Goal: Transaction & Acquisition: Purchase product/service

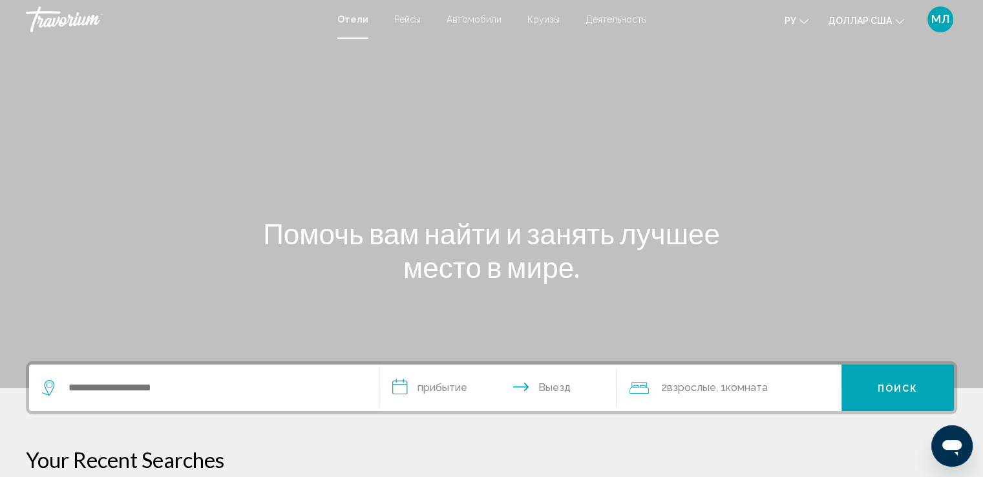
click at [542, 20] on font "Круизы" at bounding box center [544, 19] width 32 height 10
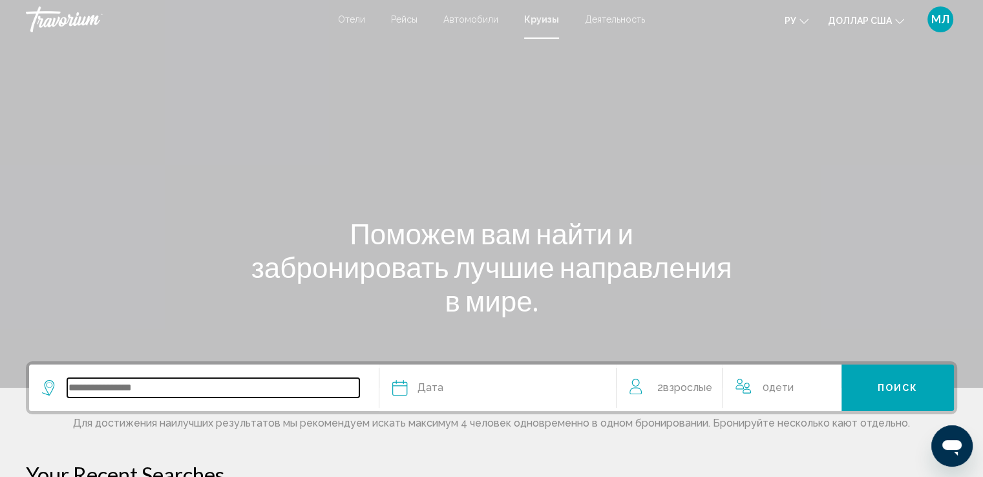
click at [152, 391] on input "Search widget" at bounding box center [213, 387] width 292 height 19
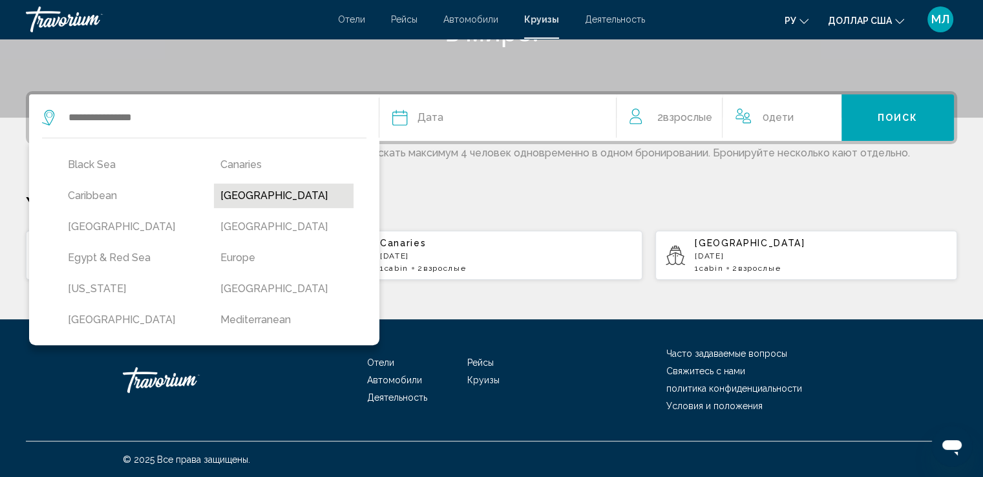
scroll to position [115, 0]
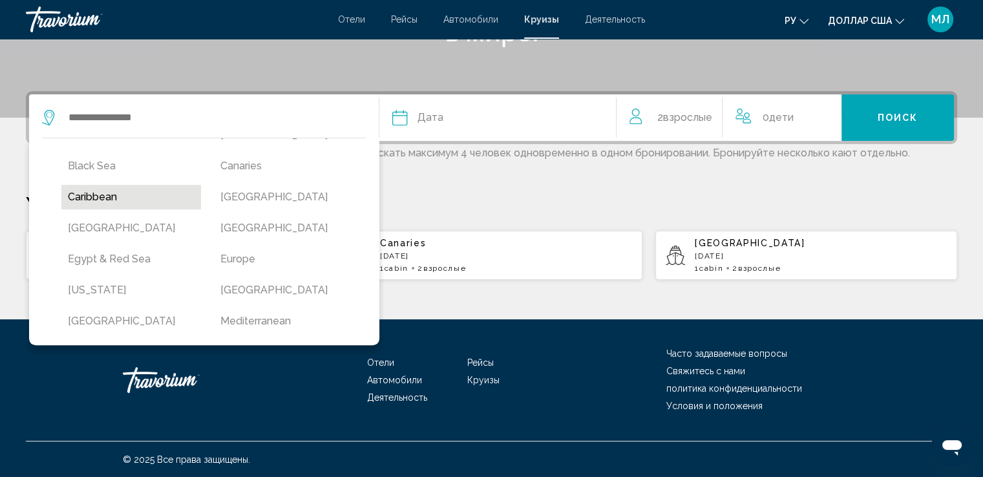
click at [115, 189] on button "Caribbean" at bounding box center [131, 197] width 140 height 25
type input "*********"
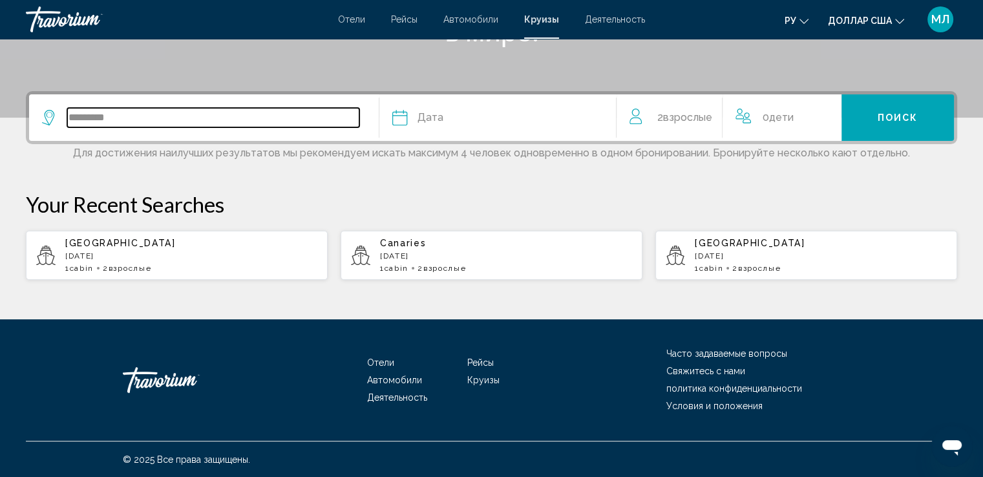
click at [331, 122] on input "*********" at bounding box center [213, 117] width 292 height 19
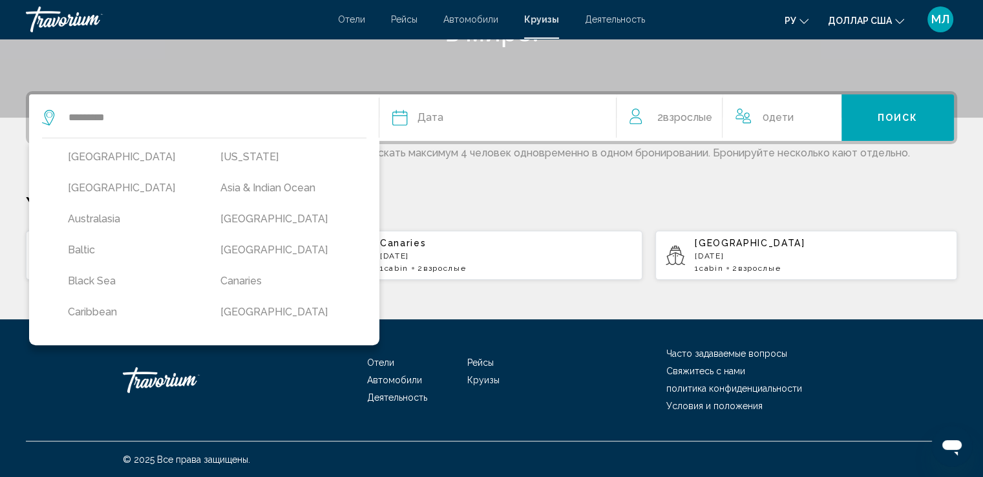
click at [449, 117] on div "Дата" at bounding box center [497, 118] width 211 height 18
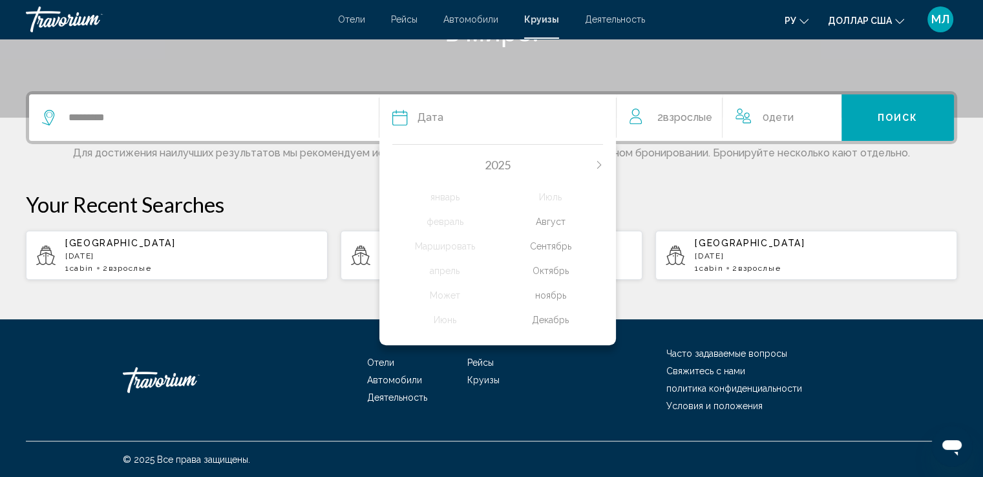
click at [555, 248] on div "Сентябрь" at bounding box center [550, 246] width 105 height 23
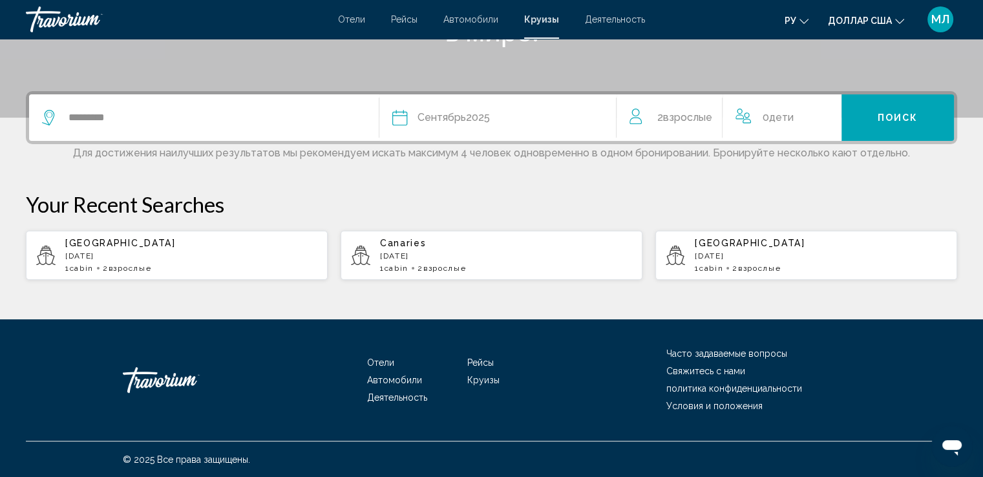
click at [901, 125] on button "Поиск" at bounding box center [898, 117] width 113 height 47
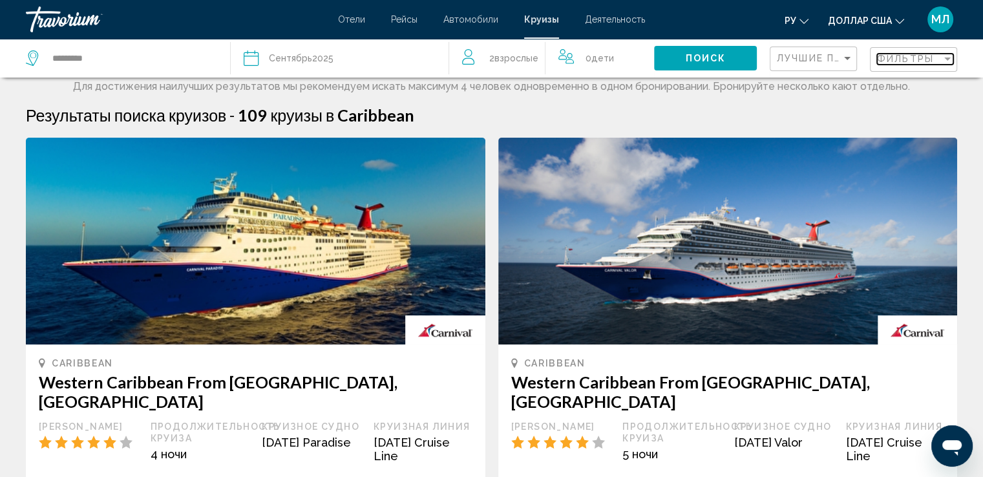
click at [903, 58] on span "Фильтры" at bounding box center [905, 59] width 57 height 10
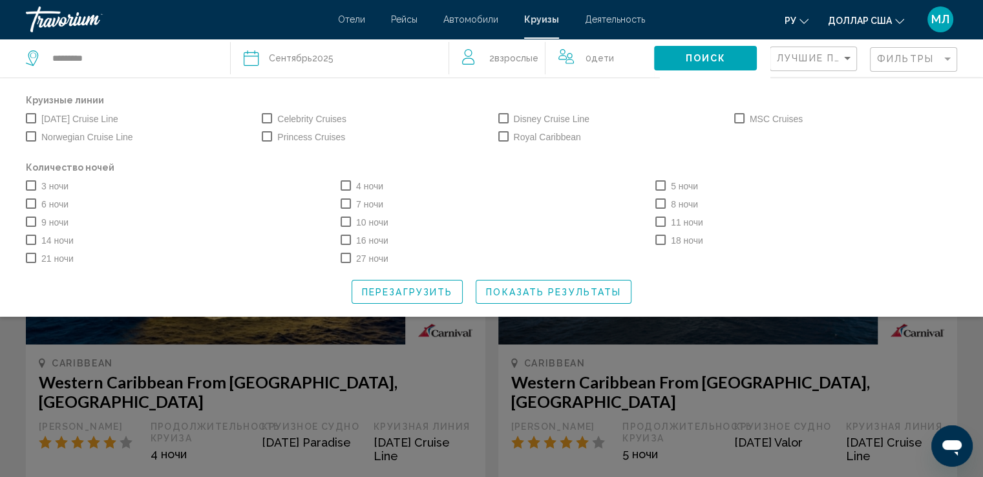
click at [740, 118] on span "Search widget" at bounding box center [740, 118] width 10 height 10
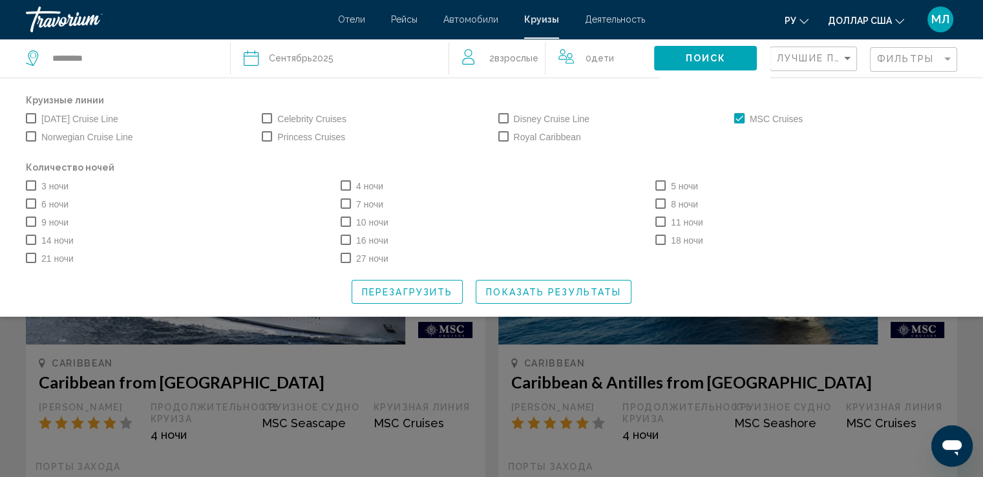
click at [347, 204] on span "Search widget" at bounding box center [346, 204] width 10 height 10
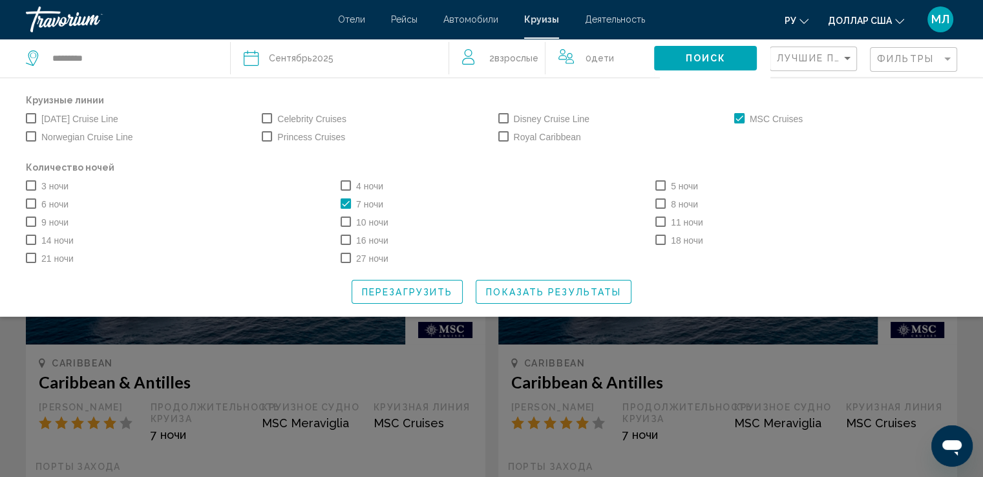
click at [541, 294] on span "Показать результаты" at bounding box center [553, 292] width 135 height 10
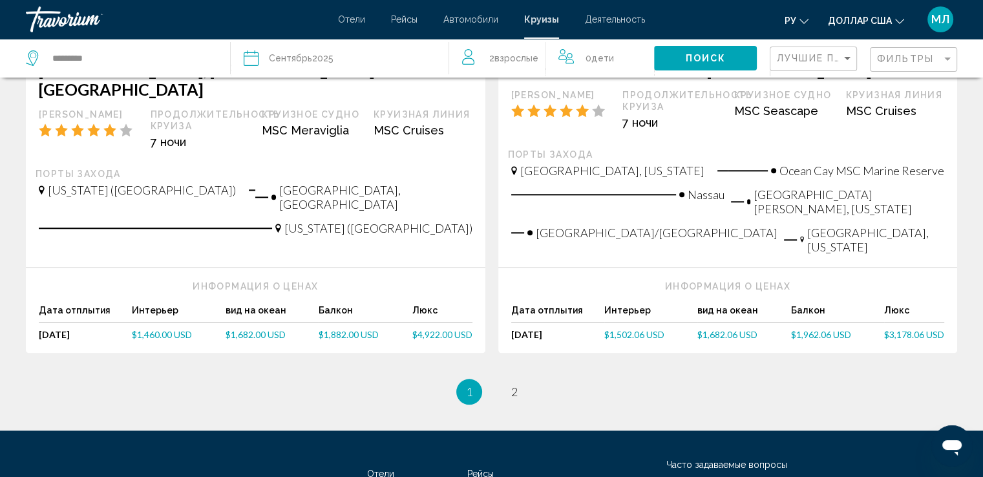
scroll to position [1402, 0]
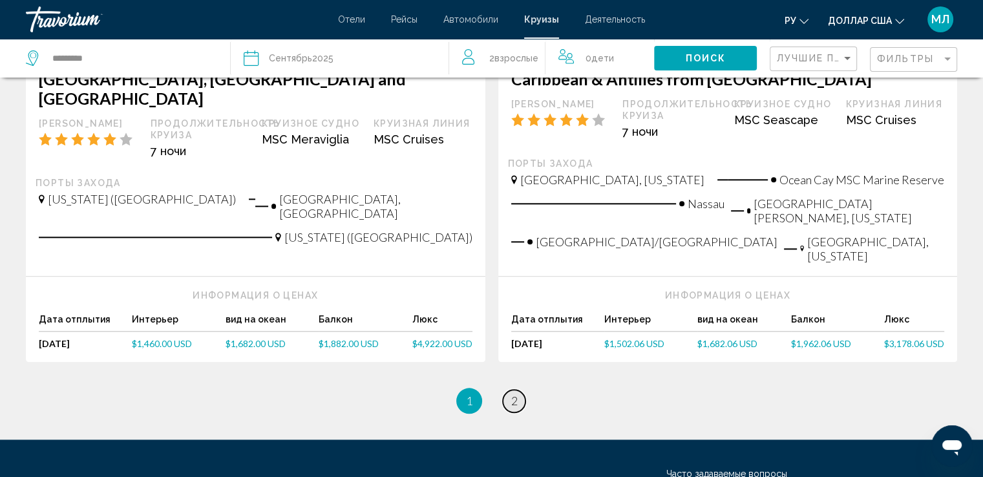
click at [511, 394] on span "2" at bounding box center [514, 401] width 6 height 14
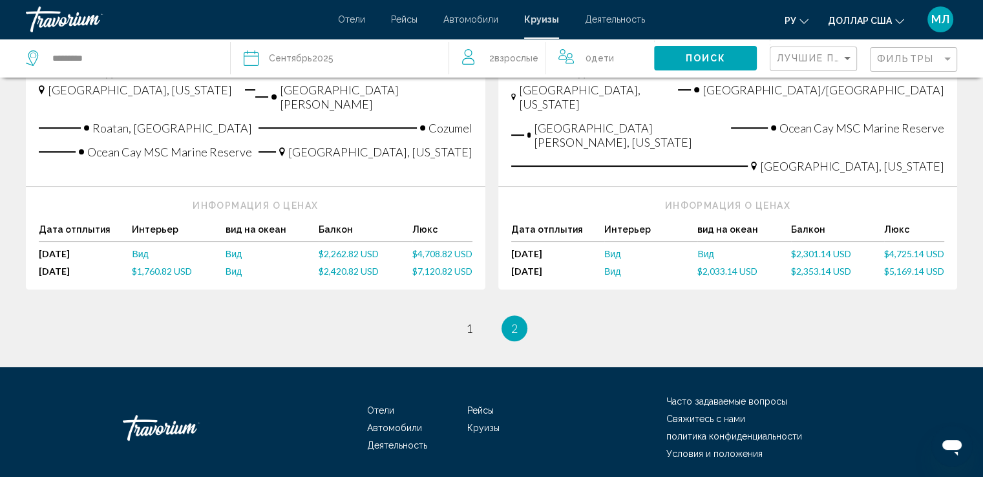
scroll to position [414, 0]
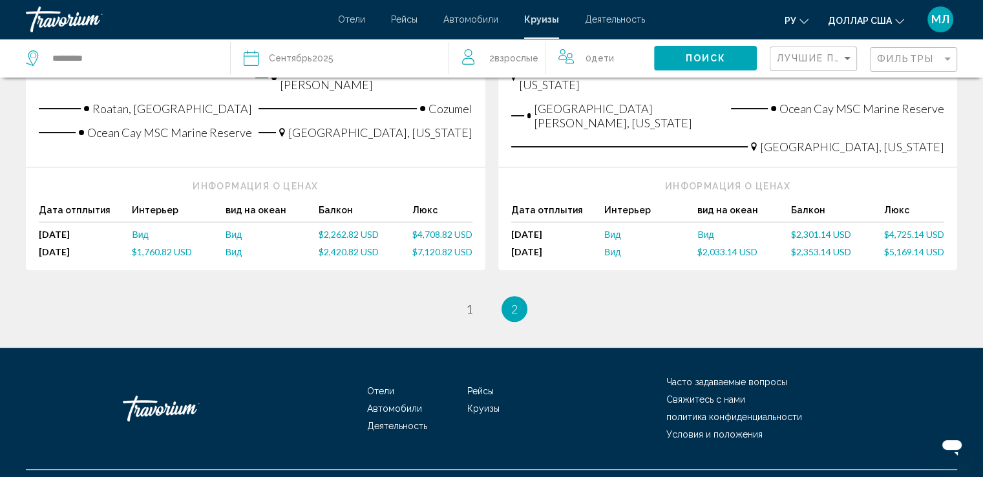
drag, startPoint x: 987, startPoint y: 220, endPoint x: 14, endPoint y: 6, distance: 996.5
click at [469, 302] on span "1" at bounding box center [469, 309] width 6 height 14
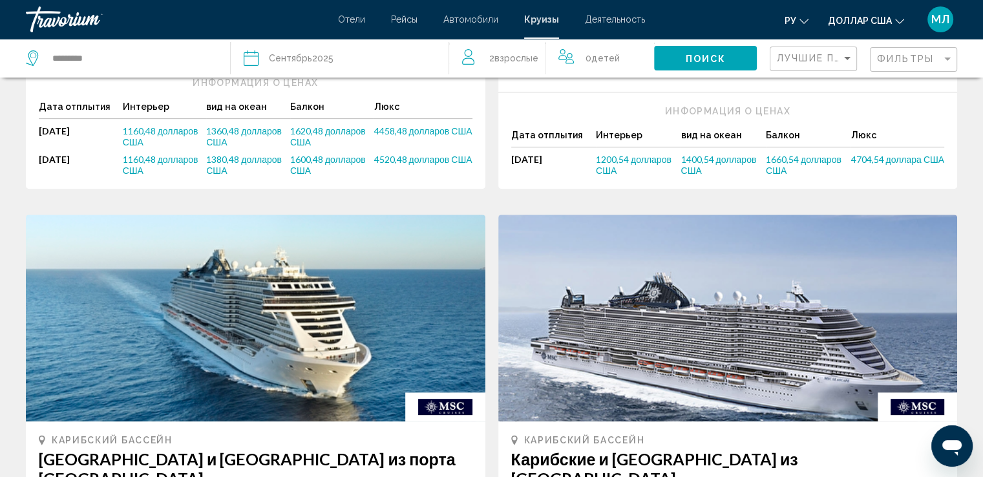
scroll to position [511, 0]
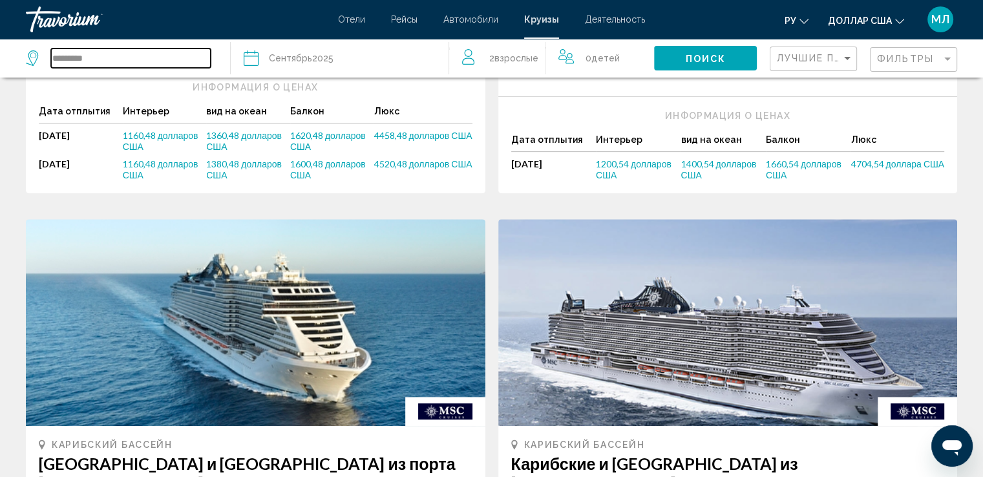
click at [133, 58] on input "*********" at bounding box center [131, 57] width 160 height 19
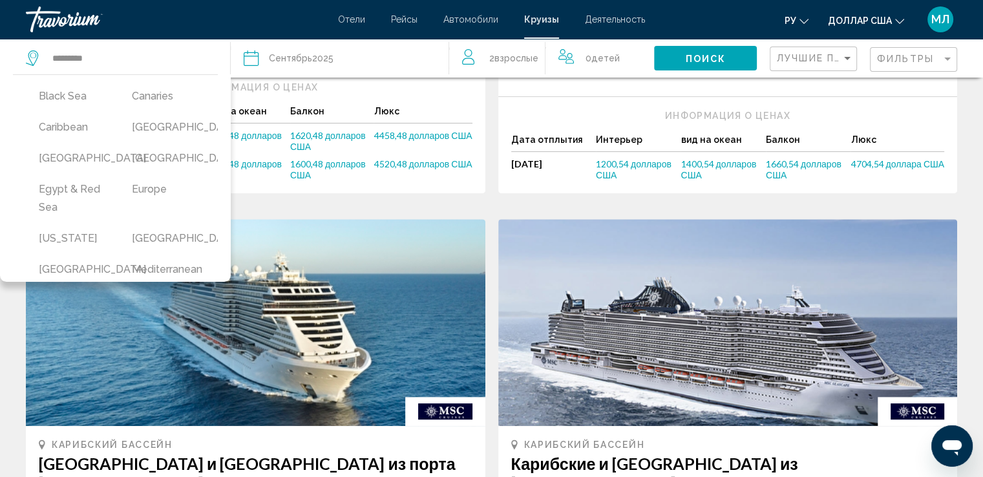
scroll to position [144, 0]
click at [158, 125] on button "[GEOGRAPHIC_DATA]" at bounding box center [165, 123] width 80 height 25
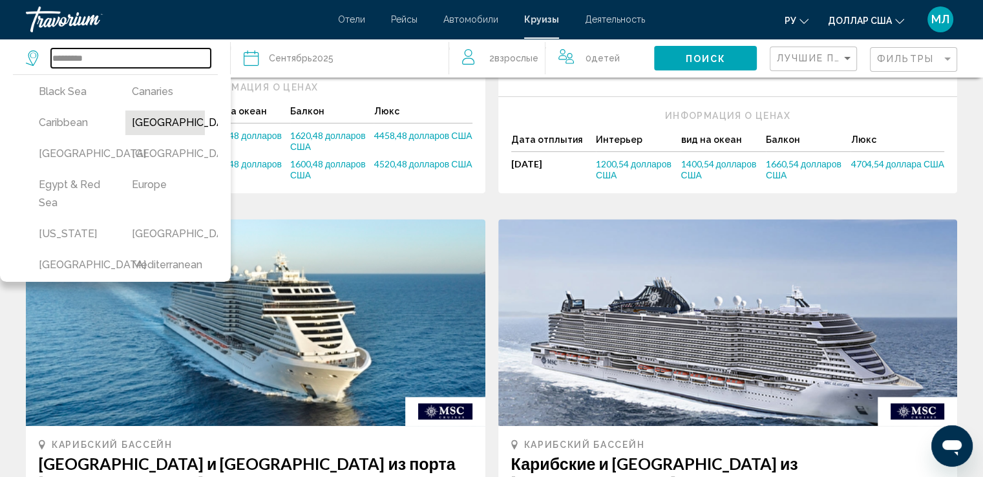
type input "**********"
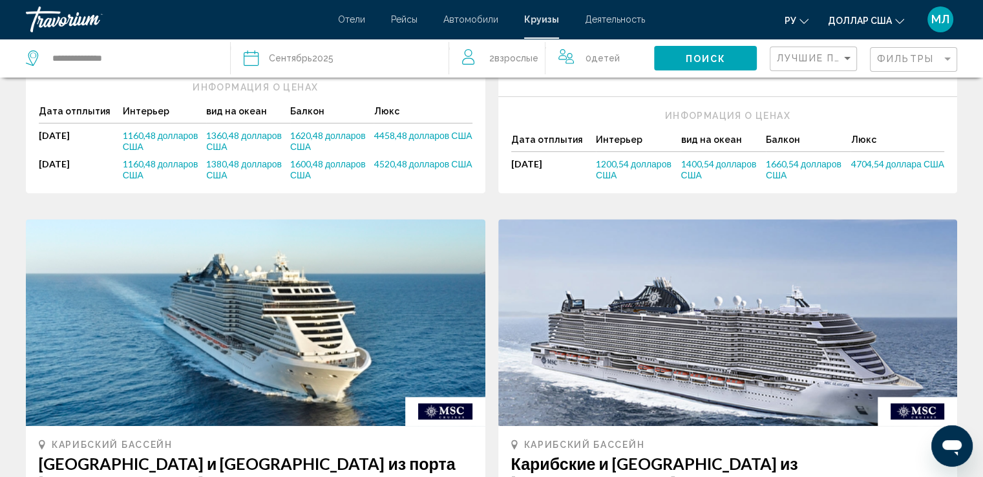
click at [709, 56] on font "Поиск" at bounding box center [705, 59] width 41 height 10
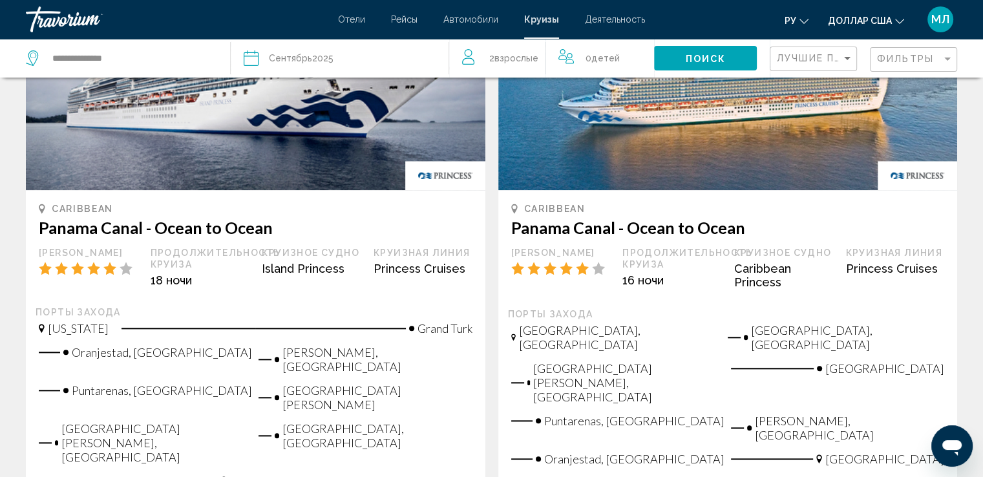
scroll to position [1343, 0]
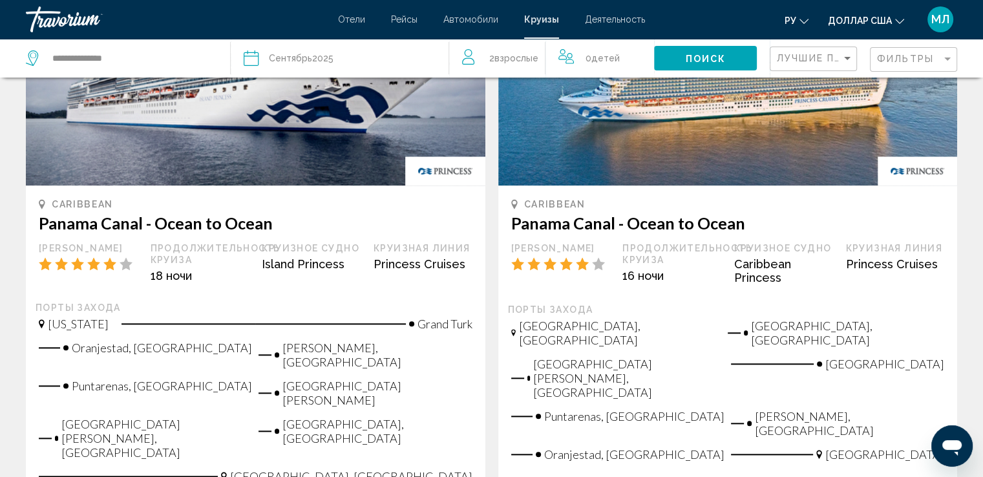
click at [661, 16] on div "ру Английский Español французский Итальяно португальский русский доллар США дол…" at bounding box center [807, 19] width 299 height 27
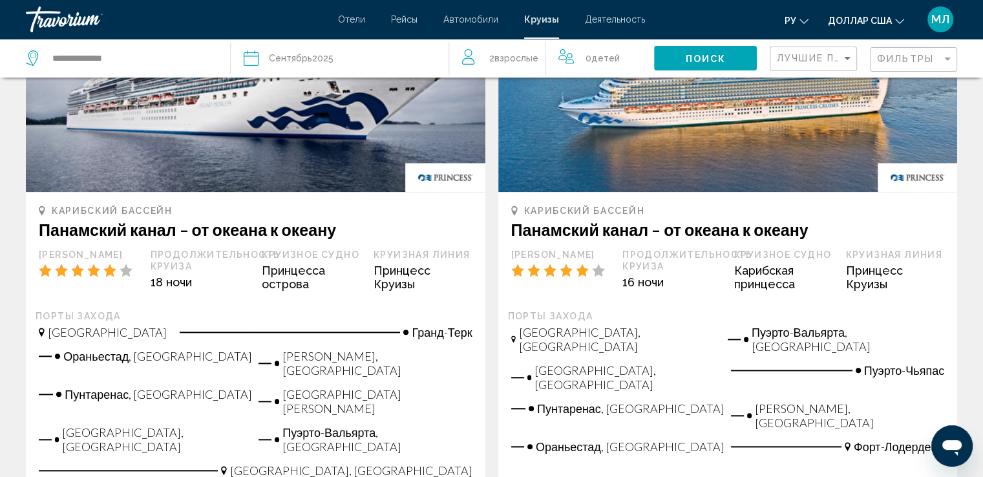
scroll to position [1415, 0]
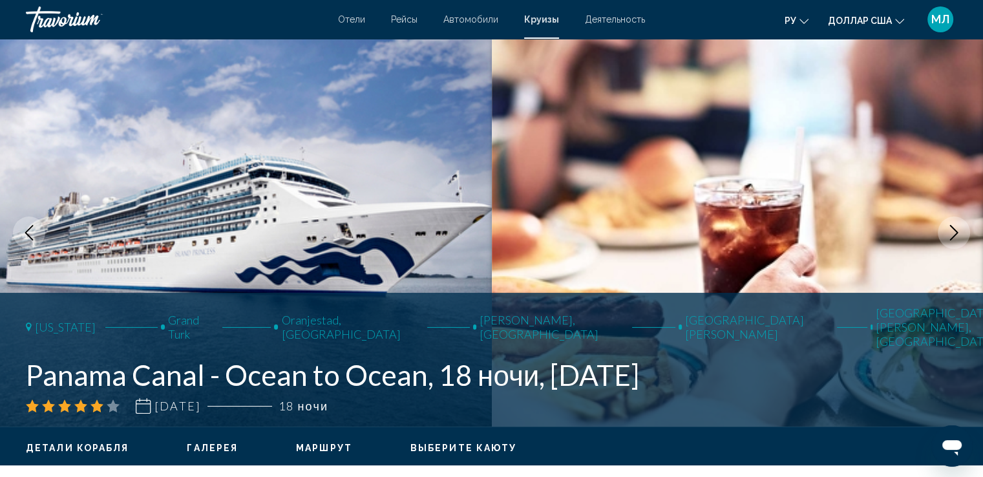
drag, startPoint x: 802, startPoint y: 77, endPoint x: 751, endPoint y: 34, distance: 66.6
click at [736, 47] on img "Основное содержание" at bounding box center [738, 233] width 492 height 388
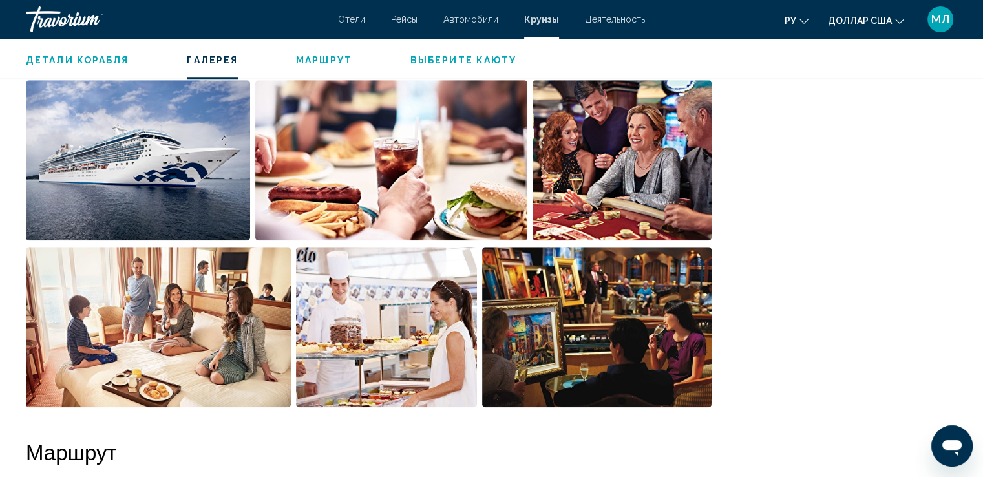
scroll to position [1107, 0]
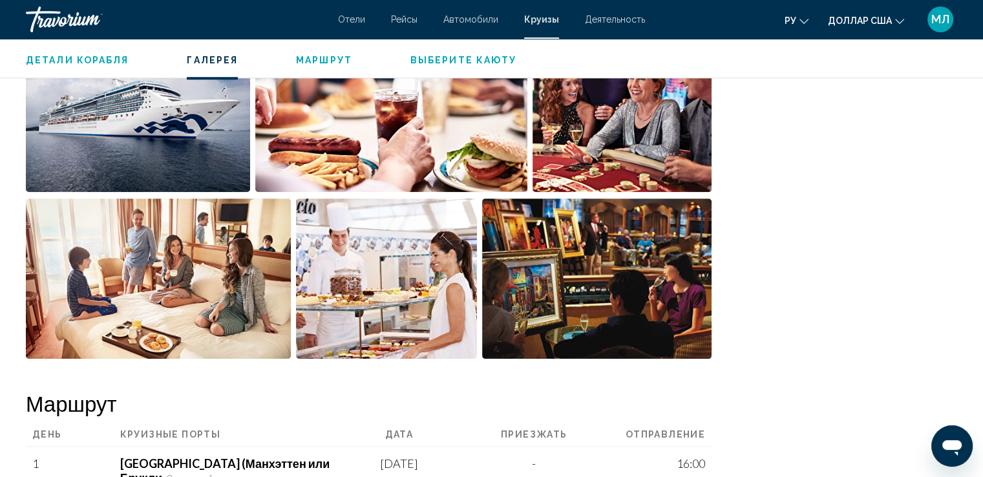
click at [547, 220] on img "Открыть полноэкранный слайдер изображений" at bounding box center [597, 279] width 230 height 160
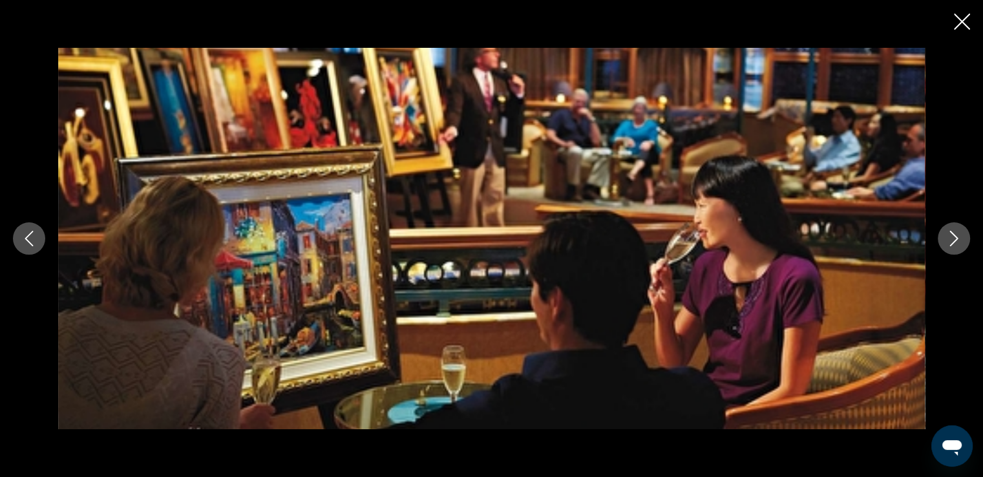
click at [947, 237] on icon "Next image" at bounding box center [955, 239] width 16 height 16
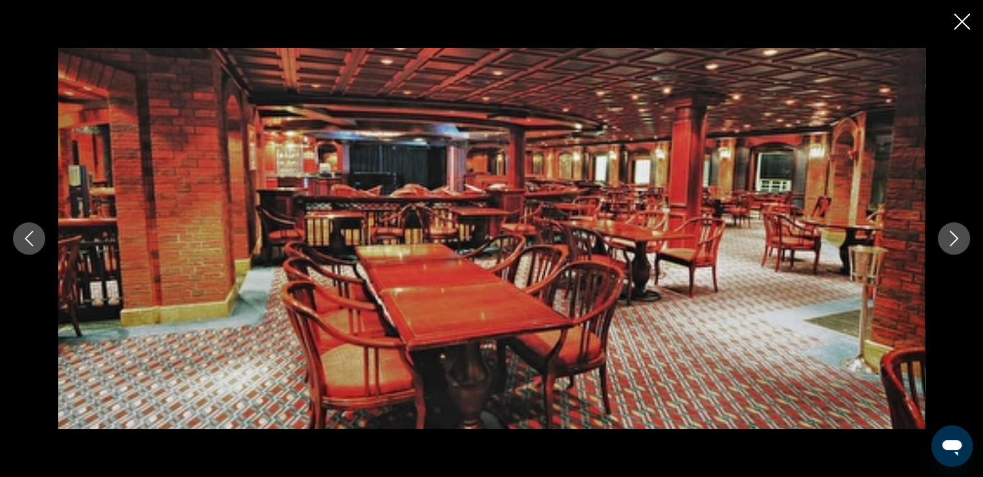
click at [947, 237] on icon "Next image" at bounding box center [955, 239] width 16 height 16
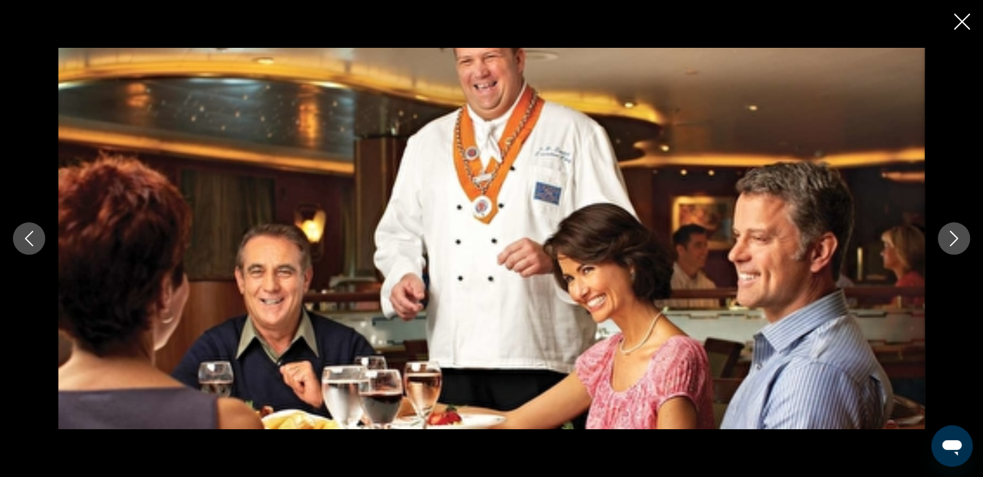
click at [947, 237] on icon "Next image" at bounding box center [955, 239] width 16 height 16
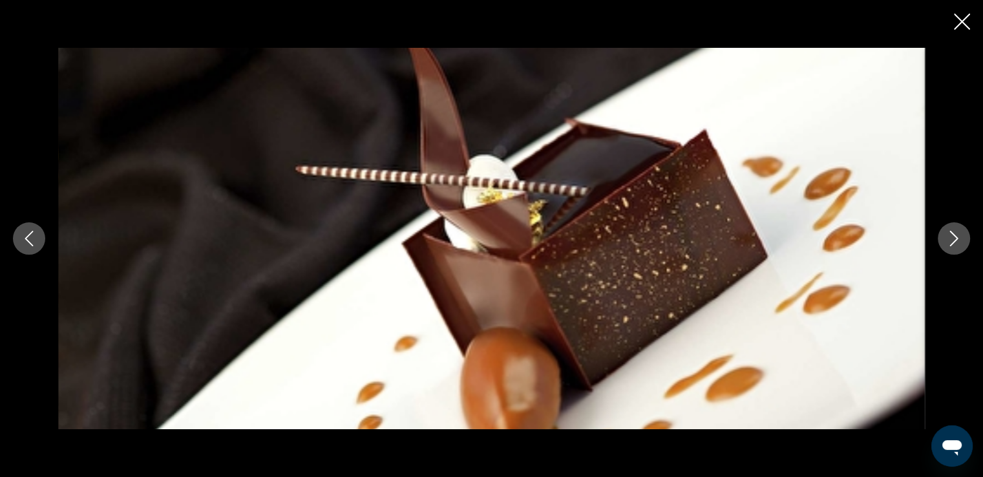
click at [947, 237] on icon "Next image" at bounding box center [955, 239] width 16 height 16
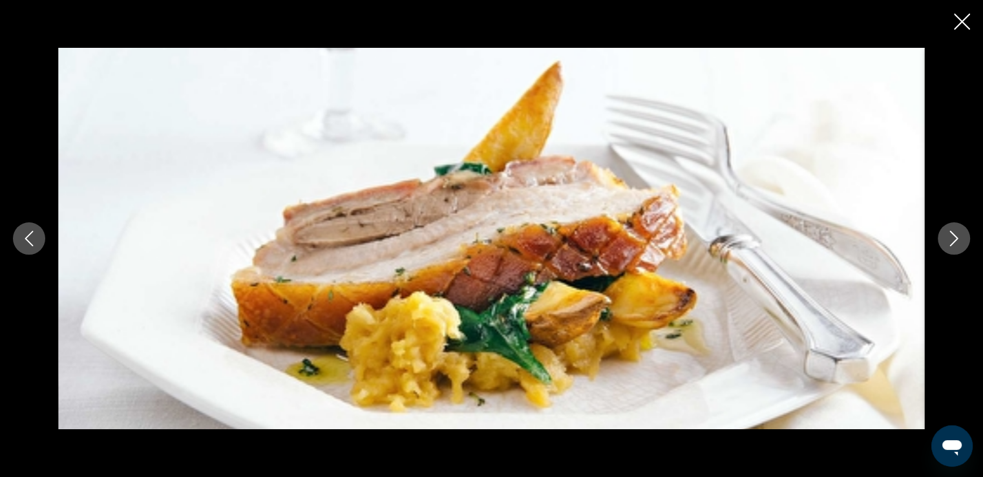
click at [947, 237] on icon "Next image" at bounding box center [955, 239] width 16 height 16
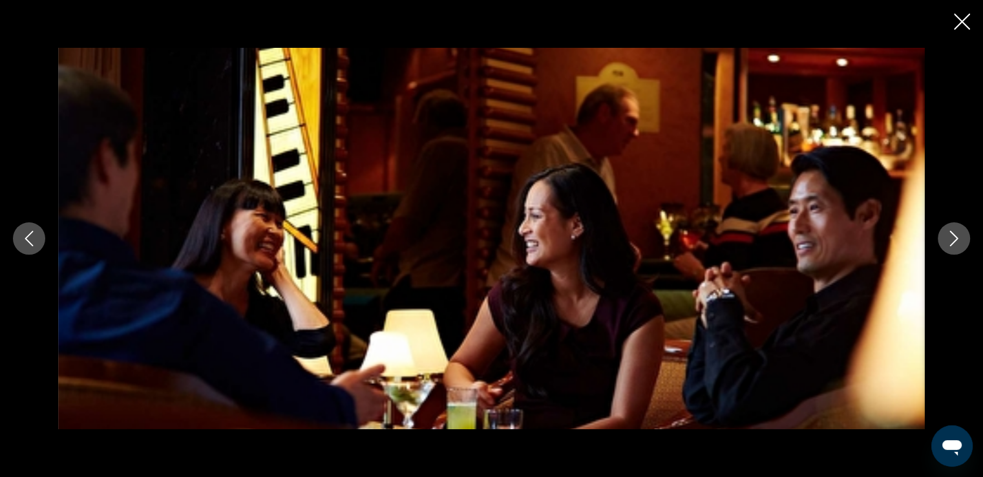
click at [947, 237] on icon "Next image" at bounding box center [955, 239] width 16 height 16
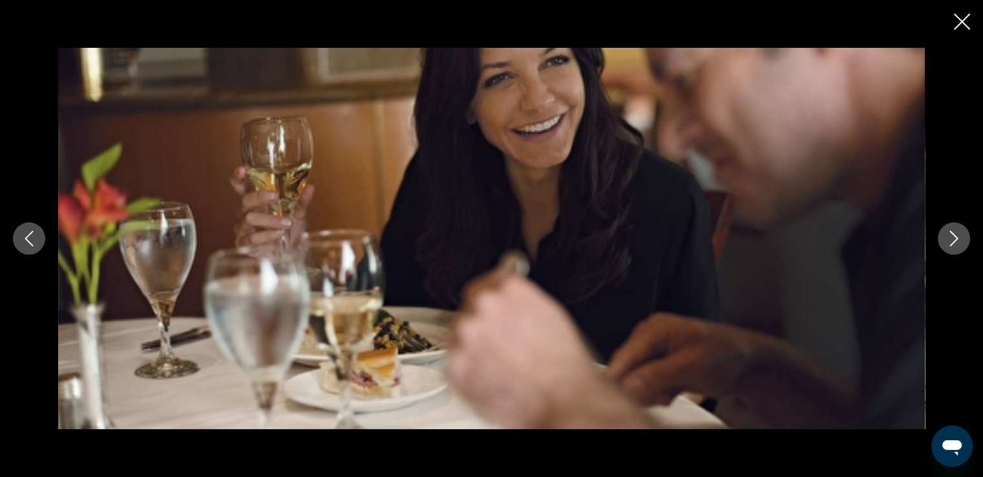
click at [963, 21] on icon "Close slideshow" at bounding box center [962, 22] width 16 height 16
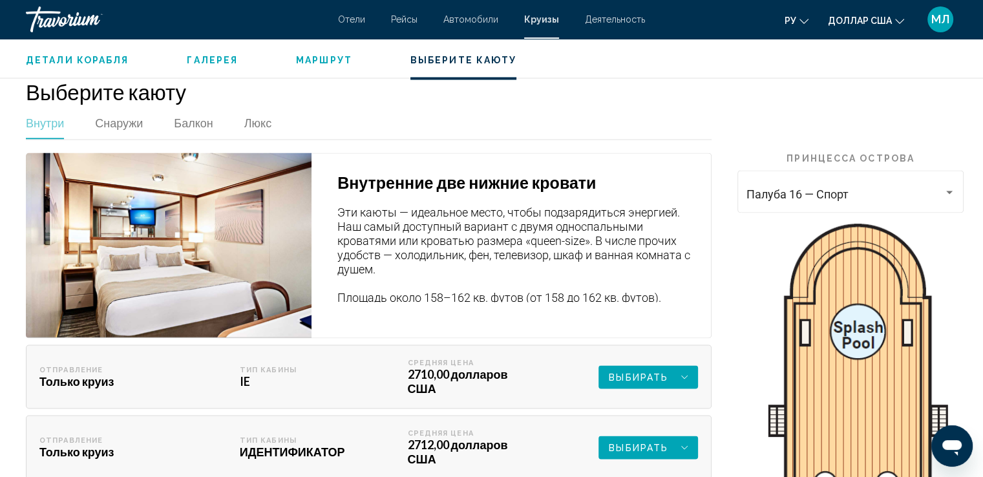
scroll to position [2207, 0]
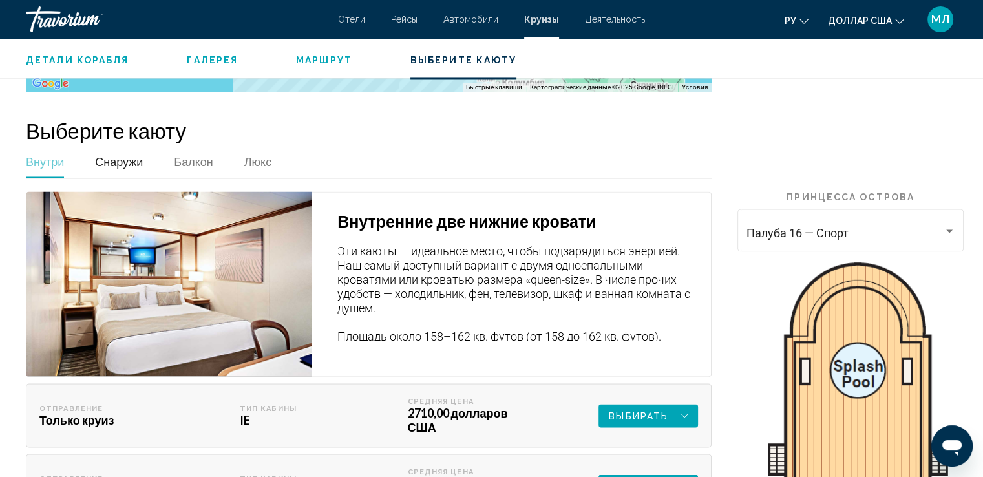
click at [119, 155] on font "Снаружи" at bounding box center [119, 162] width 48 height 14
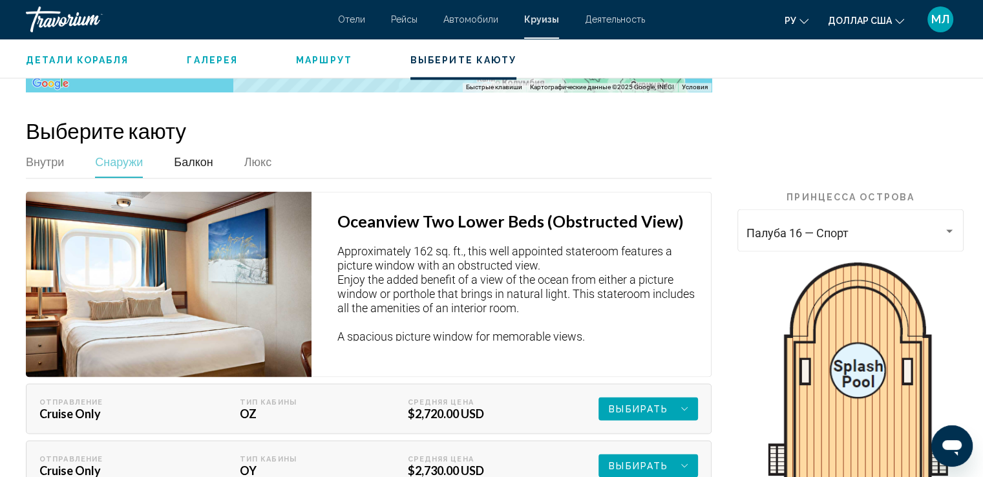
click at [192, 155] on font "Балкон" at bounding box center [193, 162] width 39 height 14
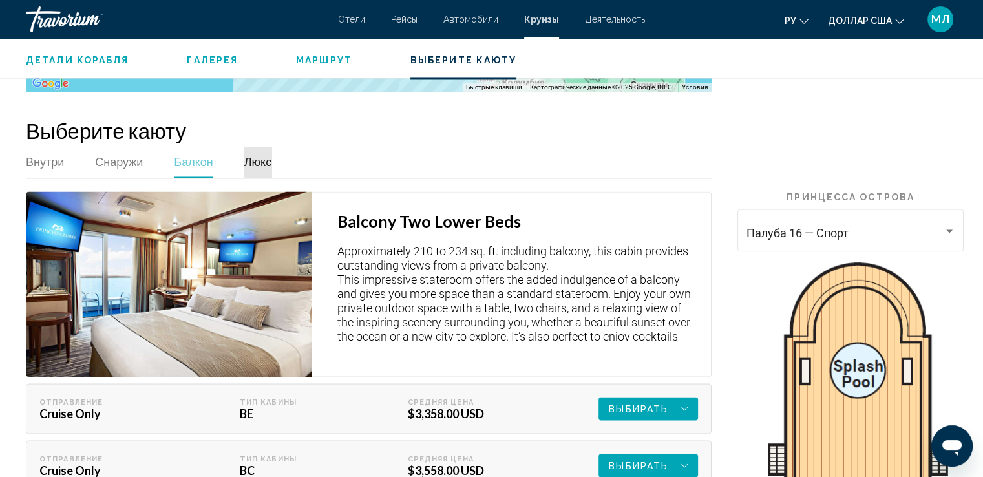
click at [259, 155] on font "Люкс" at bounding box center [257, 162] width 27 height 14
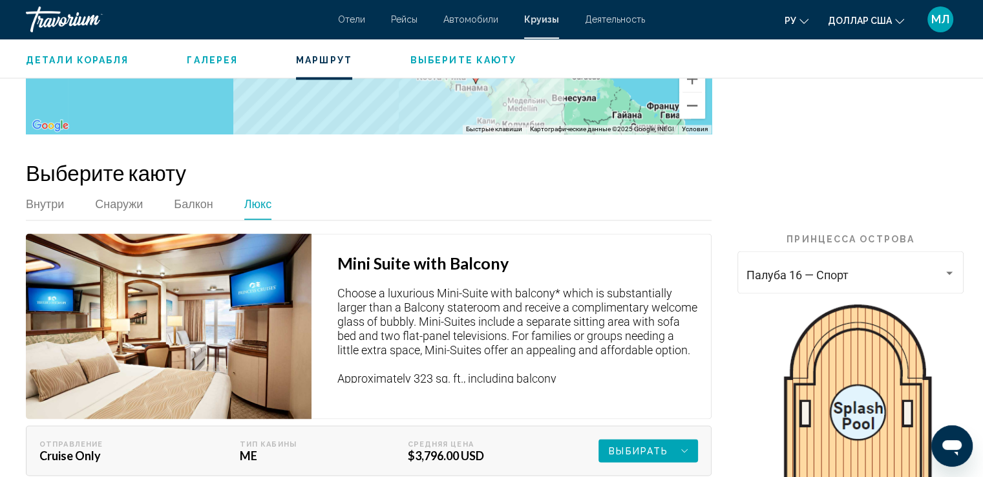
scroll to position [2170, 0]
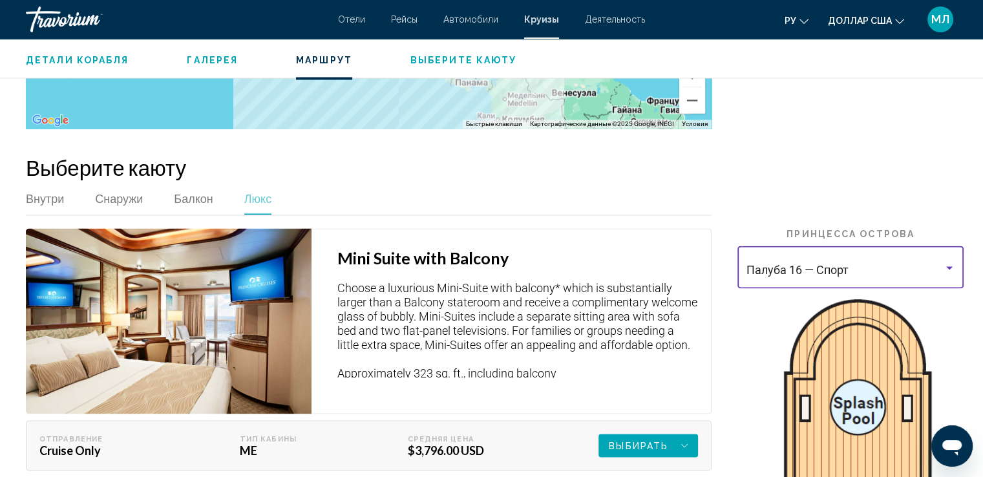
click at [952, 263] on div "Основное содержание" at bounding box center [950, 268] width 12 height 10
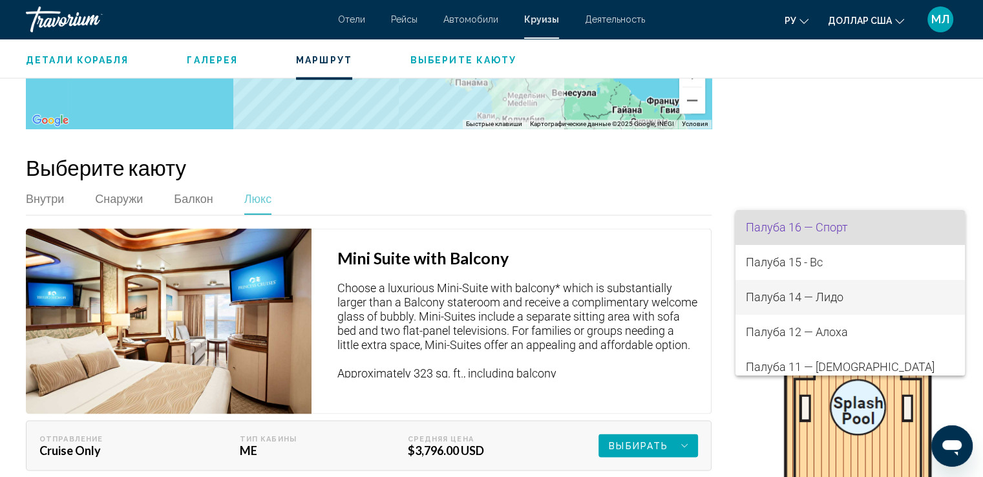
click at [813, 305] on span "Палуба 14 — Лидо" at bounding box center [850, 297] width 209 height 35
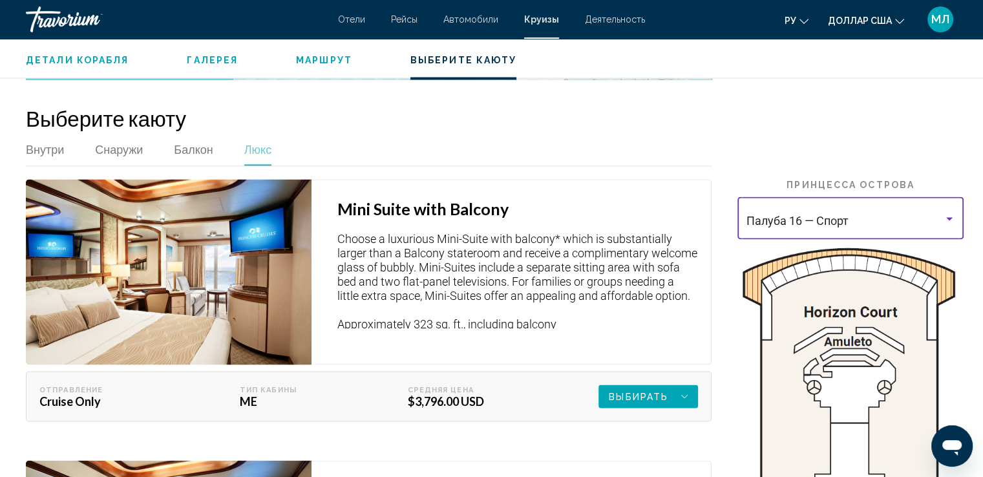
scroll to position [2155, 0]
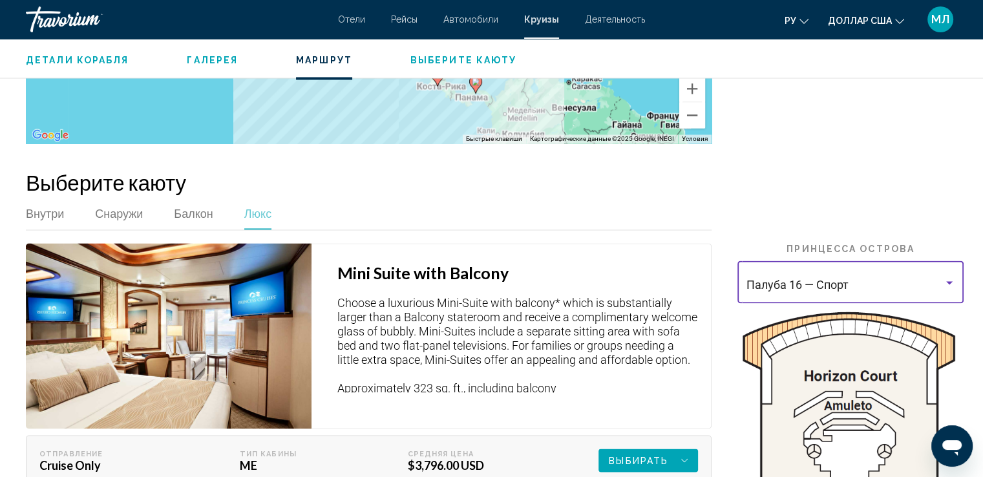
click at [923, 279] on div "Палуба 16 — Спорт" at bounding box center [845, 285] width 197 height 13
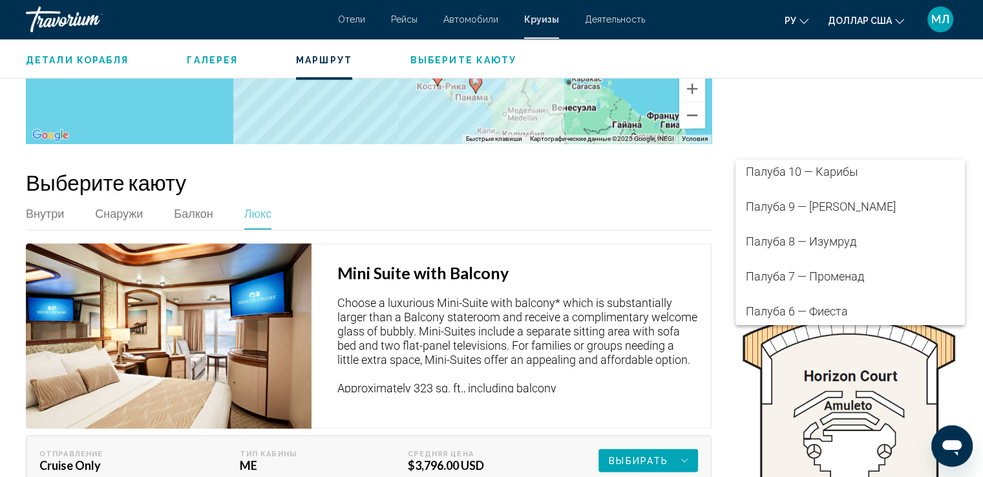
scroll to position [209, 0]
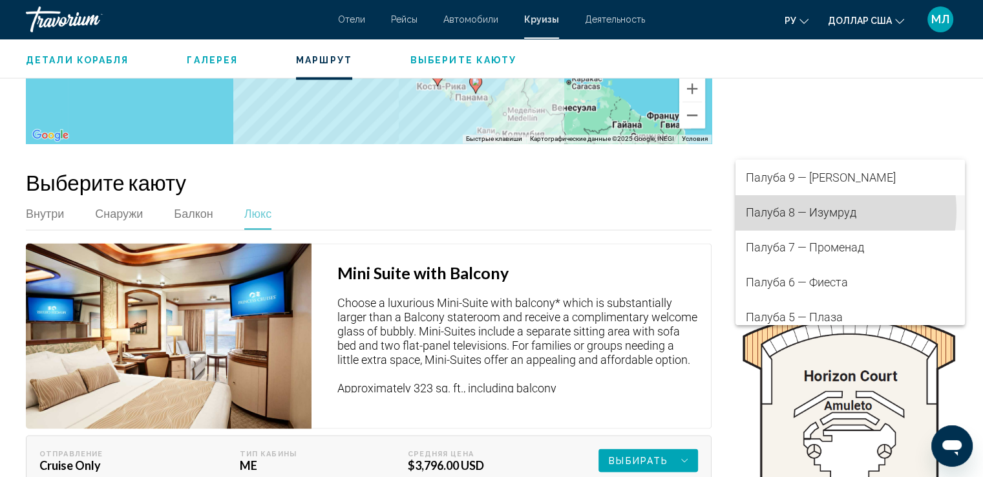
click at [831, 211] on font "Палуба 8 — Изумруд" at bounding box center [801, 213] width 111 height 14
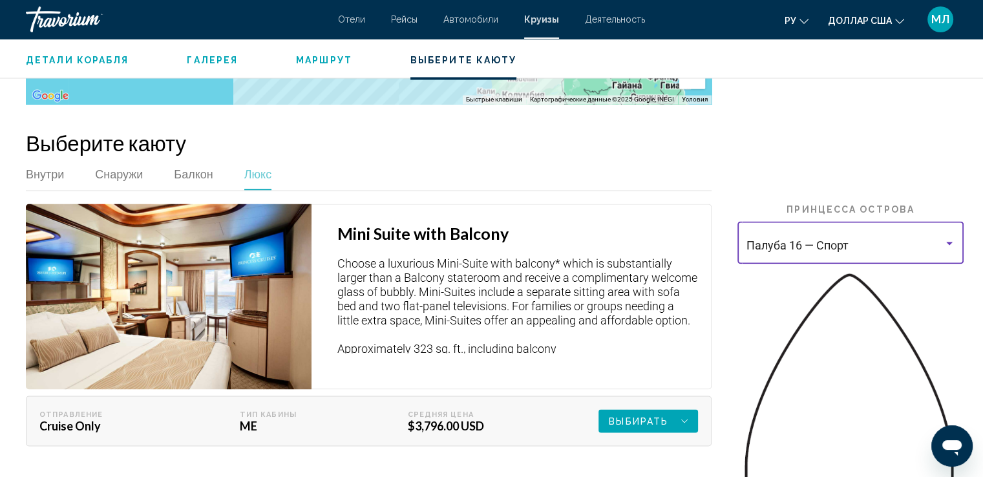
scroll to position [2270, 0]
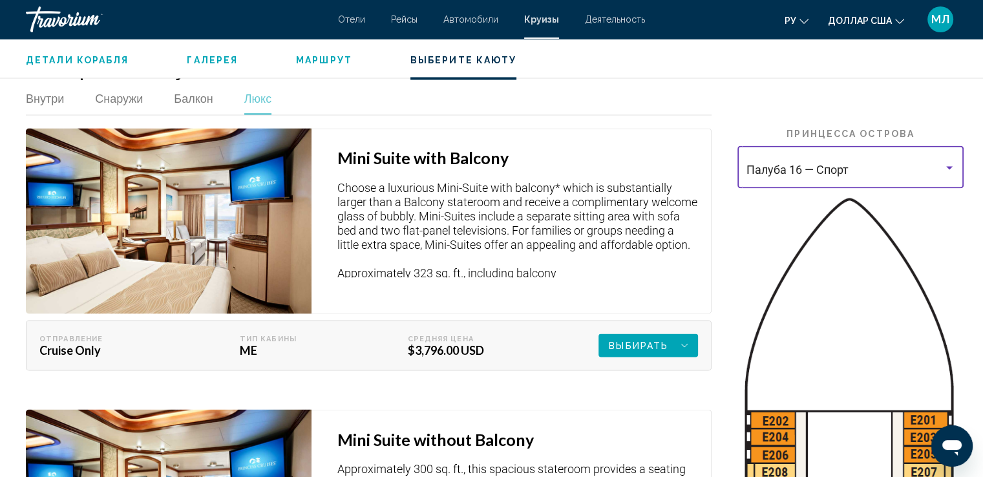
click at [679, 334] on div "Выбирать" at bounding box center [648, 345] width 79 height 23
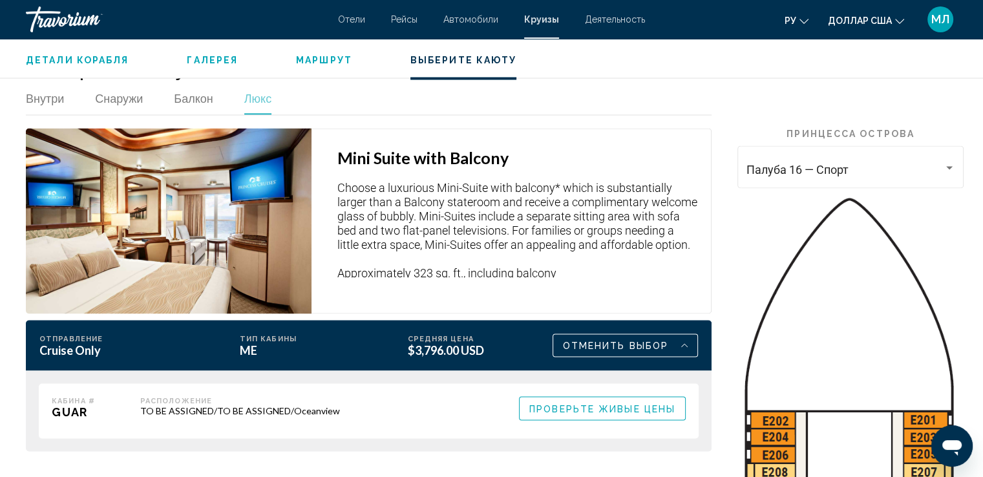
click at [624, 403] on span "Проверьте живые цены" at bounding box center [603, 408] width 146 height 10
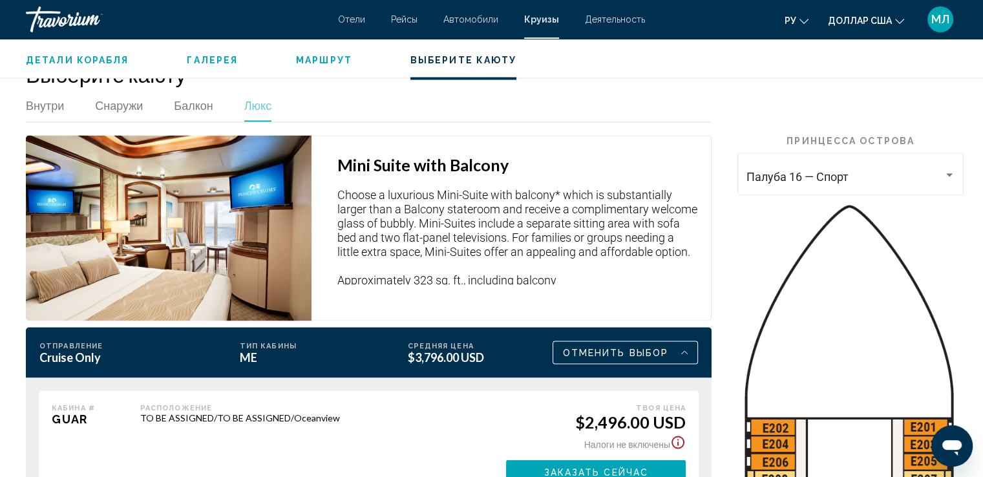
scroll to position [2278, 0]
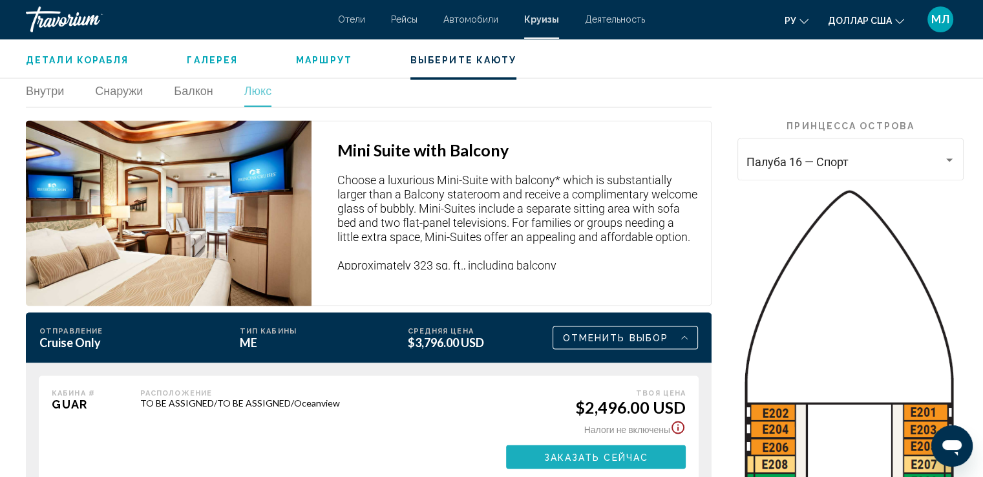
click at [613, 452] on span "Заказать сейчас" at bounding box center [596, 457] width 105 height 10
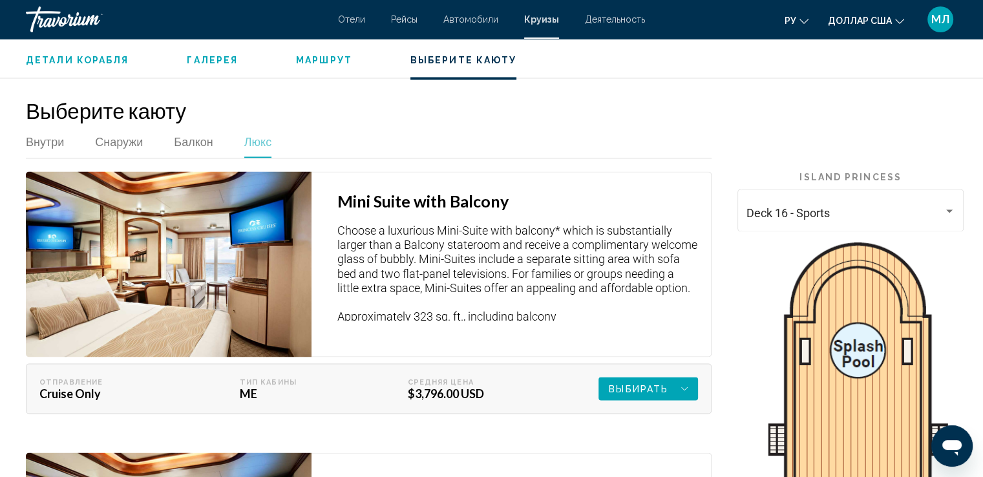
scroll to position [2113, 0]
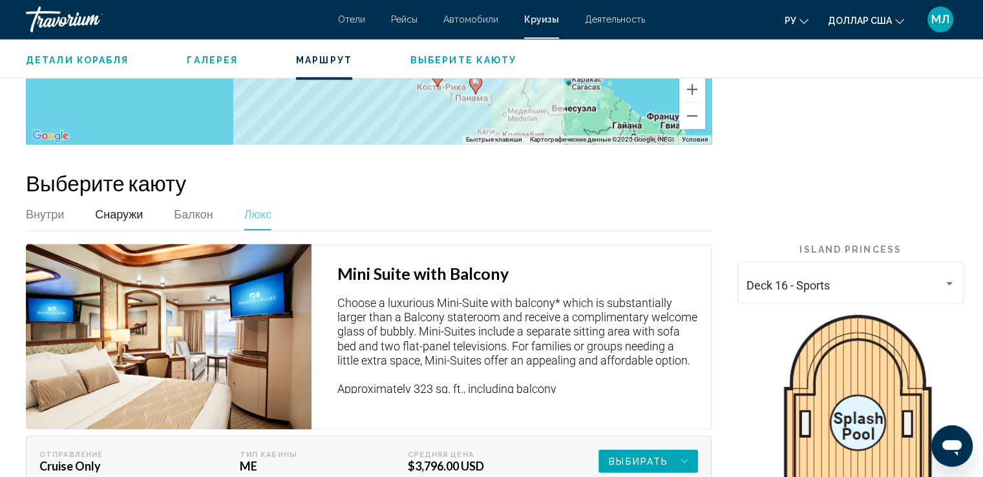
click at [113, 207] on span "Снаружи" at bounding box center [119, 214] width 48 height 14
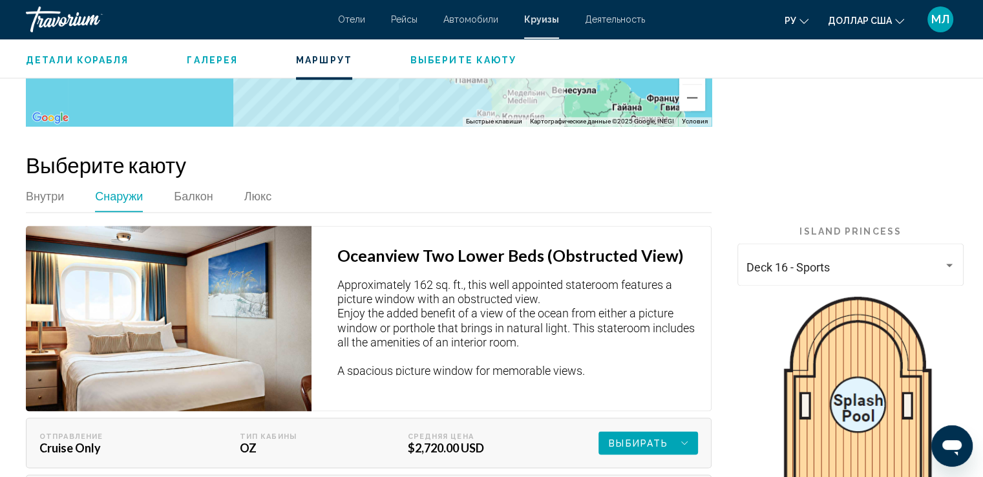
scroll to position [2136, 0]
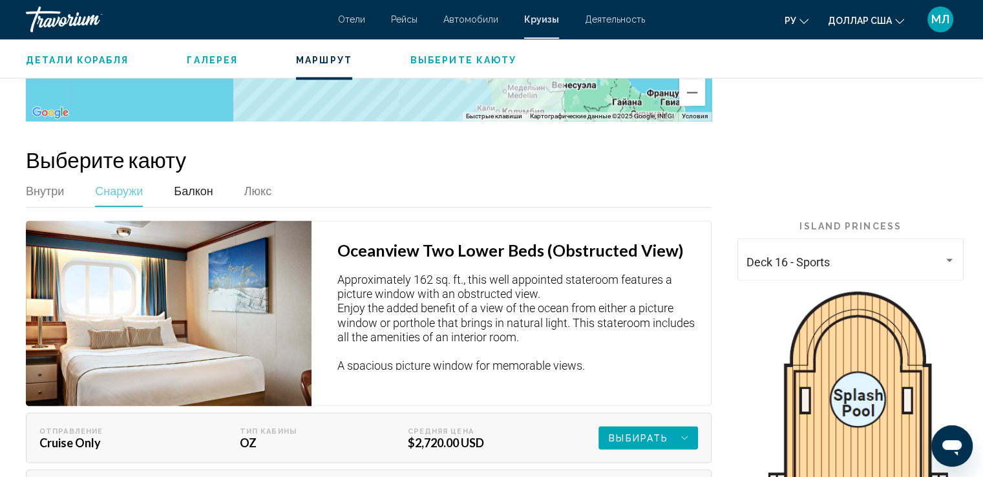
click at [186, 184] on span "Балкон" at bounding box center [193, 191] width 39 height 14
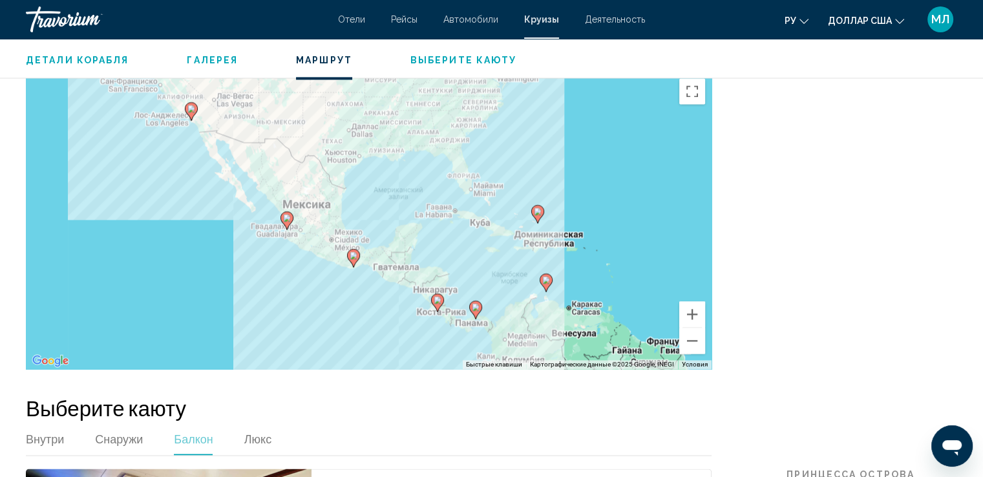
scroll to position [1919, 0]
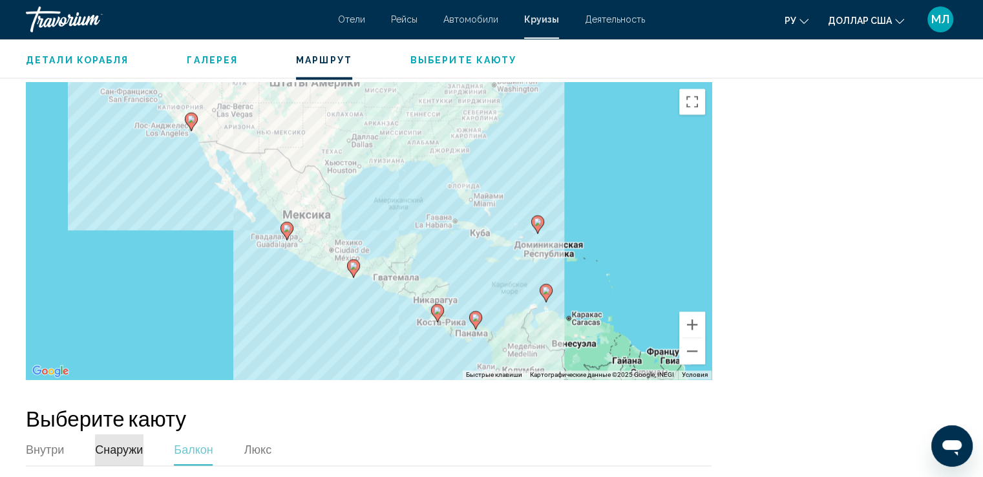
click at [129, 442] on font "Снаружи" at bounding box center [119, 449] width 48 height 14
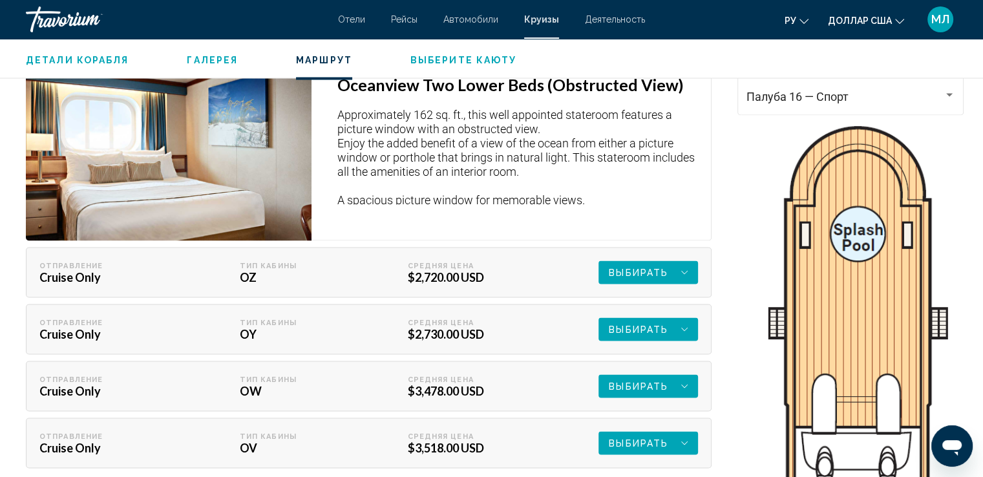
scroll to position [2368, 0]
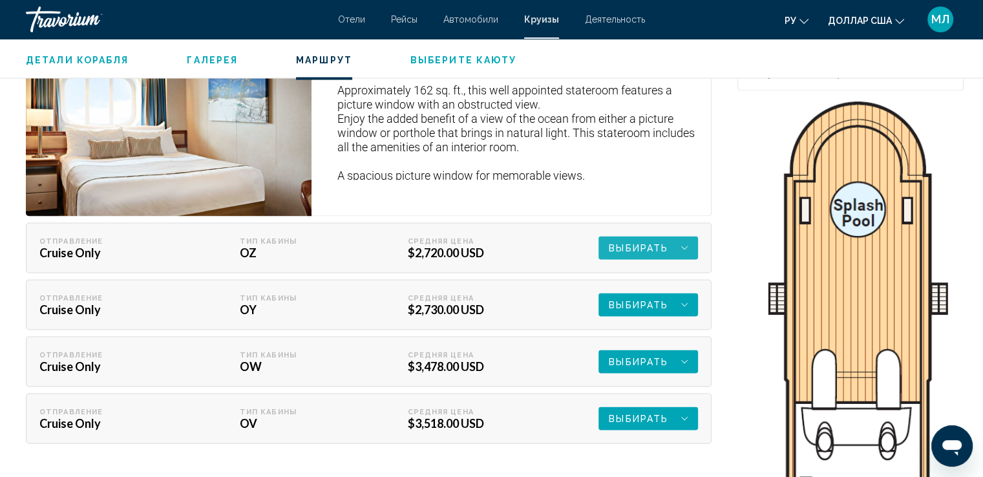
click at [649, 236] on span "Выбирать" at bounding box center [638, 247] width 59 height 23
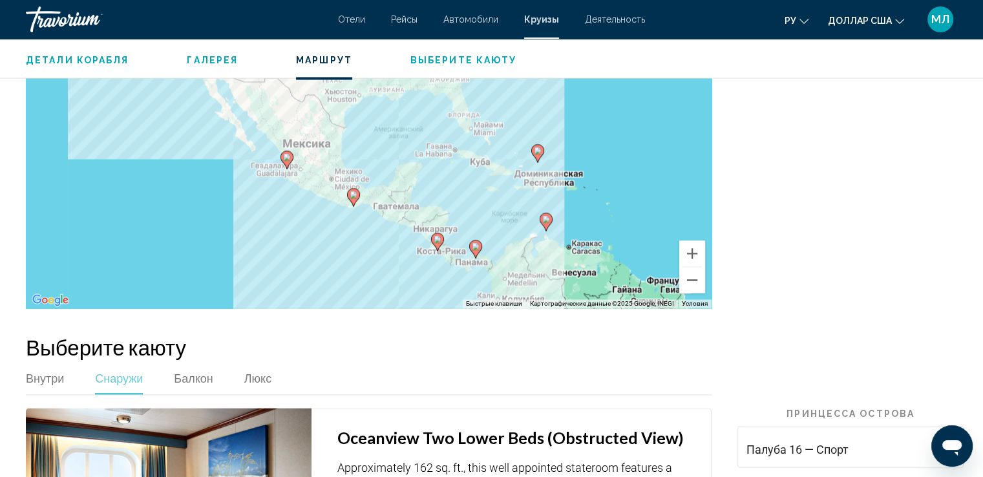
scroll to position [2156, 0]
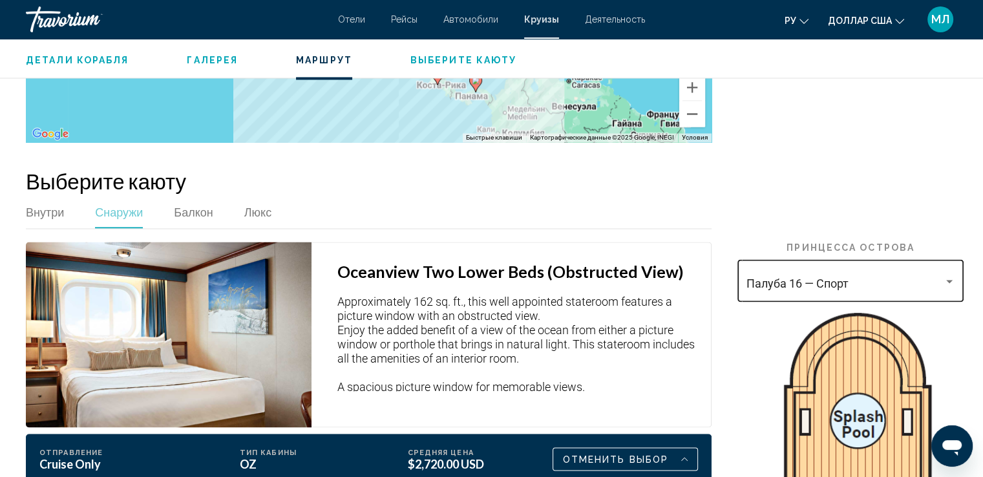
click at [941, 277] on div "Палуба 16 — Спорт" at bounding box center [845, 283] width 197 height 13
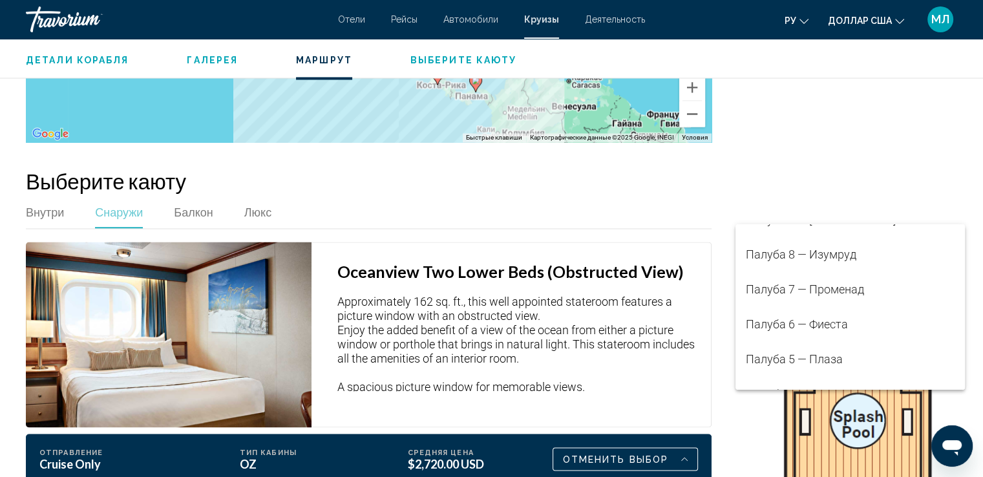
scroll to position [253, 0]
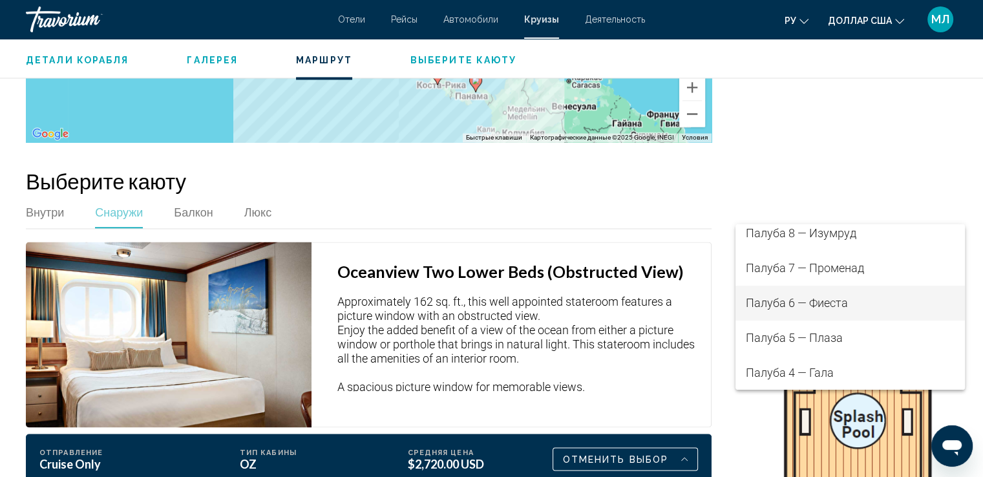
click at [822, 303] on font "Палуба 6 — Фиеста" at bounding box center [797, 303] width 102 height 14
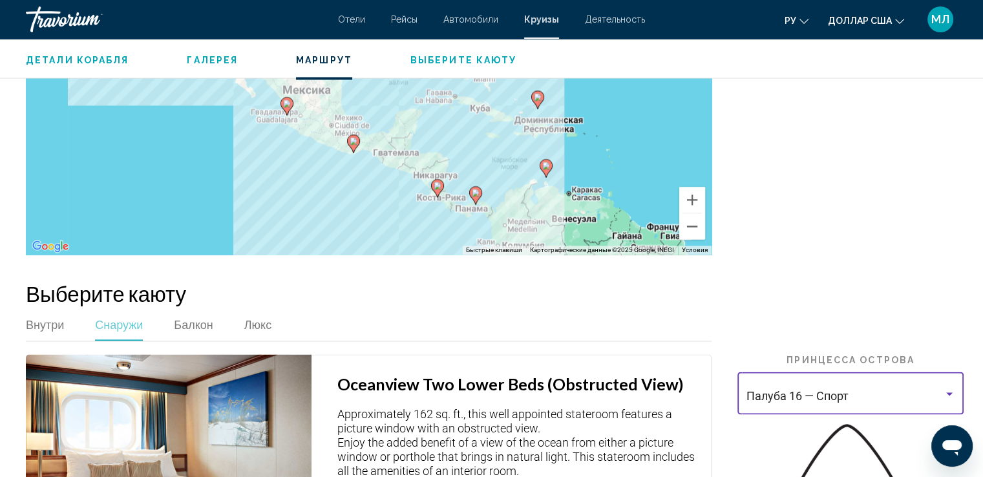
scroll to position [2029, 0]
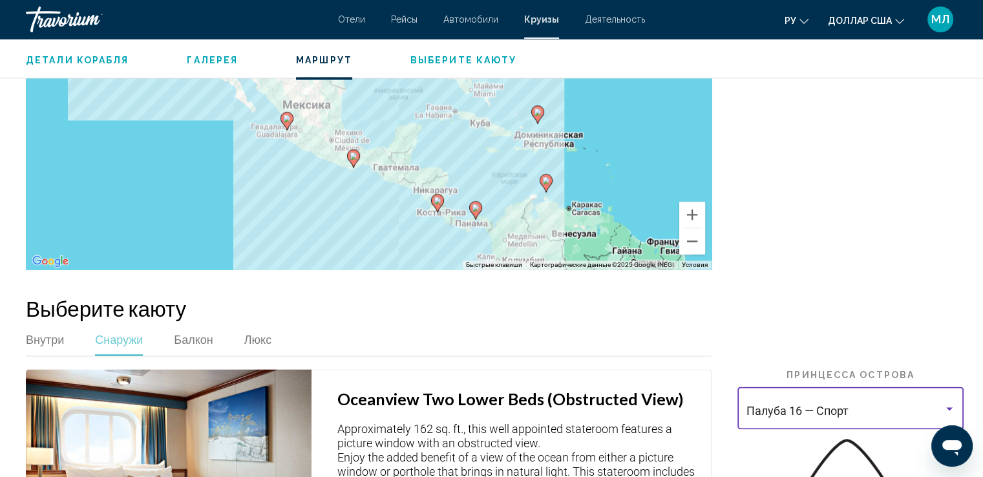
click at [945, 403] on div "Основное содержание" at bounding box center [950, 408] width 12 height 10
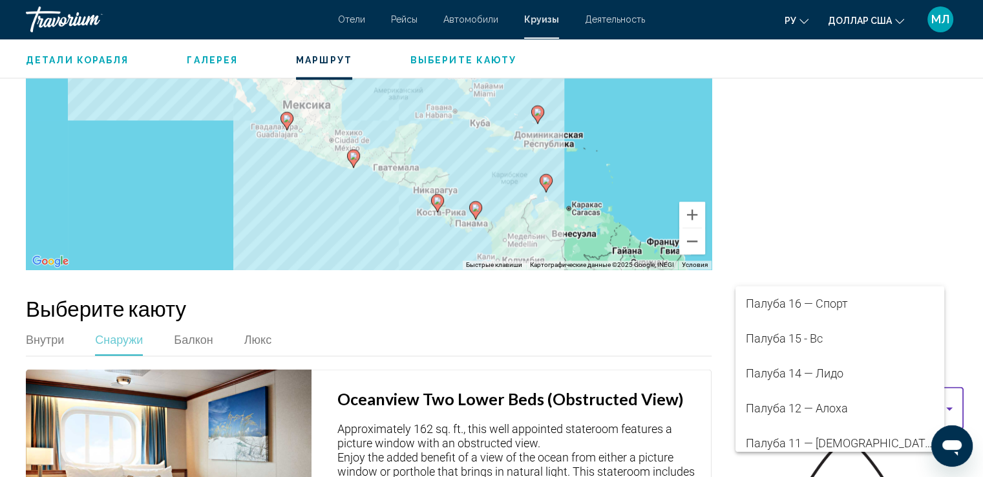
scroll to position [248, 0]
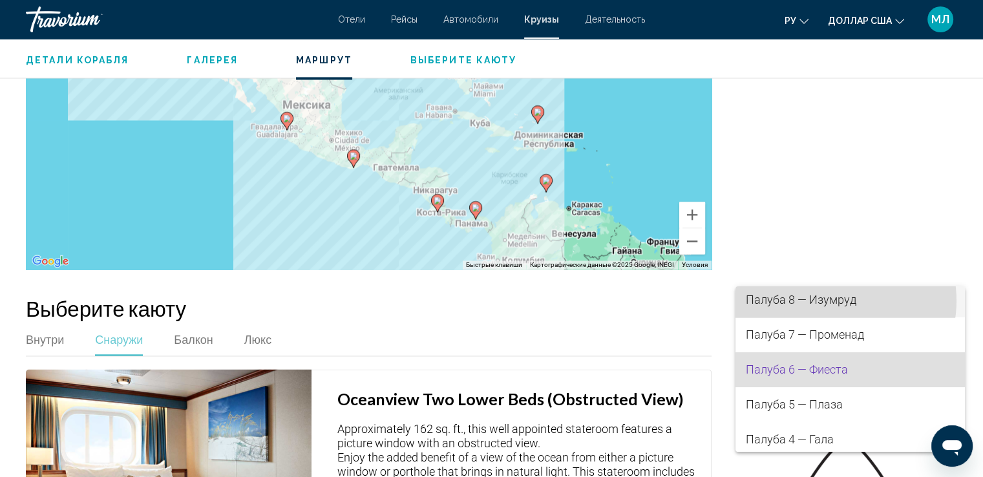
click at [833, 300] on font "Палуба 8 — Изумруд" at bounding box center [801, 300] width 111 height 14
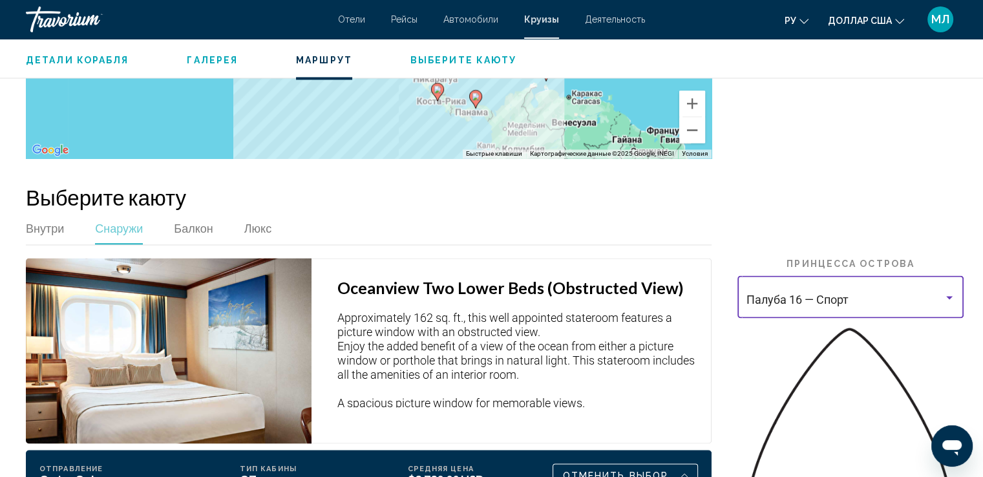
scroll to position [2150, 0]
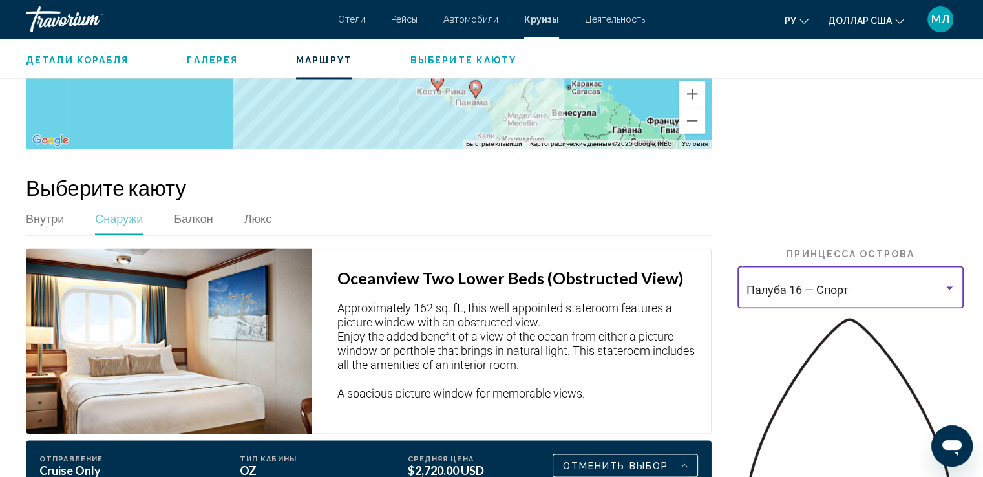
click at [953, 283] on div "Основное содержание" at bounding box center [950, 288] width 12 height 10
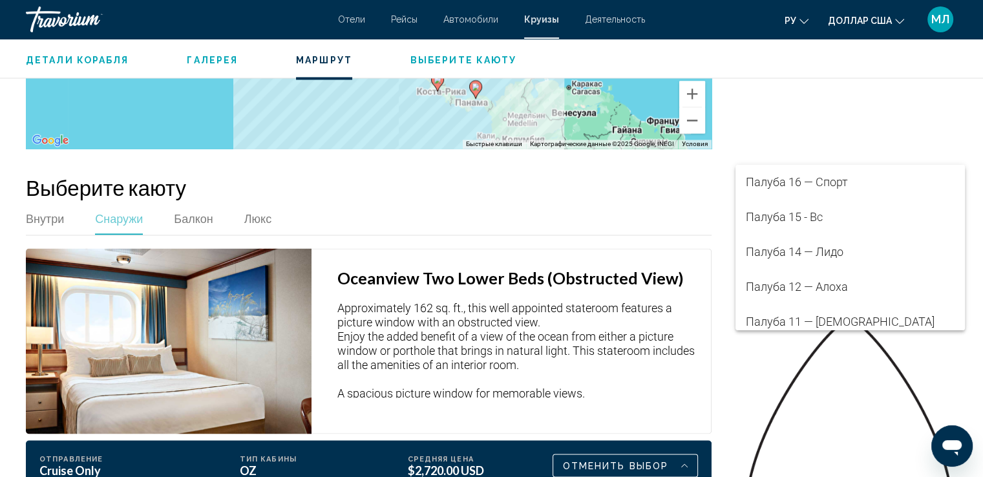
scroll to position [178, 0]
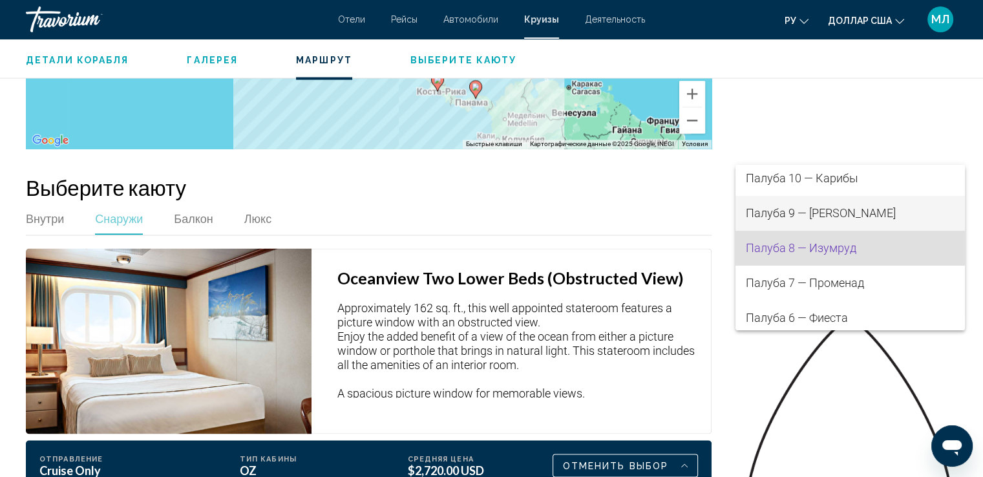
click at [843, 209] on font "Палуба 9 — [PERSON_NAME]" at bounding box center [821, 213] width 150 height 14
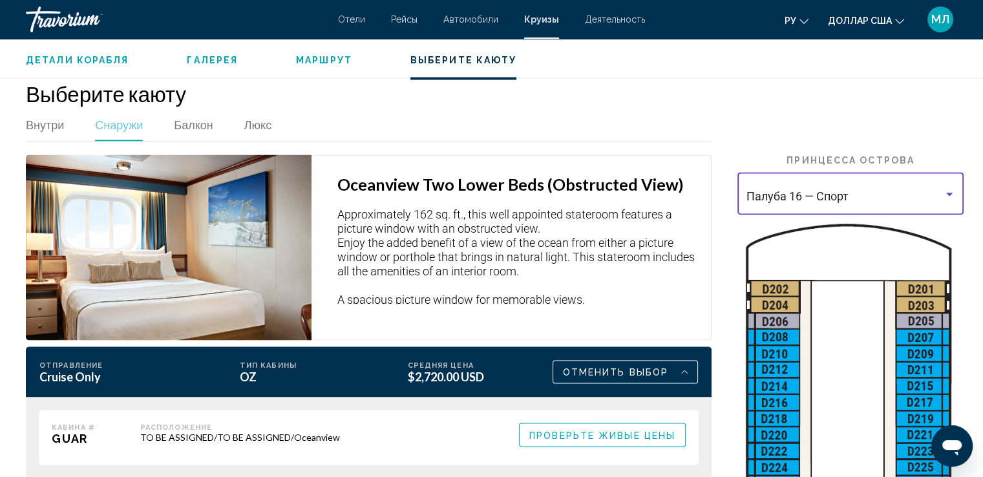
scroll to position [2215, 0]
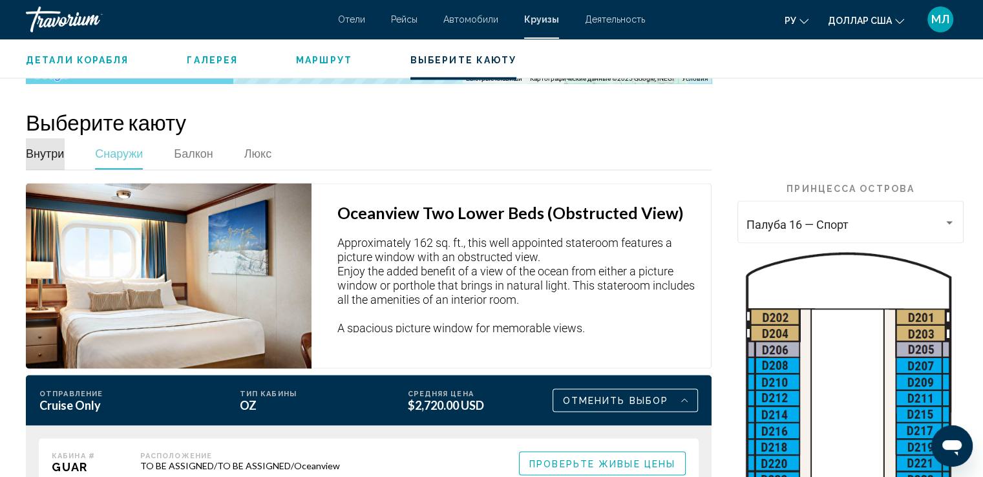
click at [48, 146] on font "Внутри" at bounding box center [45, 153] width 38 height 14
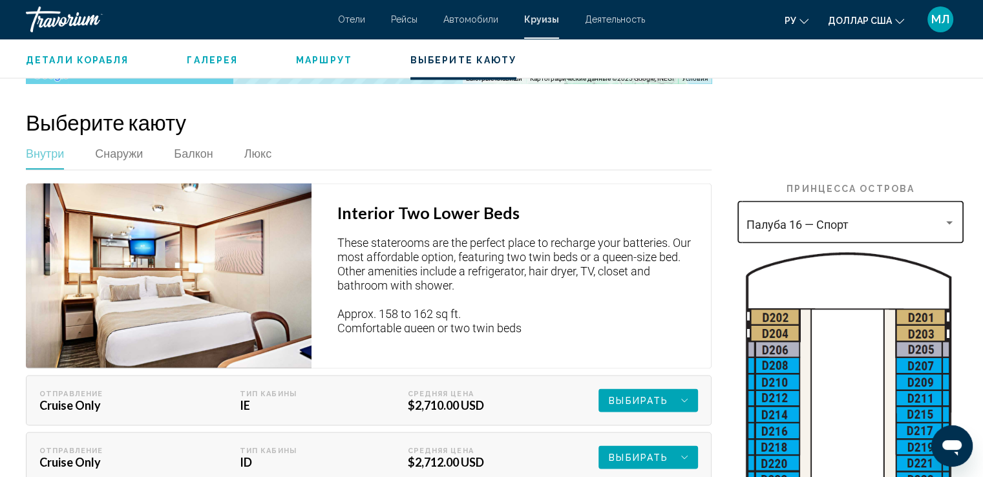
click at [947, 221] on div "Основное содержание" at bounding box center [950, 222] width 6 height 3
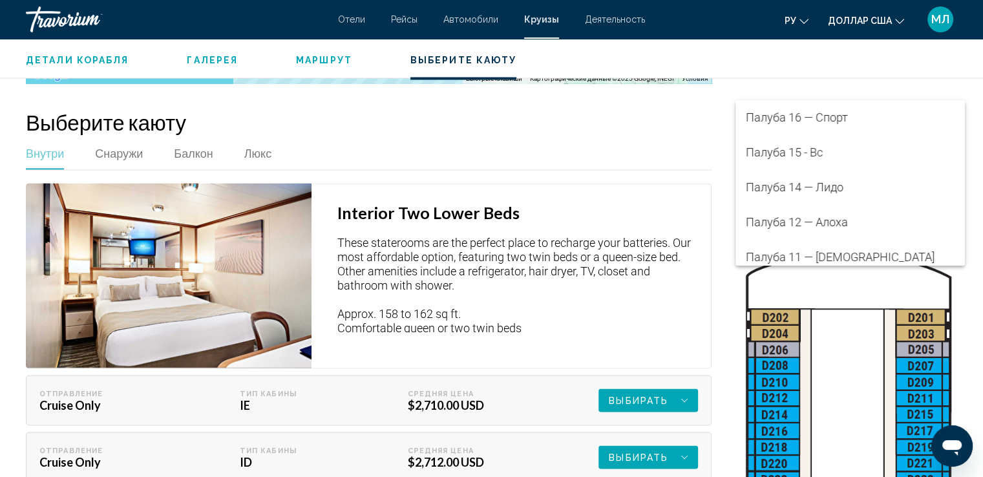
scroll to position [144, 0]
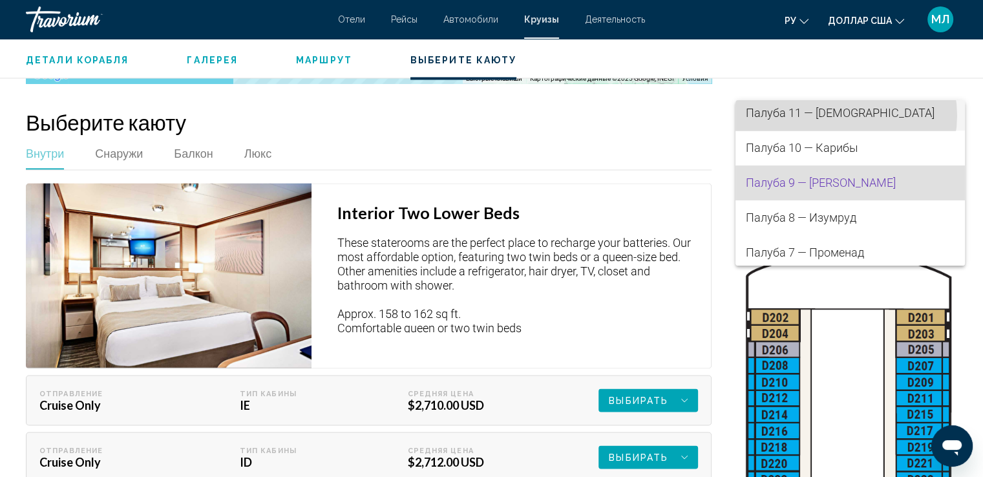
click at [839, 115] on font "Палуба 11 — [DEMOGRAPHIC_DATA]" at bounding box center [840, 113] width 189 height 14
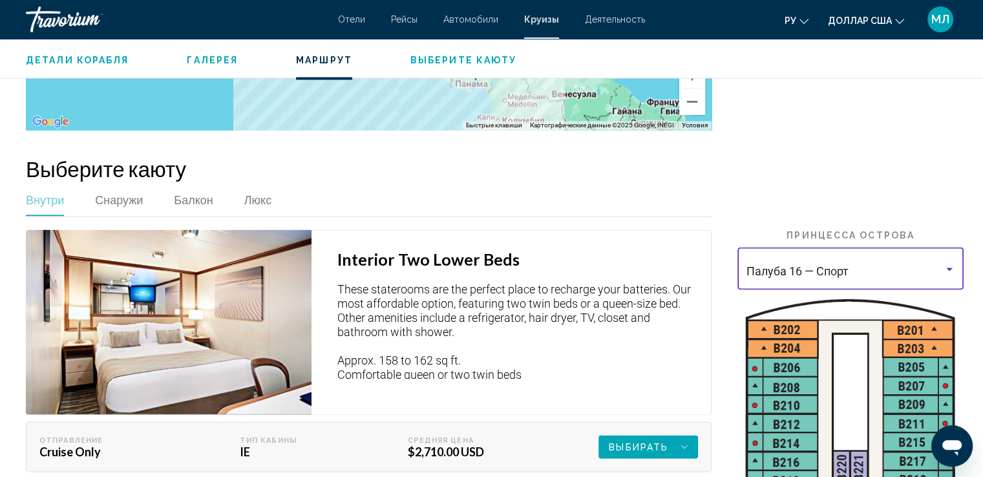
scroll to position [2213, 0]
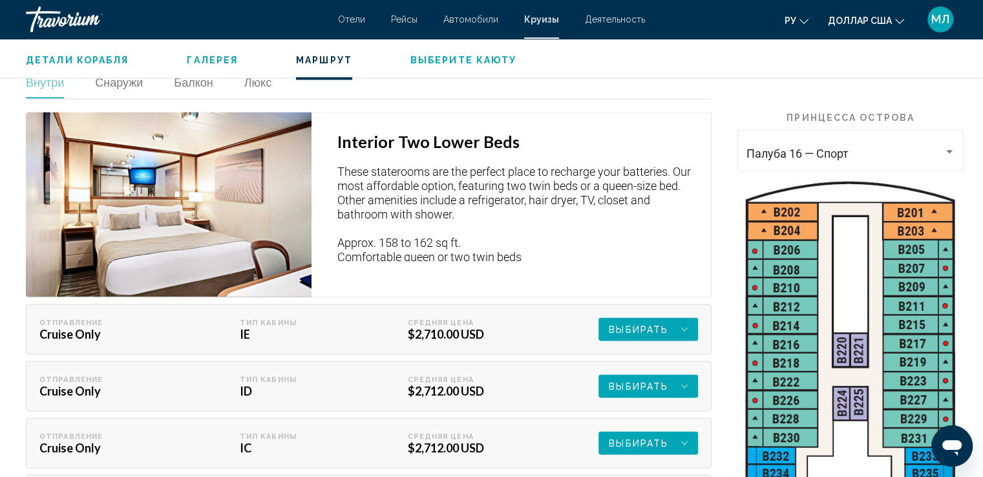
scroll to position [2281, 0]
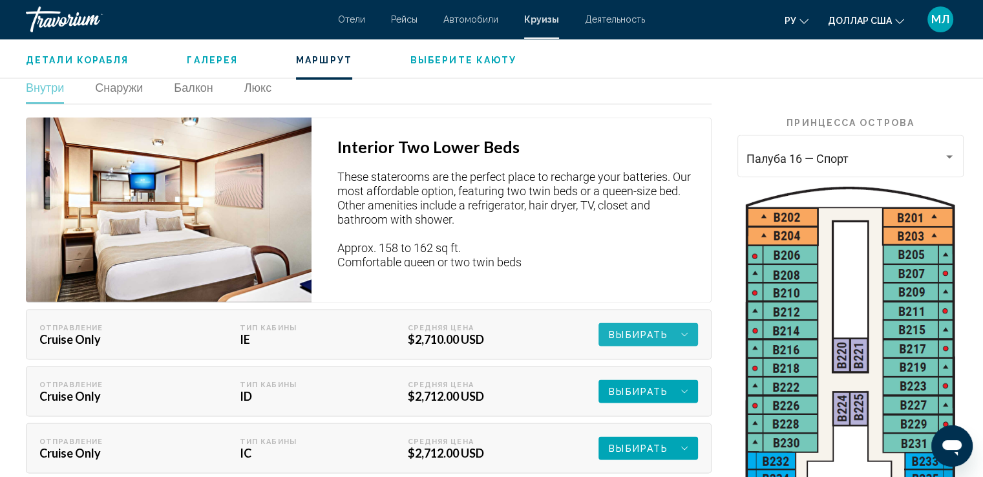
click at [667, 323] on span "Выбирать" at bounding box center [638, 334] width 59 height 23
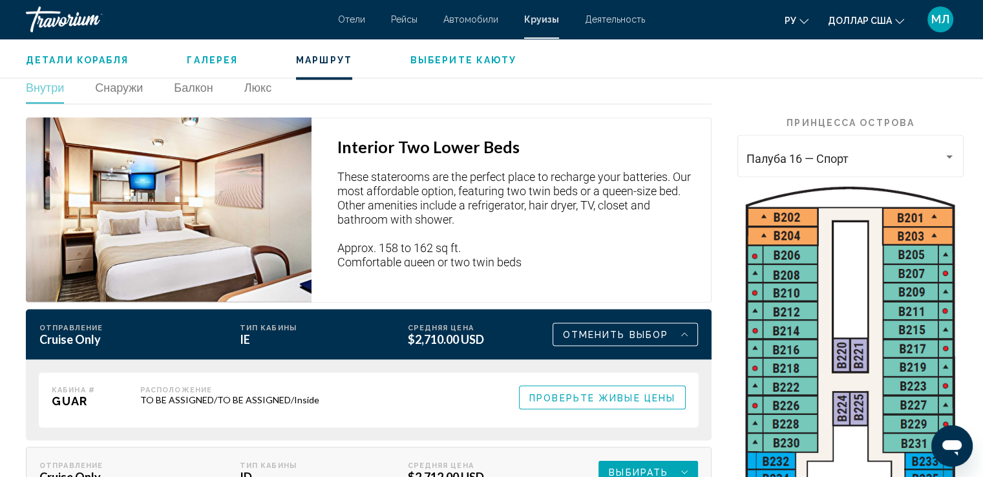
click at [636, 392] on span "Проверьте живые цены" at bounding box center [603, 397] width 146 height 10
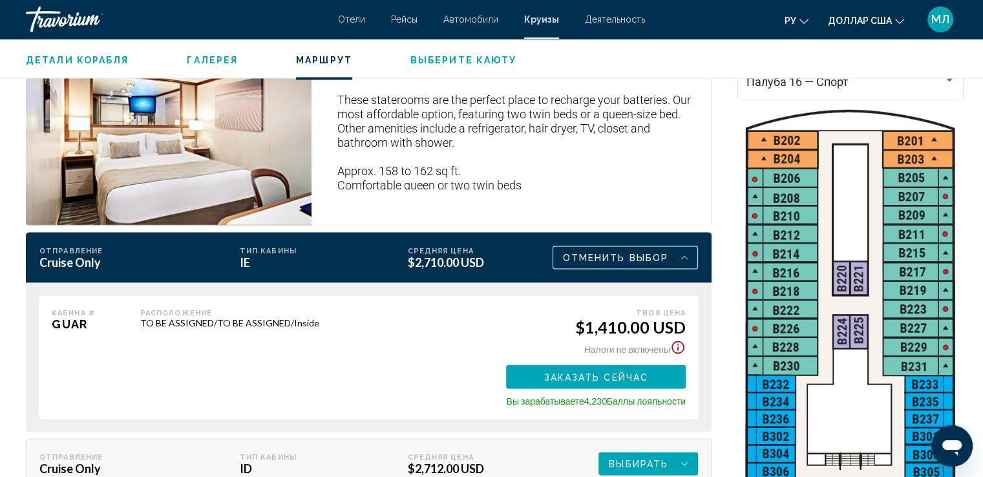
scroll to position [2416, 0]
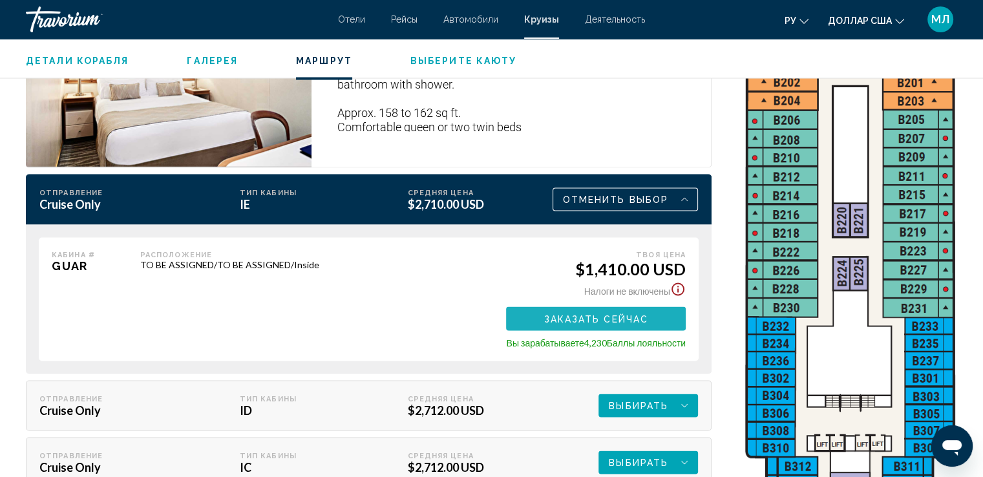
click at [638, 314] on span "Заказать сейчас" at bounding box center [596, 319] width 105 height 10
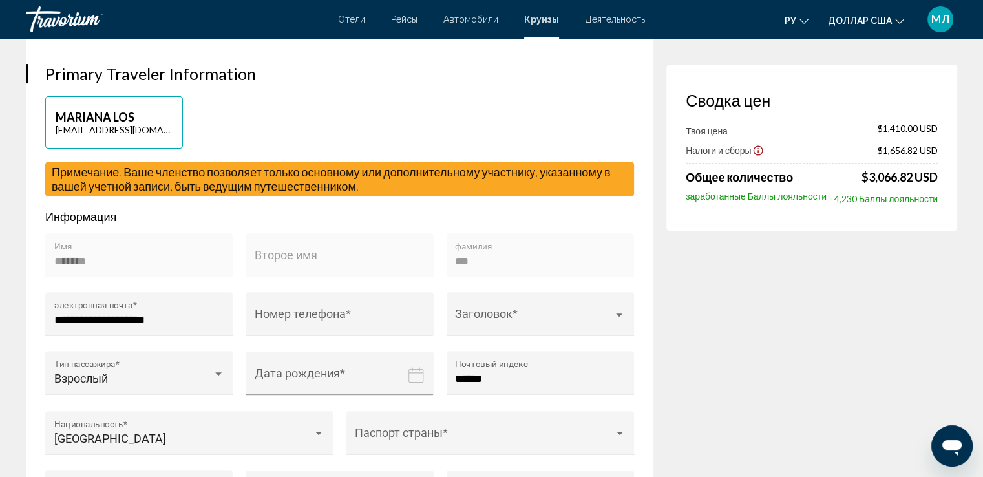
scroll to position [361, 0]
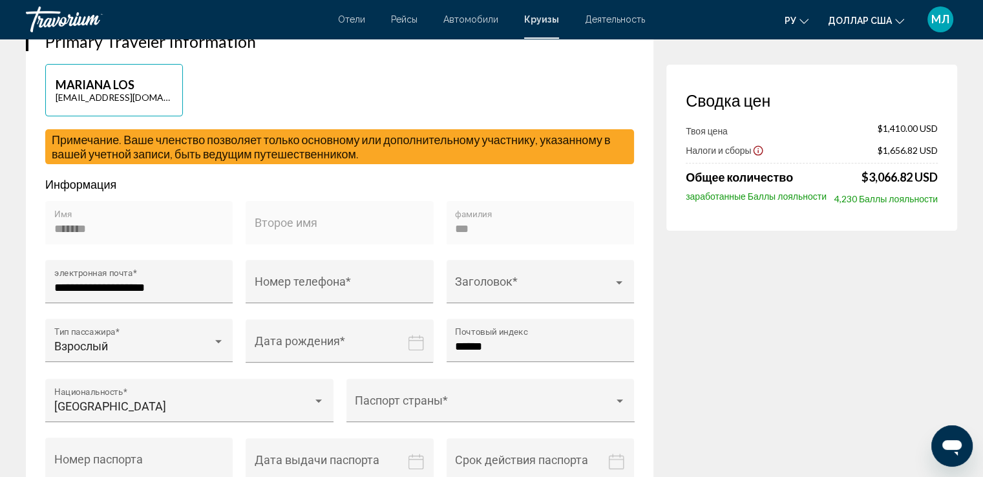
click at [127, 153] on span "Примечание. Ваше членство позволяет только основному или дополнительному участн…" at bounding box center [331, 147] width 559 height 28
click at [758, 151] on icon "Show Taxes and Fees disclaimer" at bounding box center [759, 151] width 10 height 10
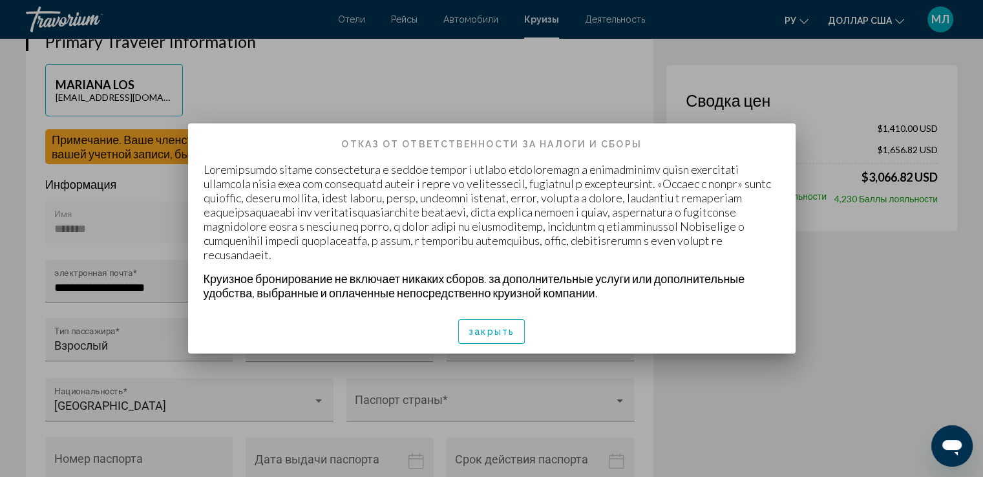
scroll to position [0, 0]
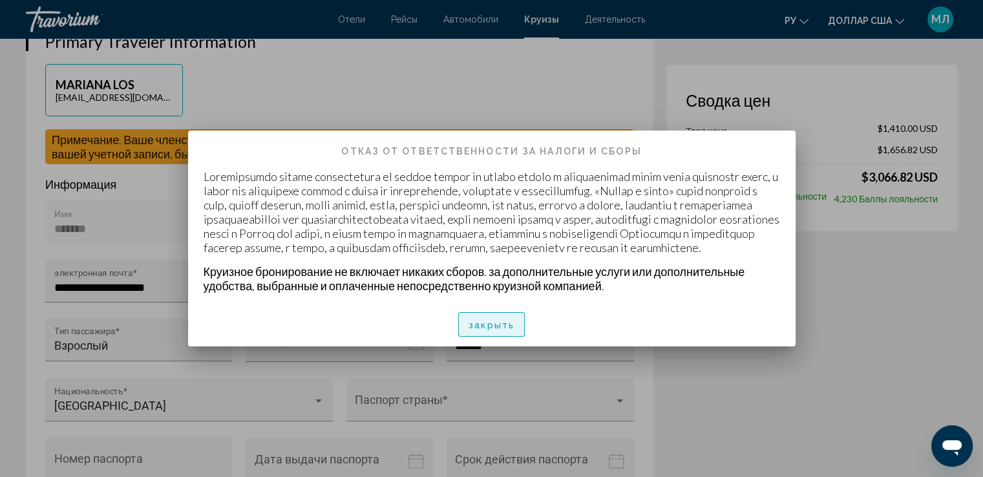
drag, startPoint x: 492, startPoint y: 337, endPoint x: 485, endPoint y: 339, distance: 7.4
click at [491, 337] on button "закрыть" at bounding box center [491, 324] width 67 height 25
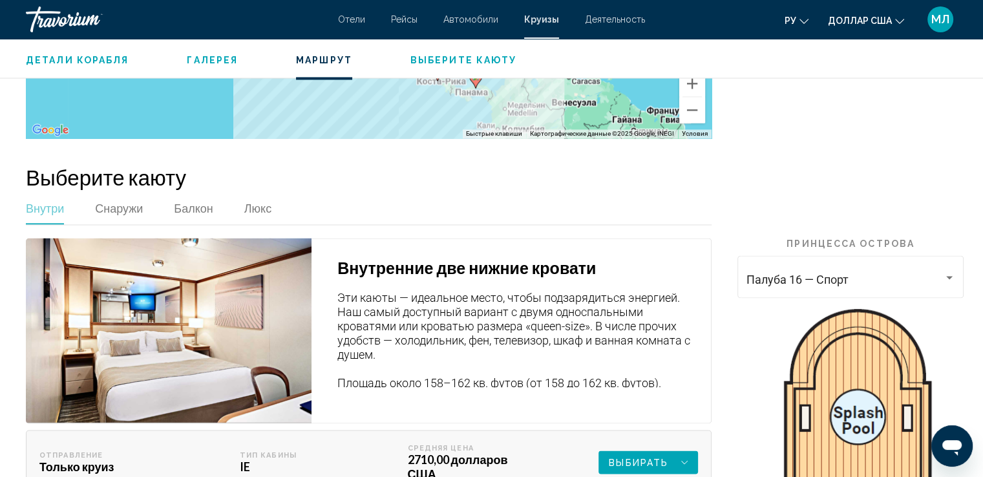
scroll to position [2200, 0]
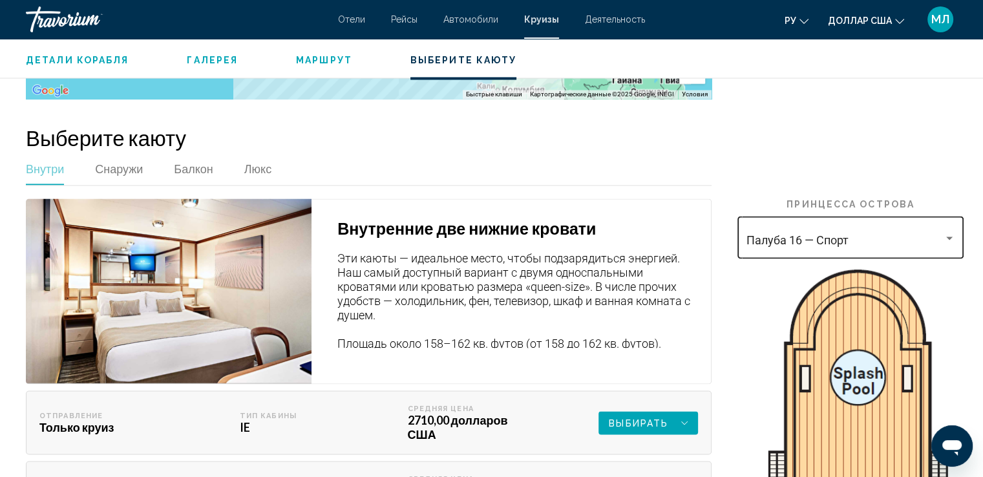
click at [952, 233] on div "Основное содержание" at bounding box center [950, 238] width 12 height 10
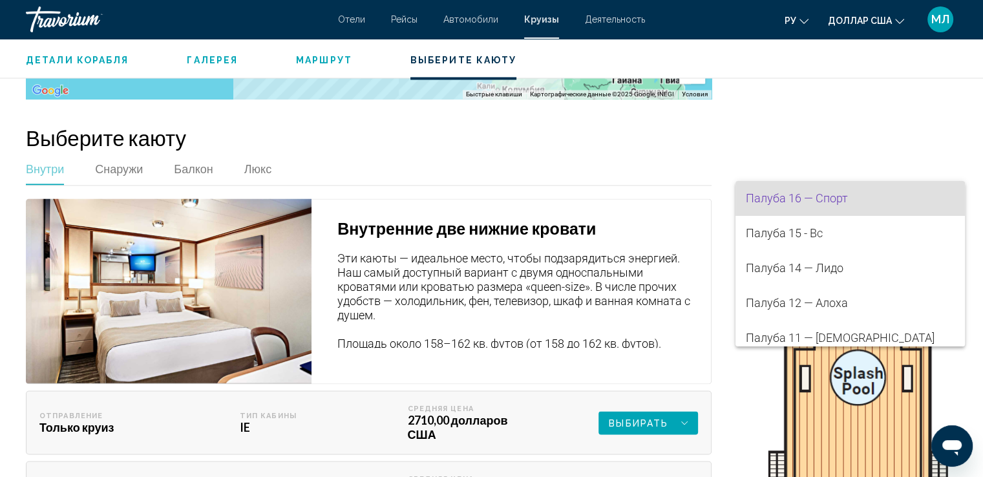
click at [929, 127] on div at bounding box center [491, 238] width 983 height 477
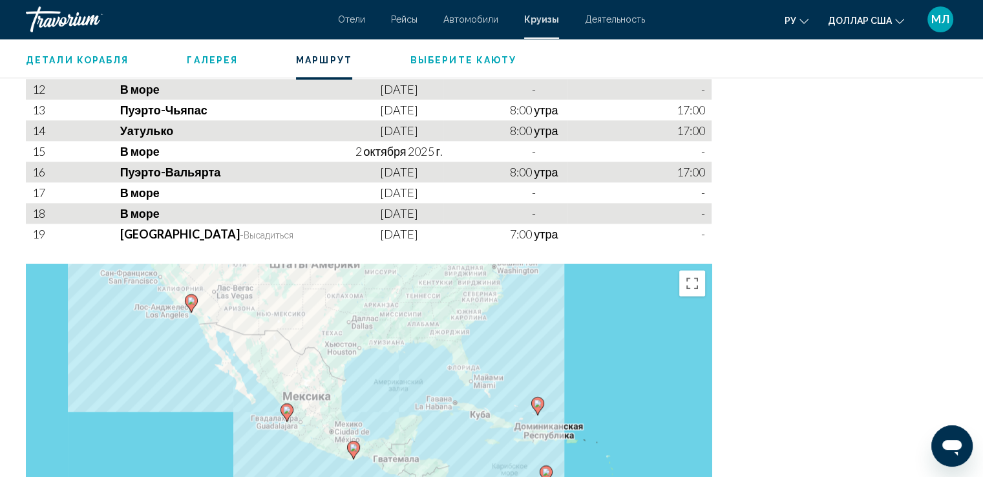
scroll to position [1762, 0]
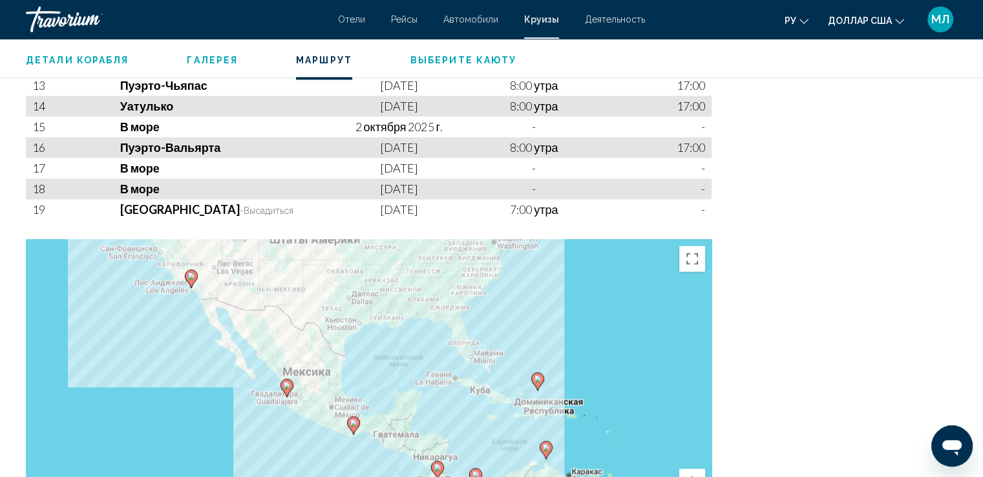
click at [689, 469] on button "Увеличить" at bounding box center [693, 482] width 26 height 26
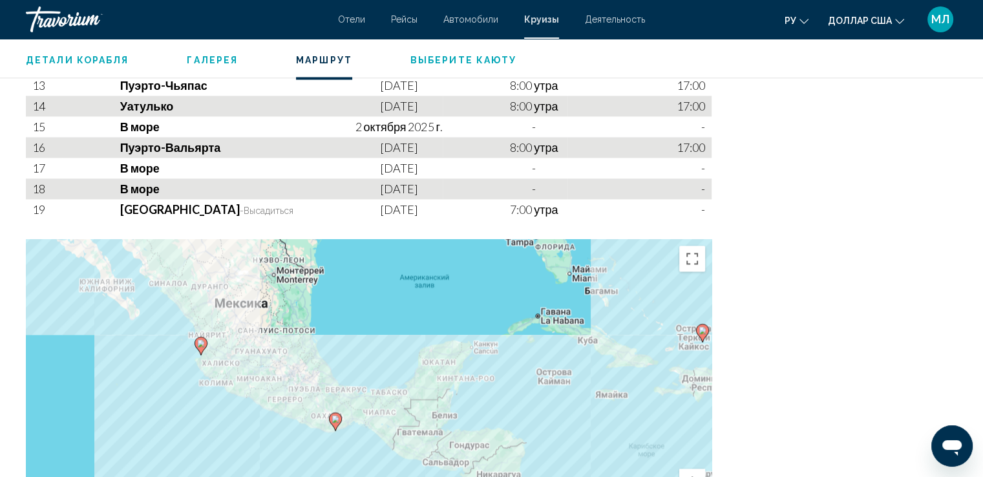
drag, startPoint x: 610, startPoint y: 389, endPoint x: 603, endPoint y: 330, distance: 58.6
click at [603, 330] on div "Чтобы активировать перетаскивание с помощью кнопок, нажмите Alt + Ввод. После э…" at bounding box center [369, 387] width 686 height 297
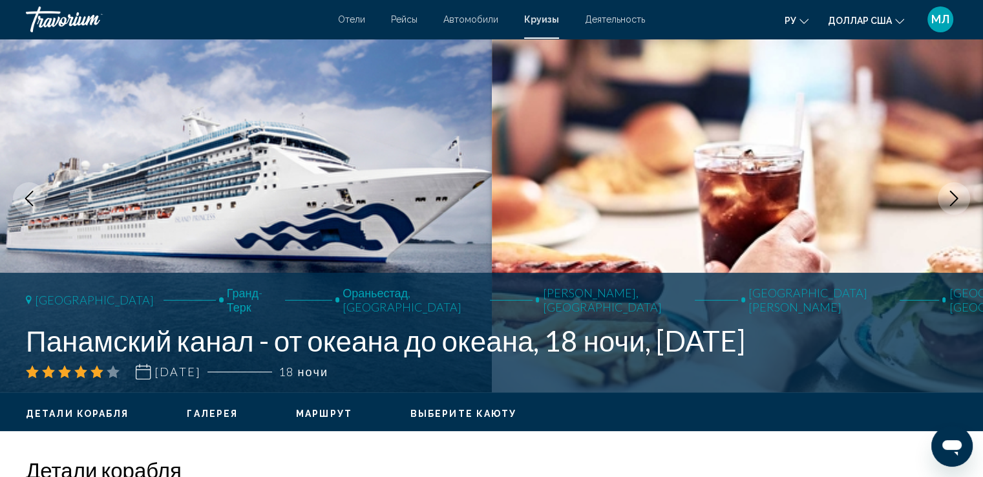
scroll to position [0, 0]
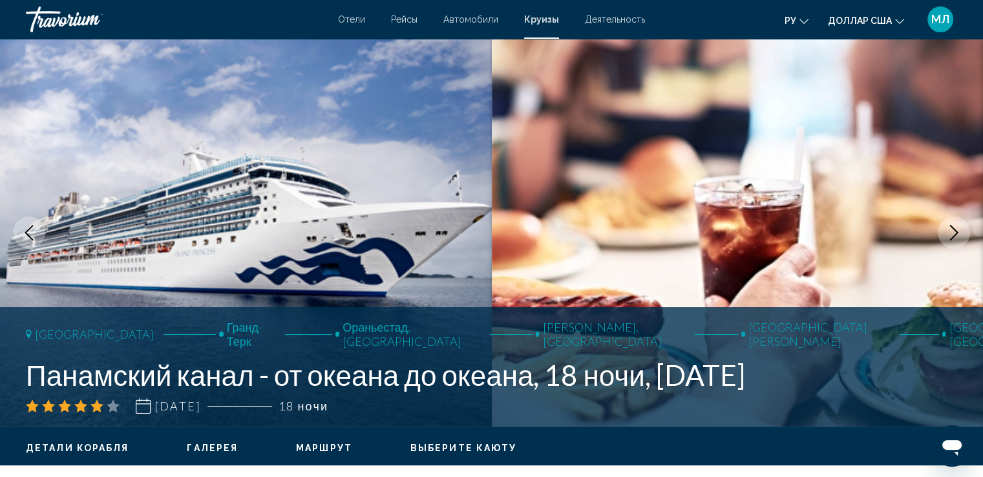
click at [947, 16] on font "МЛ" at bounding box center [941, 19] width 18 height 14
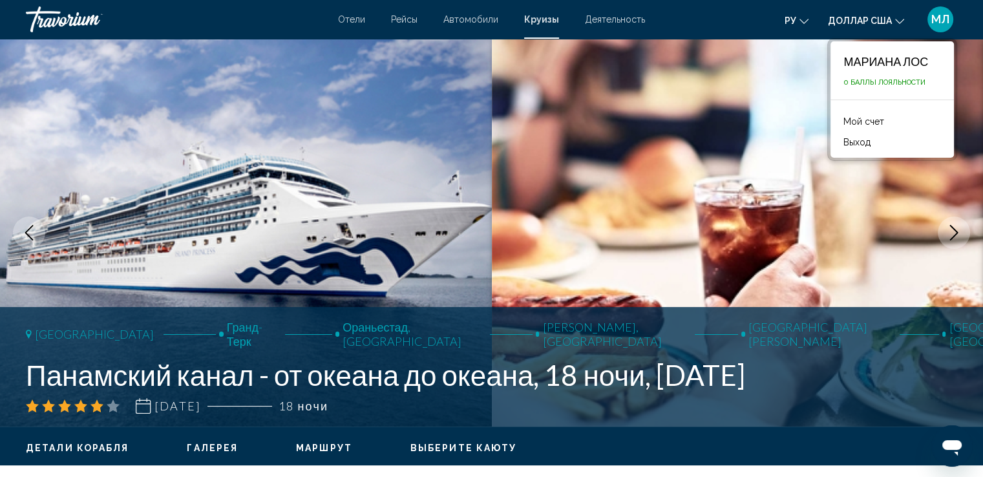
click at [519, 55] on img "Основное содержание" at bounding box center [738, 233] width 492 height 388
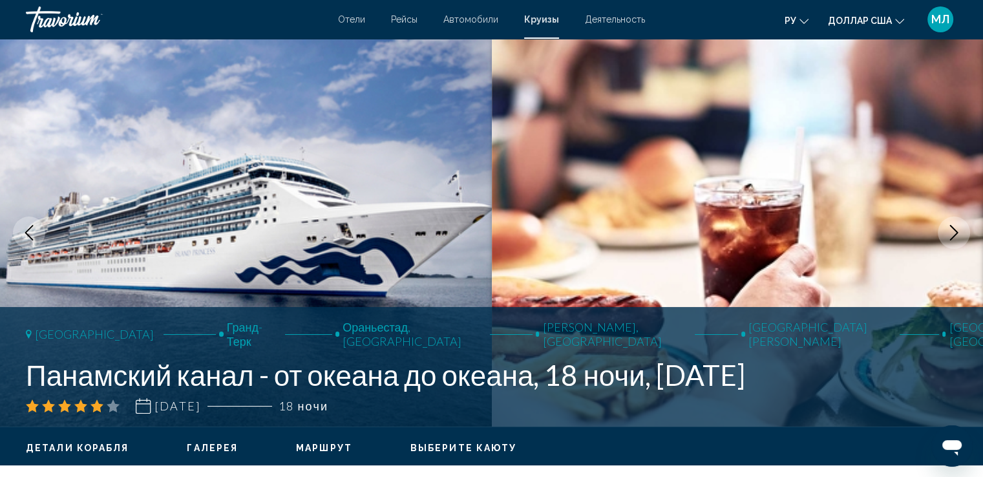
click at [942, 16] on font "МЛ" at bounding box center [941, 19] width 18 height 14
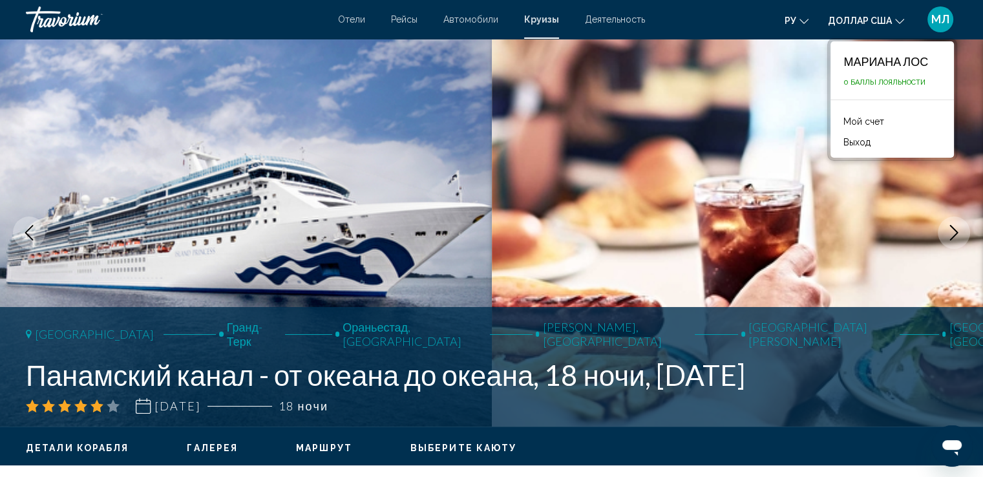
click at [866, 123] on font "Мой счет" at bounding box center [864, 121] width 41 height 10
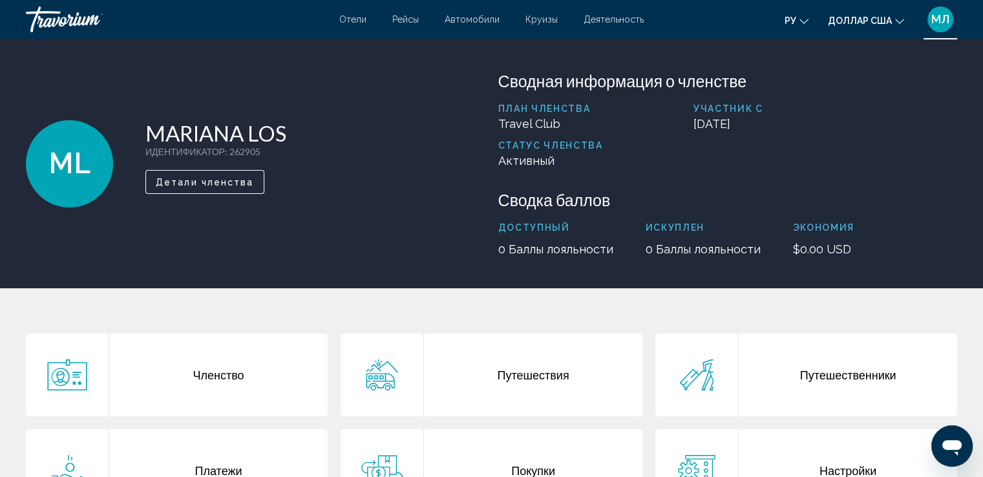
click at [720, 21] on div "ру Английский Español французский Итальяно португальский русский доллар США дол…" at bounding box center [807, 19] width 301 height 27
click at [936, 24] on font "МЛ" at bounding box center [941, 19] width 18 height 14
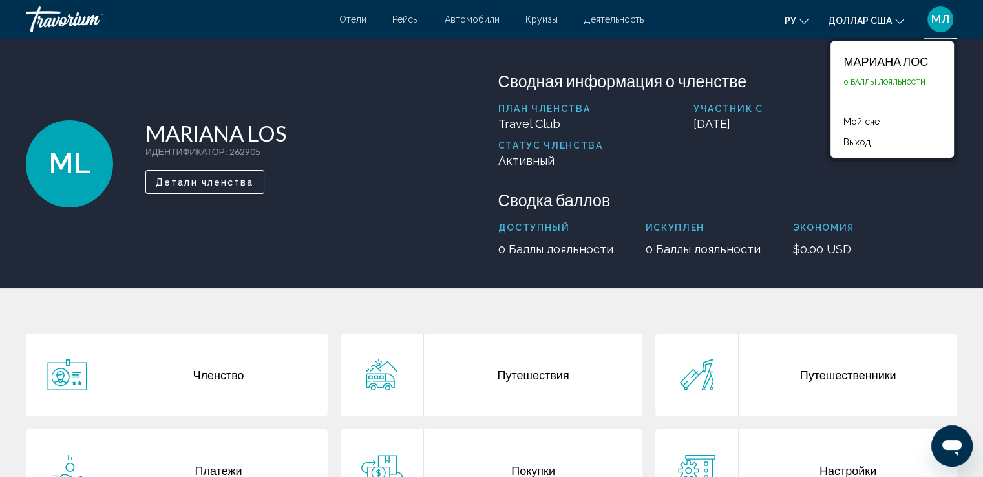
click at [622, 57] on div "ML MARIANA LOS ИДЕНТИФИКАТОР : 262905 Второстепенный член Детали членства Сводн…" at bounding box center [491, 164] width 983 height 250
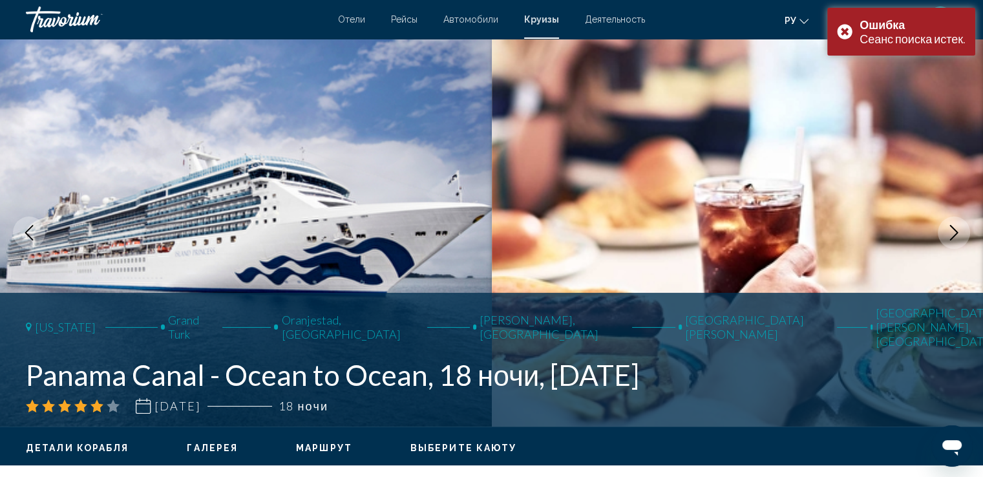
click at [384, 129] on img "Основное содержание" at bounding box center [246, 233] width 492 height 388
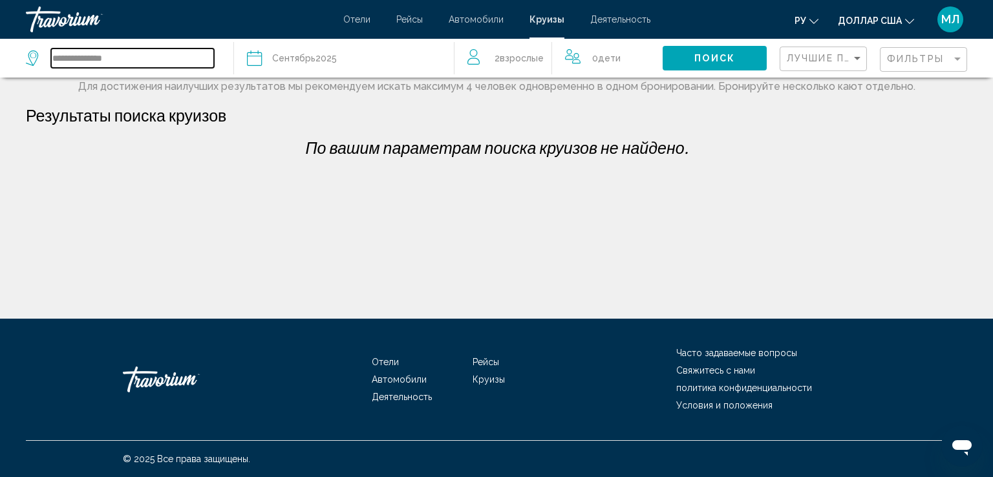
click at [146, 60] on input "**********" at bounding box center [132, 57] width 163 height 19
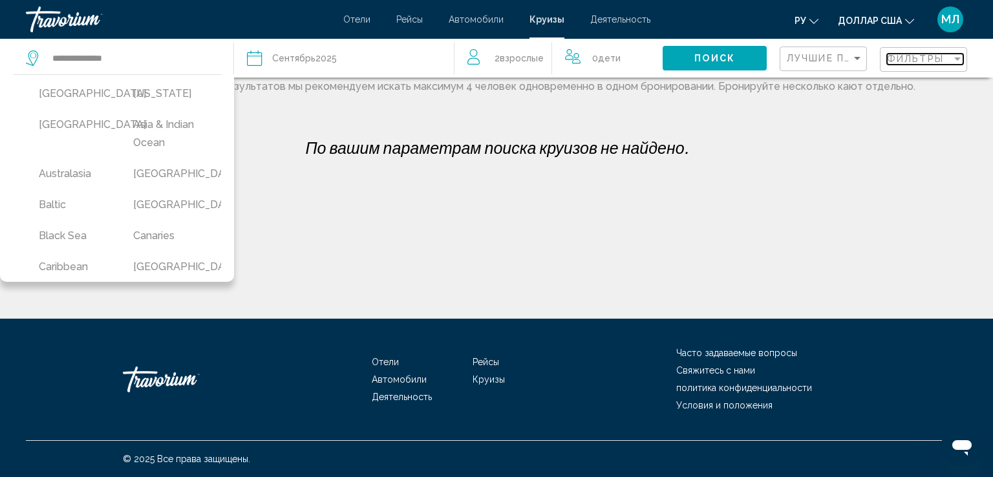
click at [925, 63] on span "Фильтры" at bounding box center [915, 59] width 57 height 10
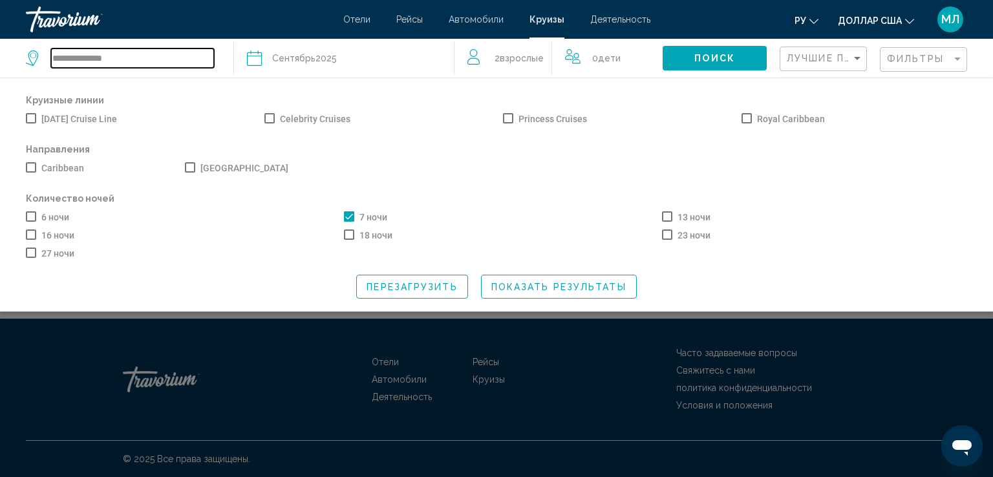
click at [132, 65] on input "**********" at bounding box center [132, 57] width 163 height 19
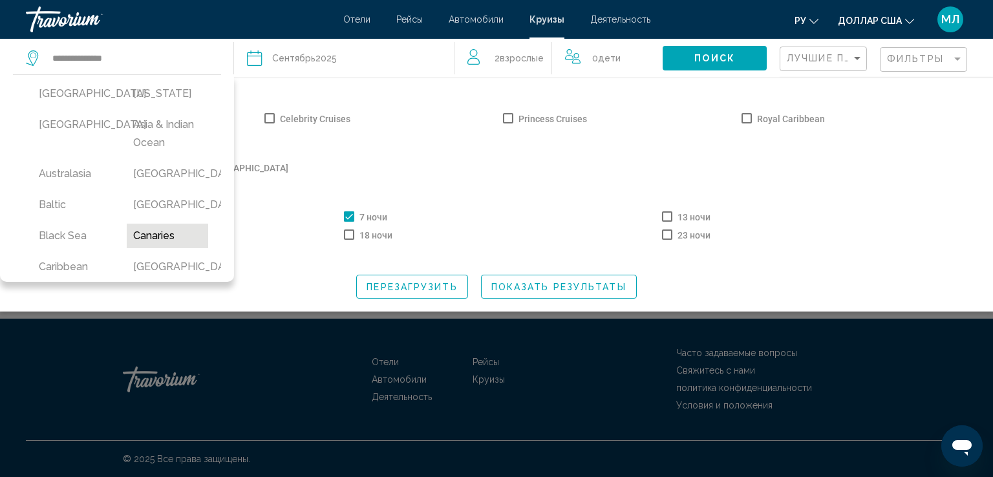
click at [148, 239] on button "Canaries" at bounding box center [167, 236] width 81 height 25
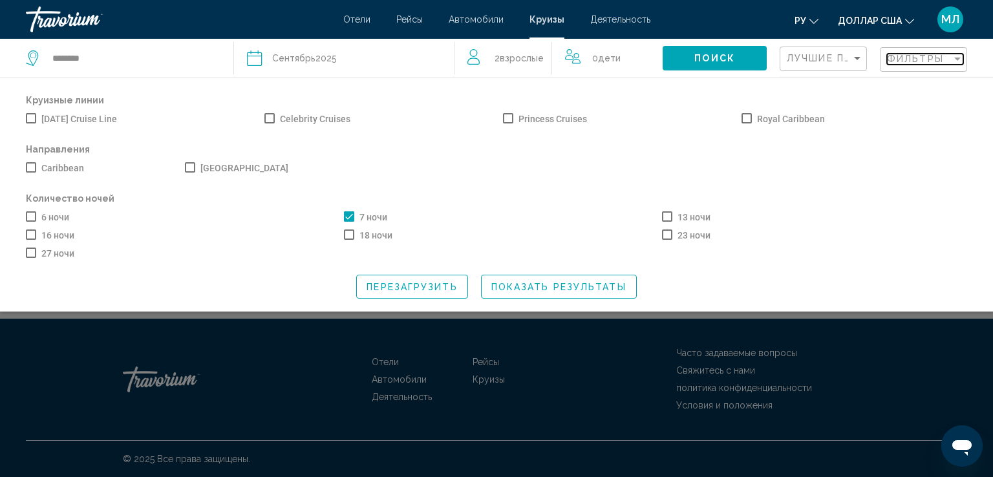
click at [914, 58] on span "Фильтры" at bounding box center [915, 59] width 57 height 10
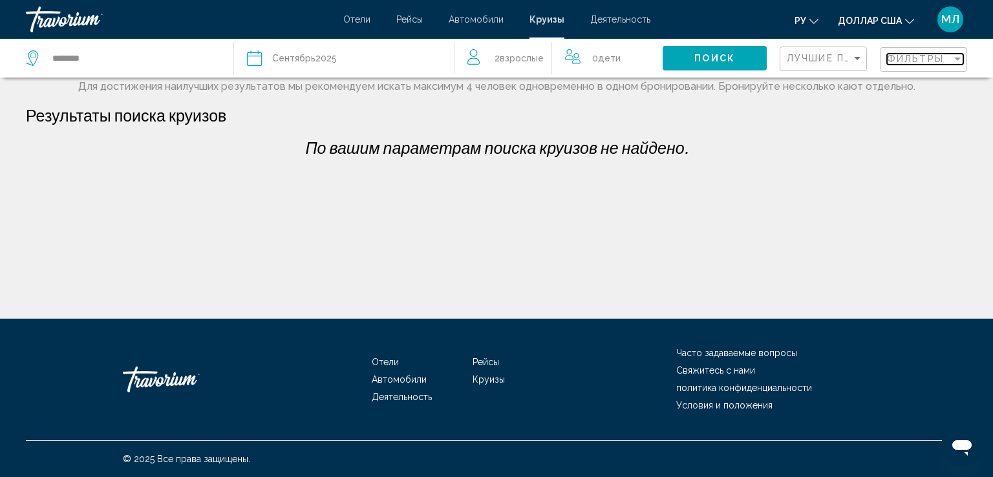
click at [914, 58] on span "Фильтры" at bounding box center [915, 59] width 57 height 10
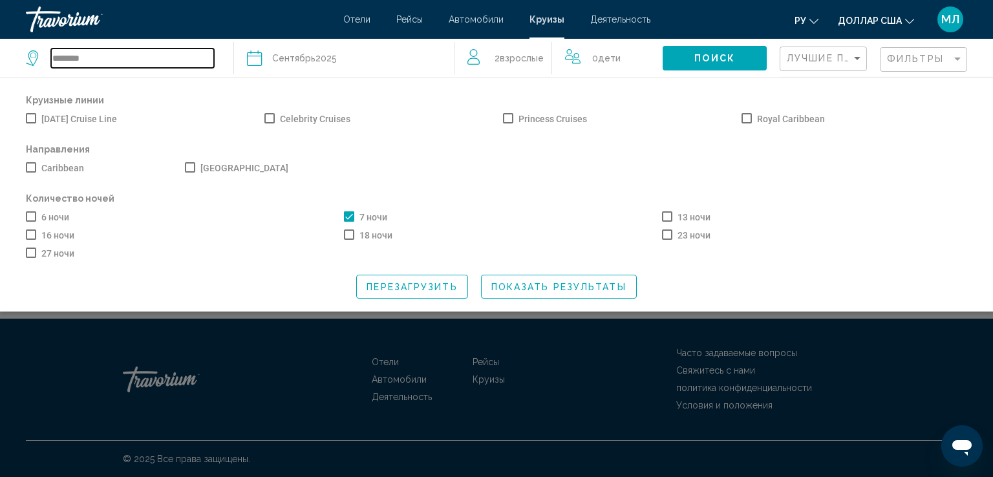
click at [72, 63] on input "********" at bounding box center [132, 57] width 163 height 19
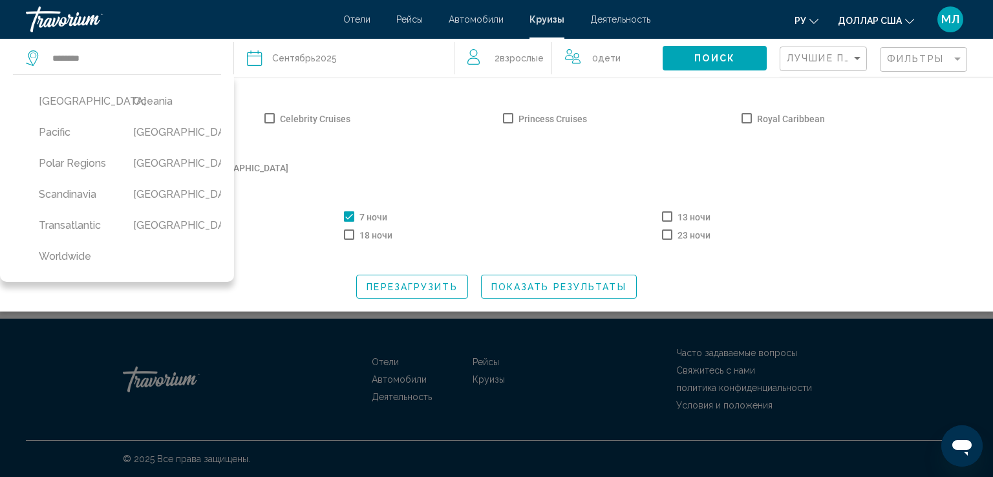
scroll to position [515, 0]
click at [152, 182] on button "[GEOGRAPHIC_DATA]" at bounding box center [167, 194] width 81 height 25
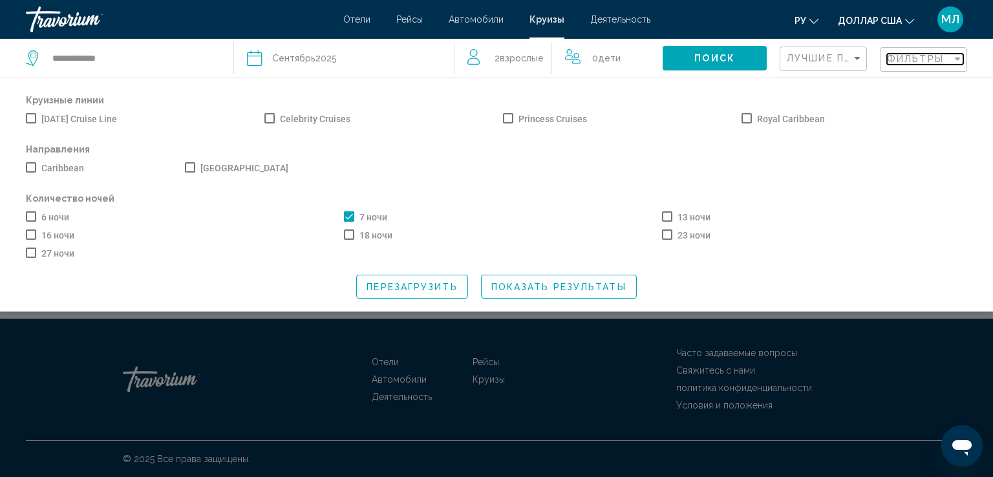
click at [914, 58] on span "Фильтры" at bounding box center [915, 59] width 57 height 10
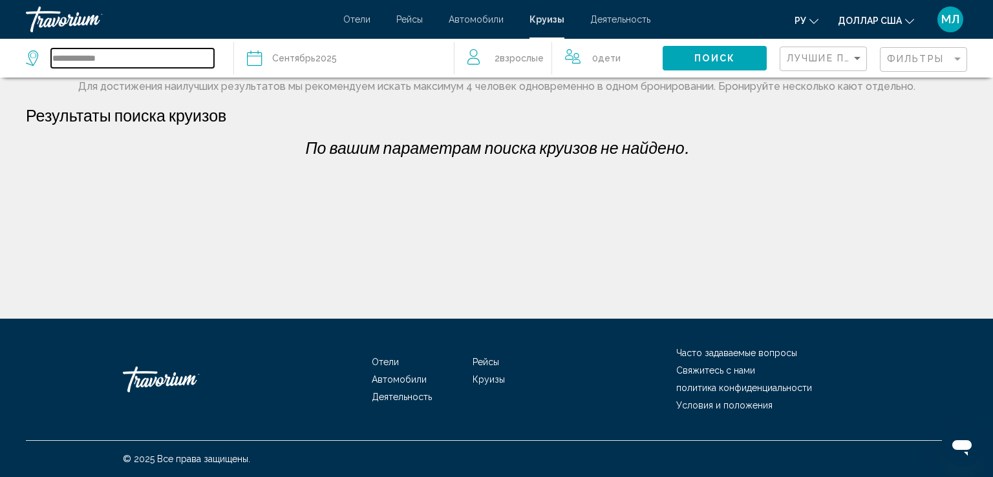
click at [109, 58] on input "**********" at bounding box center [132, 57] width 163 height 19
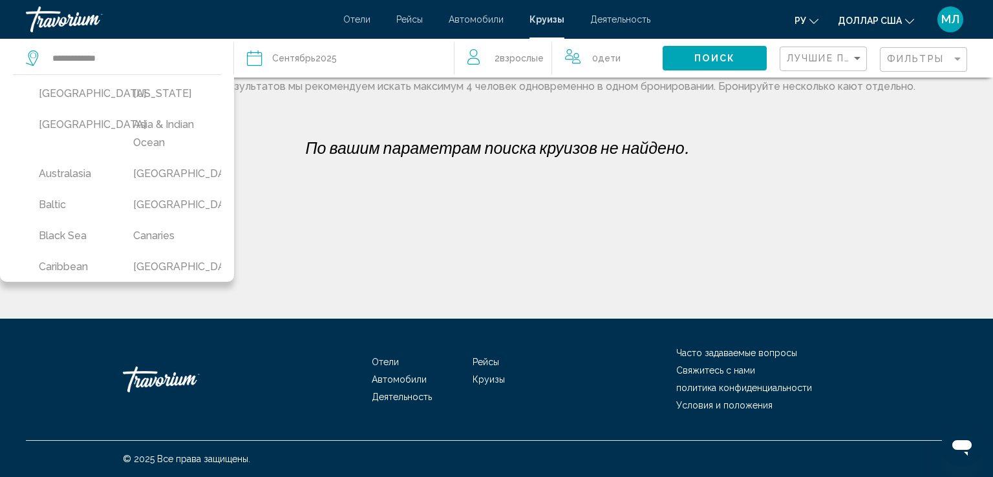
click at [277, 59] on span "Сентябрь" at bounding box center [293, 58] width 43 height 10
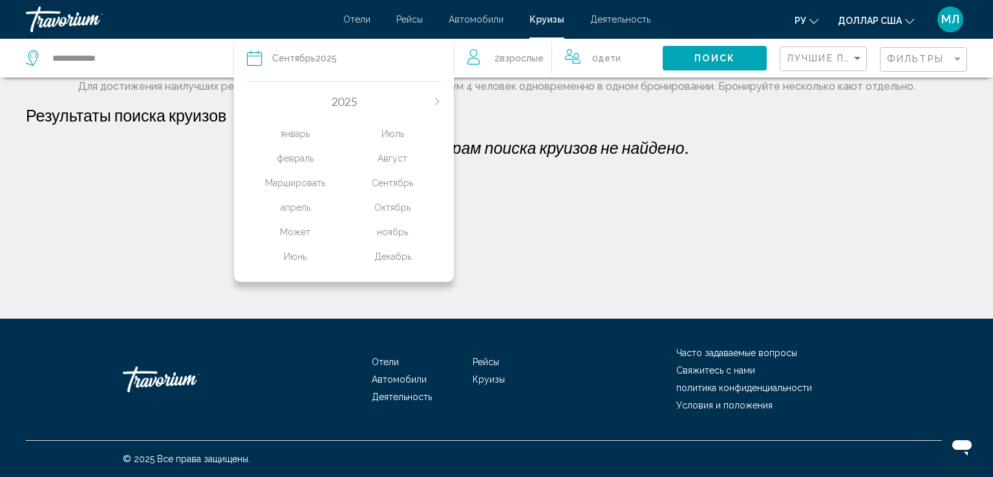
click at [400, 232] on div "ноябрь" at bounding box center [392, 231] width 97 height 23
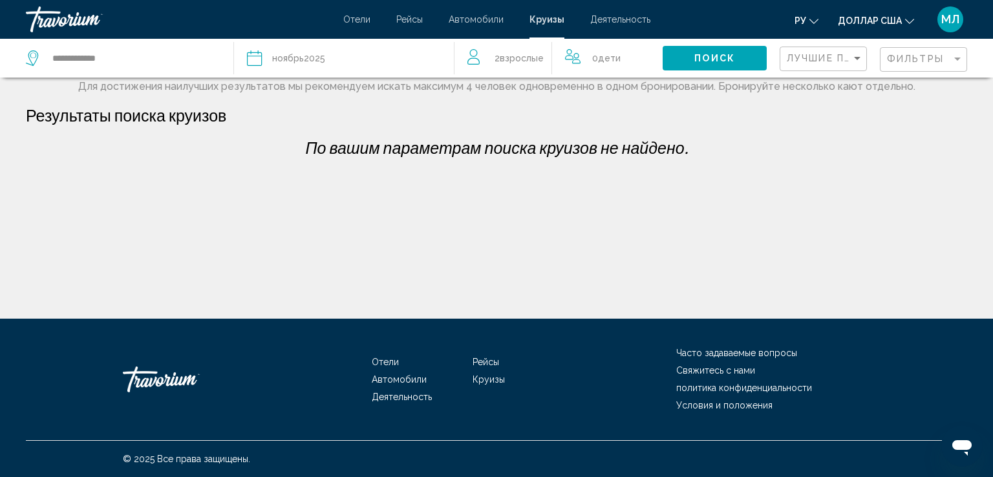
click at [903, 52] on div "Фильтры" at bounding box center [925, 60] width 76 height 24
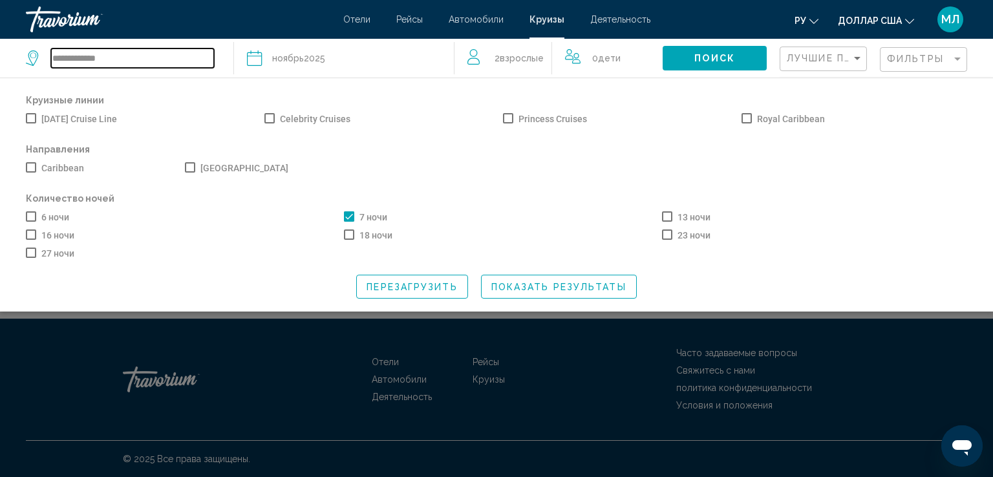
click at [103, 60] on input "**********" at bounding box center [132, 57] width 163 height 19
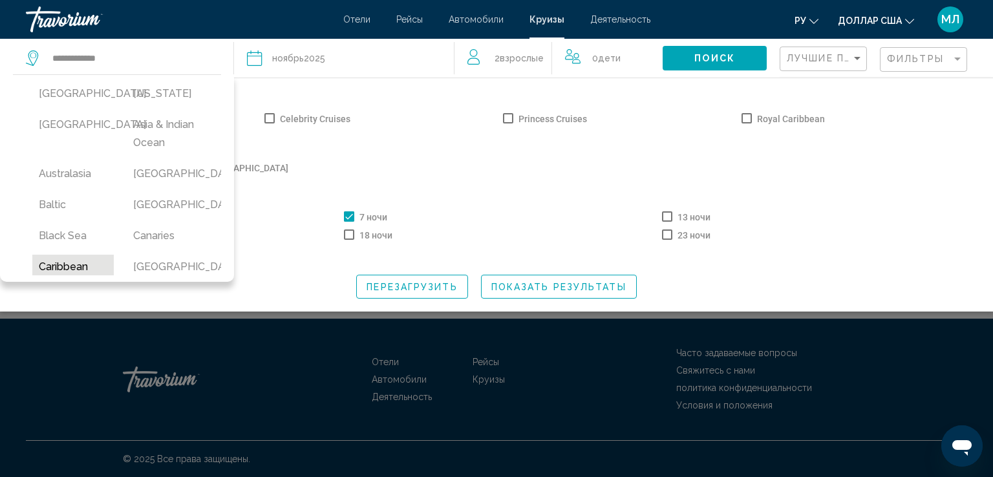
click at [70, 264] on button "Caribbean" at bounding box center [72, 267] width 81 height 25
type input "*********"
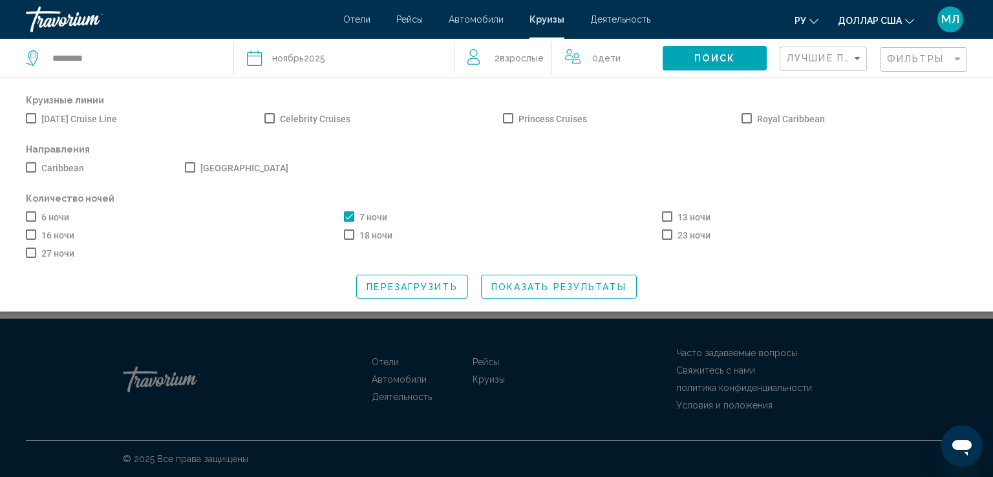
click at [339, 56] on div "Дата [DATE]" at bounding box center [344, 58] width 195 height 18
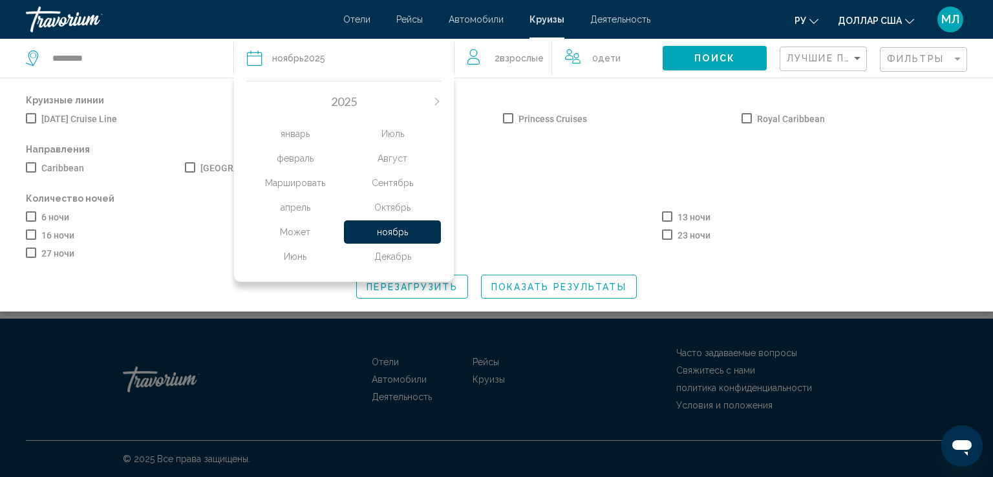
click at [400, 208] on div "Октябрь" at bounding box center [392, 207] width 97 height 23
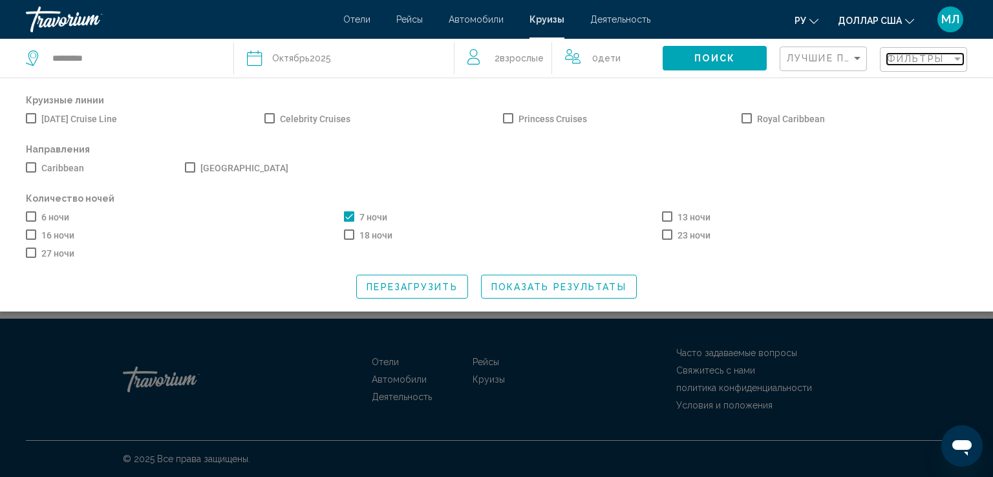
click at [903, 58] on span "Фильтры" at bounding box center [915, 59] width 57 height 10
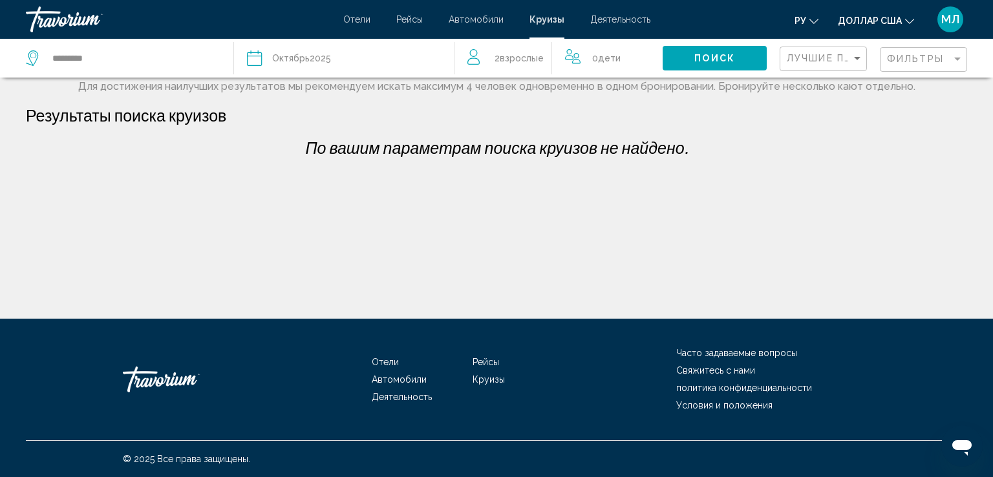
click at [316, 50] on div "[DATE]" at bounding box center [301, 58] width 59 height 18
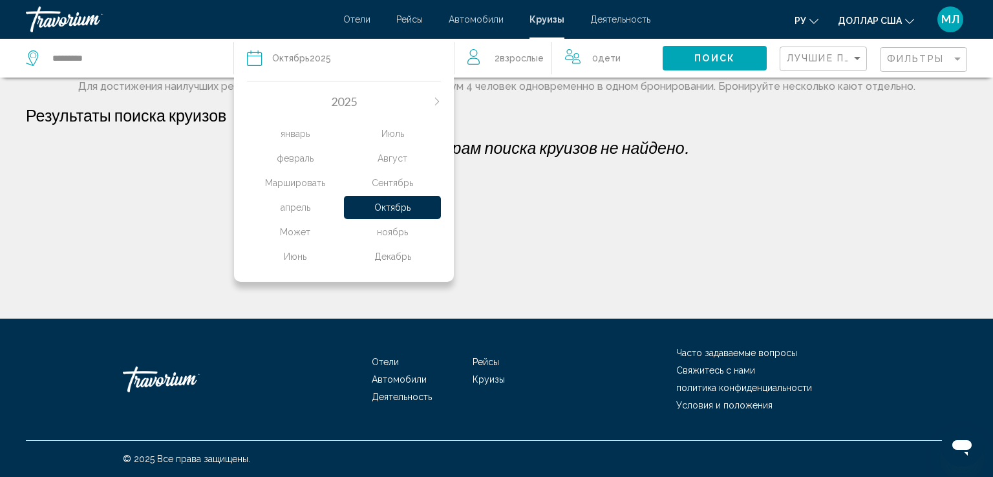
click at [378, 235] on div "ноябрь" at bounding box center [392, 231] width 97 height 23
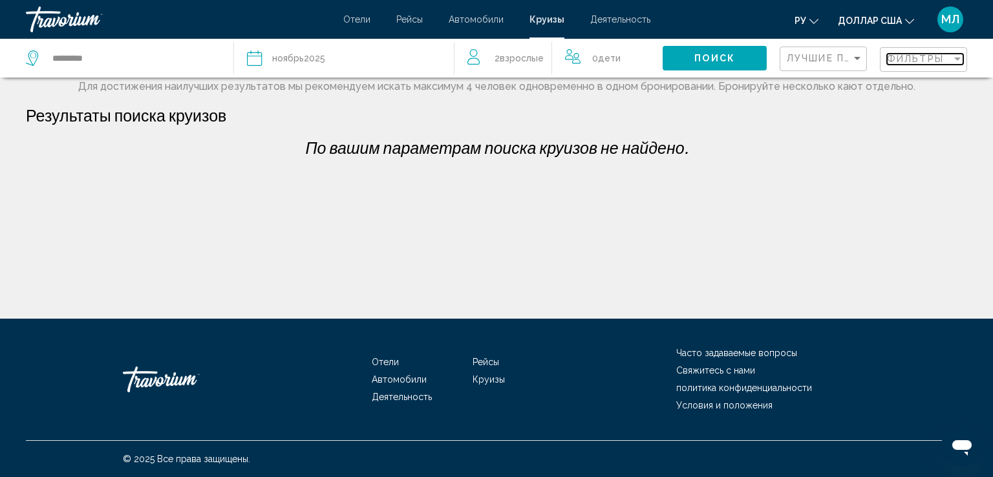
click at [898, 63] on span "Фильтры" at bounding box center [915, 59] width 57 height 10
click at [914, 52] on div "Фильтры" at bounding box center [925, 60] width 76 height 24
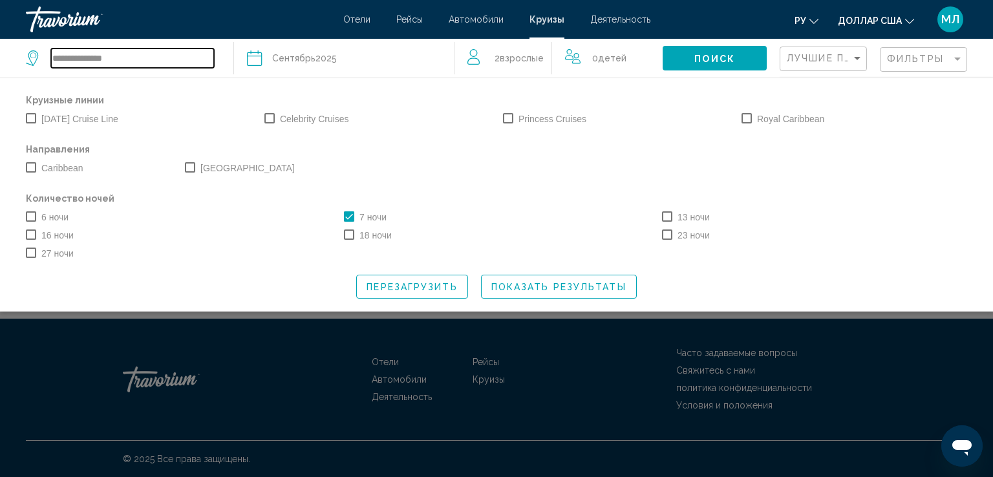
click at [75, 63] on input "**********" at bounding box center [132, 57] width 163 height 19
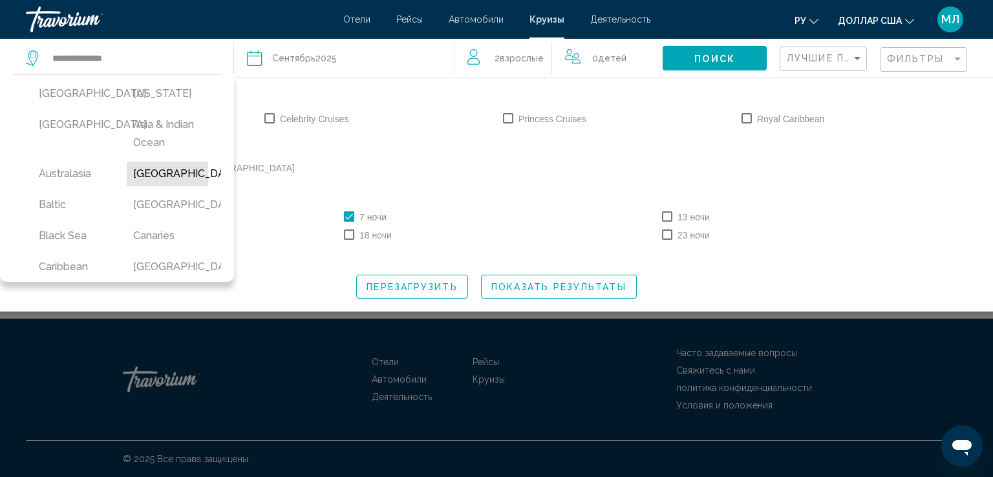
click at [156, 175] on button "[GEOGRAPHIC_DATA]" at bounding box center [167, 174] width 81 height 25
type input "*******"
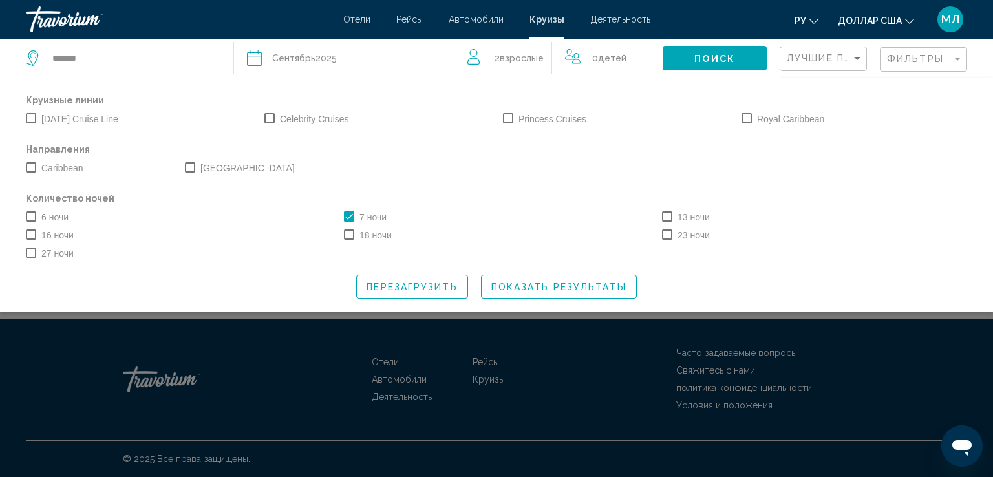
click at [312, 61] on font "Сентябрь" at bounding box center [293, 58] width 43 height 10
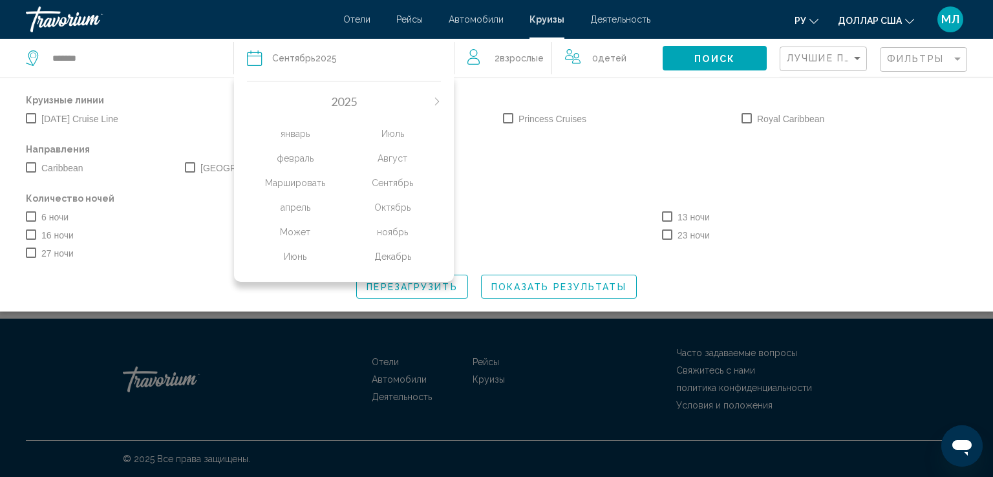
click at [387, 178] on font "Сентябрь" at bounding box center [392, 183] width 41 height 10
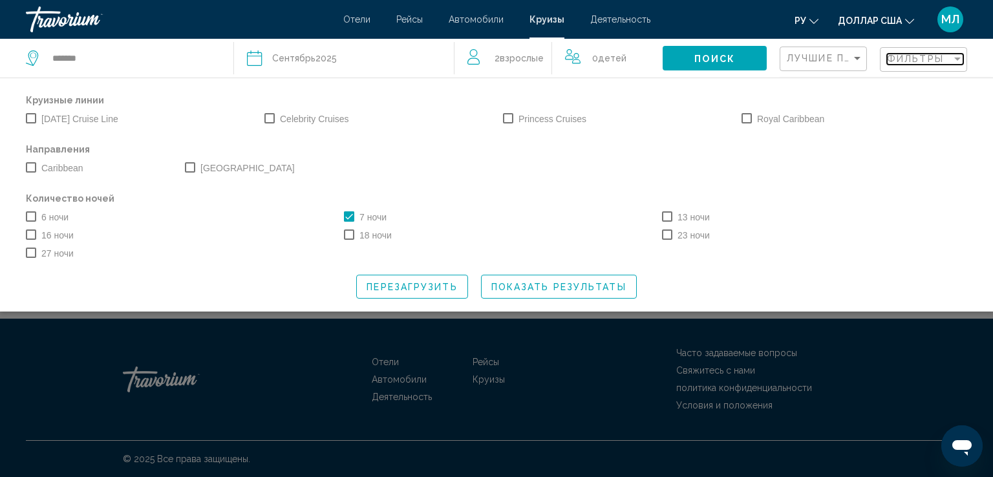
click at [896, 60] on font "Фильтры" at bounding box center [915, 59] width 57 height 10
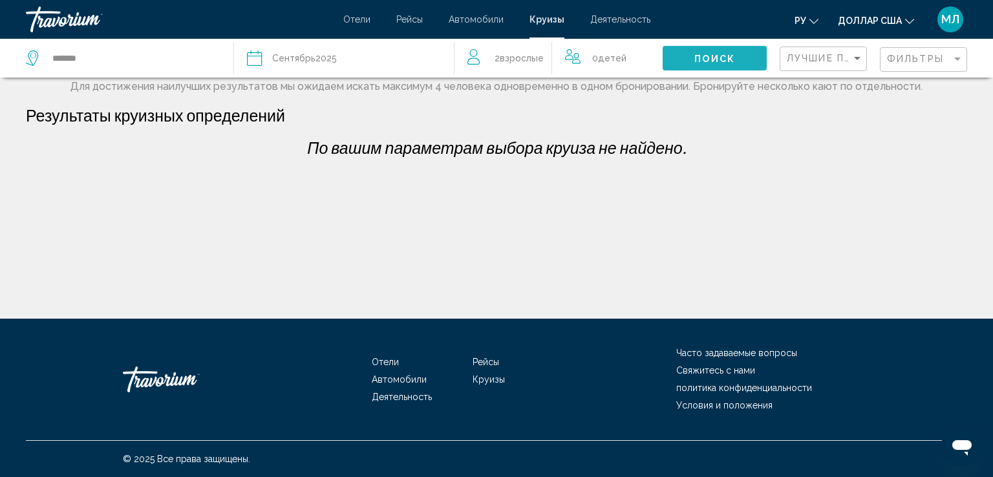
click at [733, 59] on font "Поиск" at bounding box center [714, 59] width 41 height 10
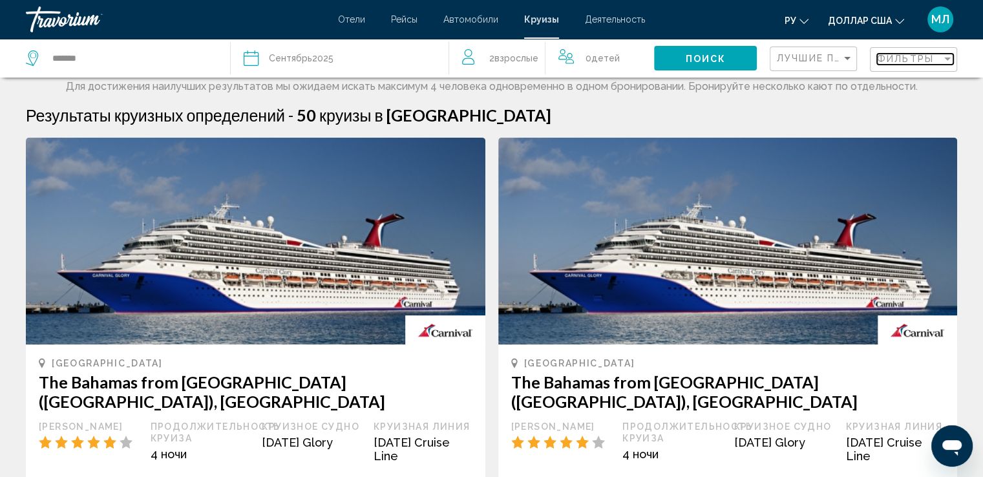
click at [927, 58] on font "Фильтры" at bounding box center [905, 59] width 57 height 10
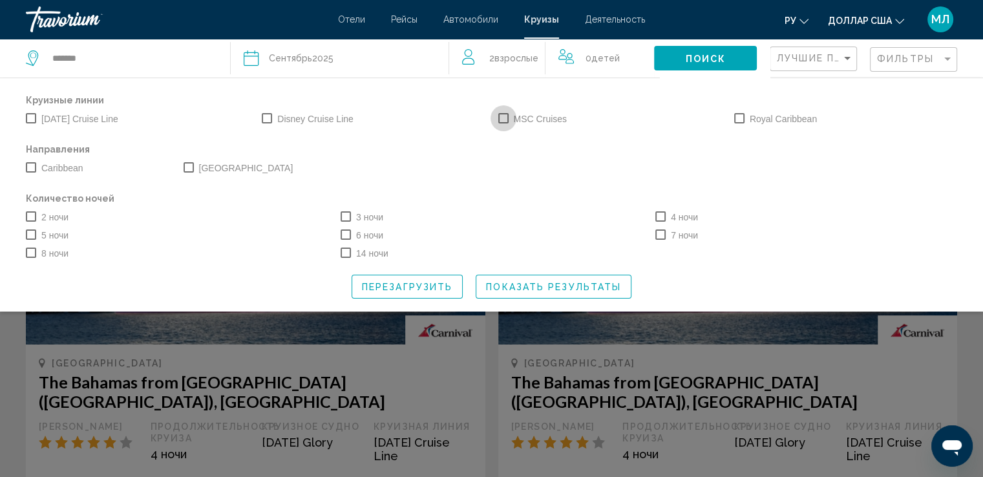
click at [502, 120] on span "Виджет поиска" at bounding box center [504, 118] width 10 height 10
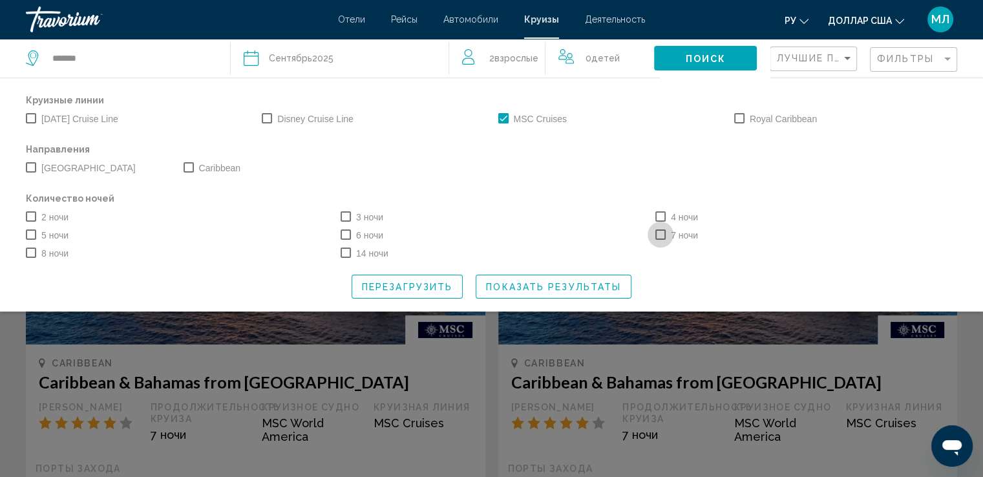
click at [660, 233] on span "Виджет поиска" at bounding box center [661, 235] width 10 height 10
click at [538, 285] on span "Показать результаты" at bounding box center [553, 287] width 135 height 10
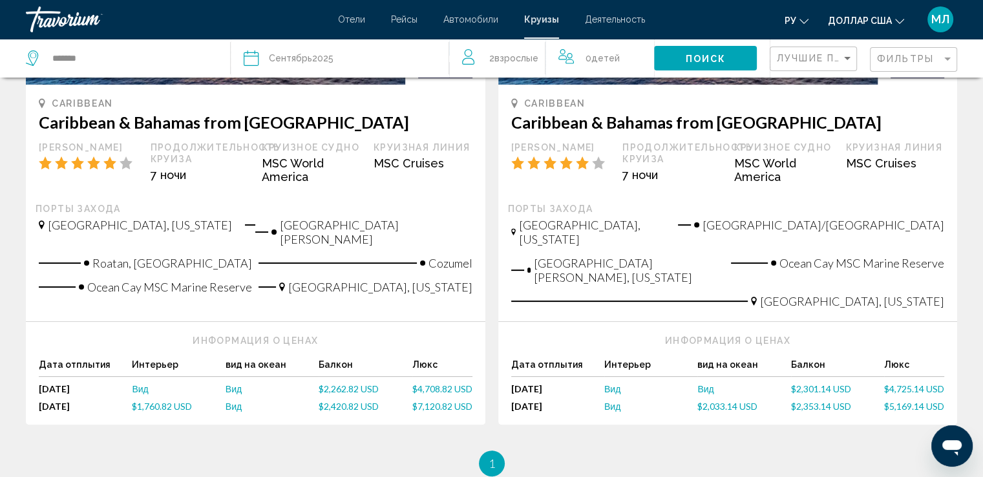
scroll to position [264, 0]
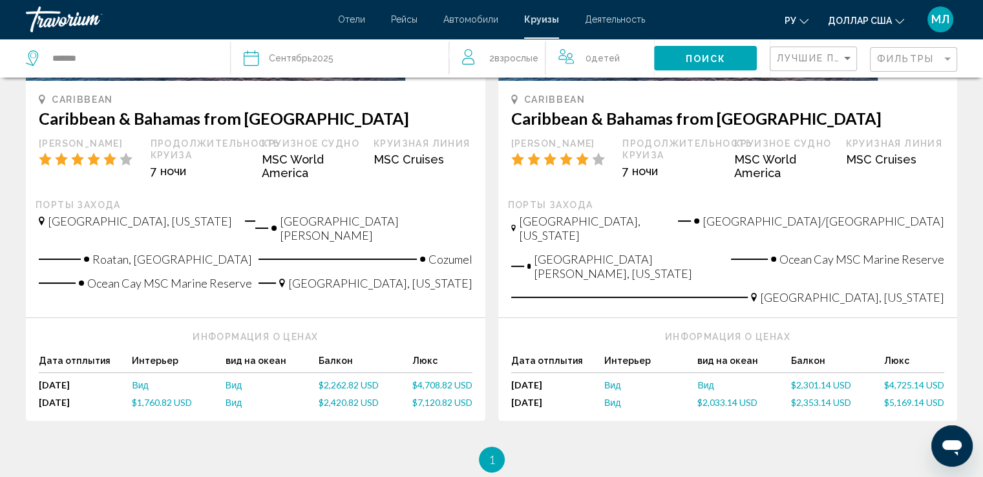
click at [160, 397] on span "$1,760.82 USD" at bounding box center [162, 402] width 60 height 11
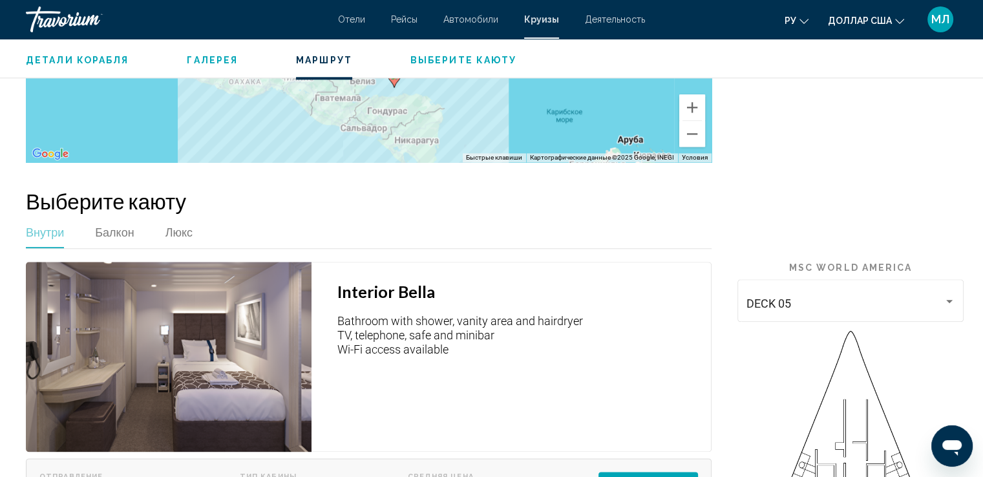
scroll to position [1481, 0]
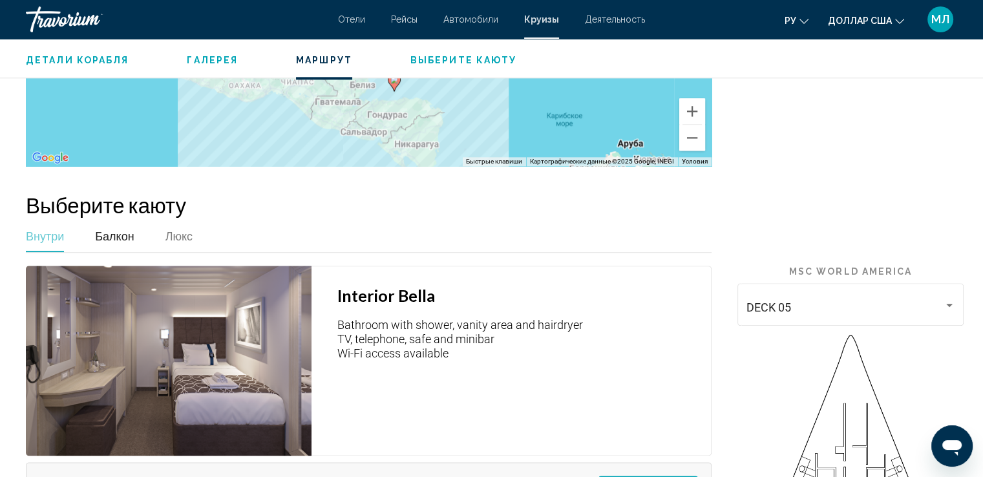
click at [120, 237] on span "Балкон" at bounding box center [114, 236] width 39 height 14
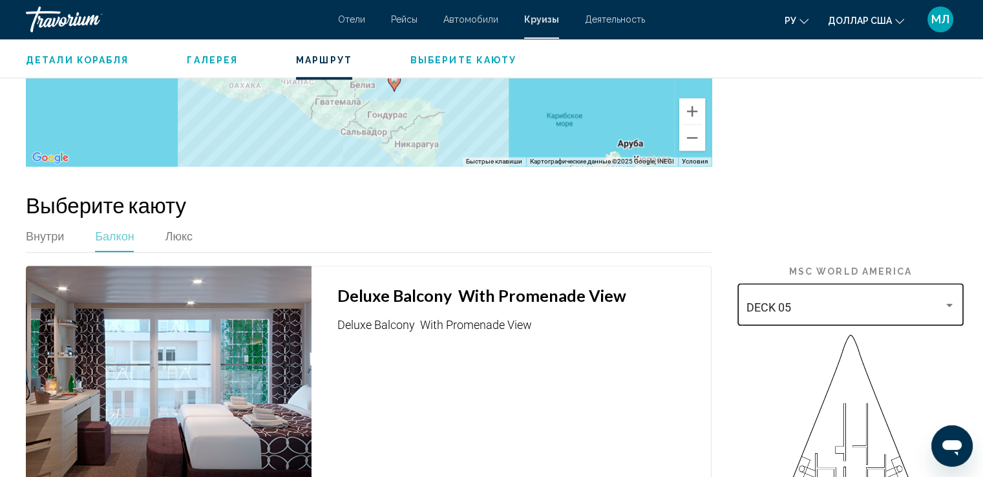
click at [949, 307] on div "Основное содержание" at bounding box center [950, 305] width 12 height 10
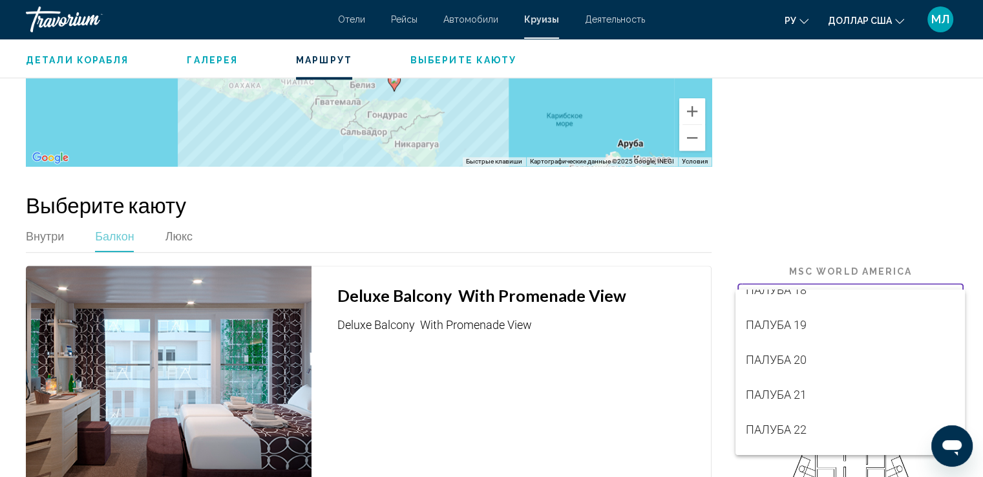
scroll to position [427, 0]
click at [934, 197] on div at bounding box center [491, 238] width 983 height 477
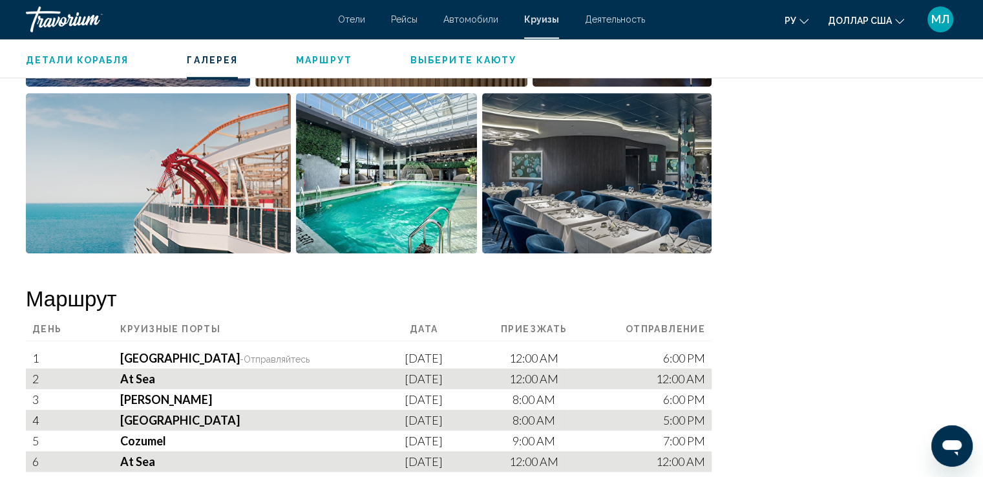
scroll to position [808, 0]
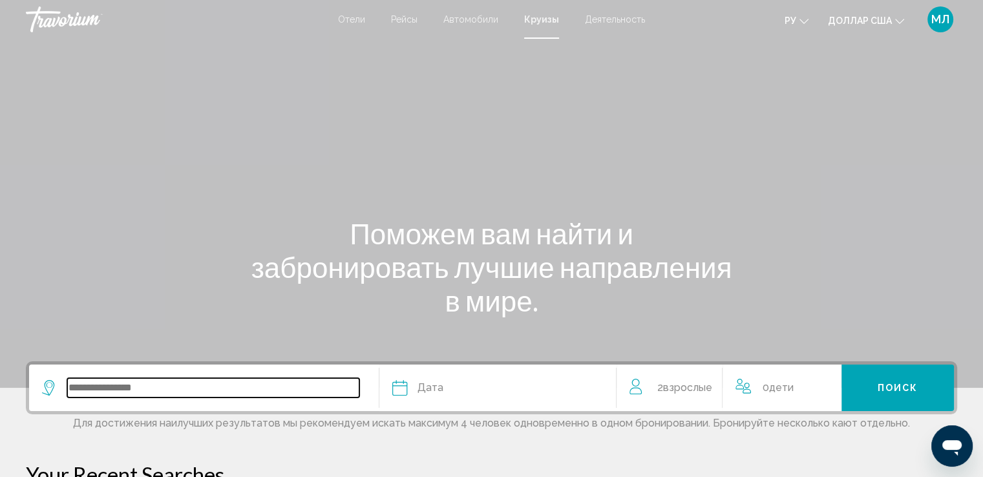
click at [160, 387] on input "Search widget" at bounding box center [213, 387] width 292 height 19
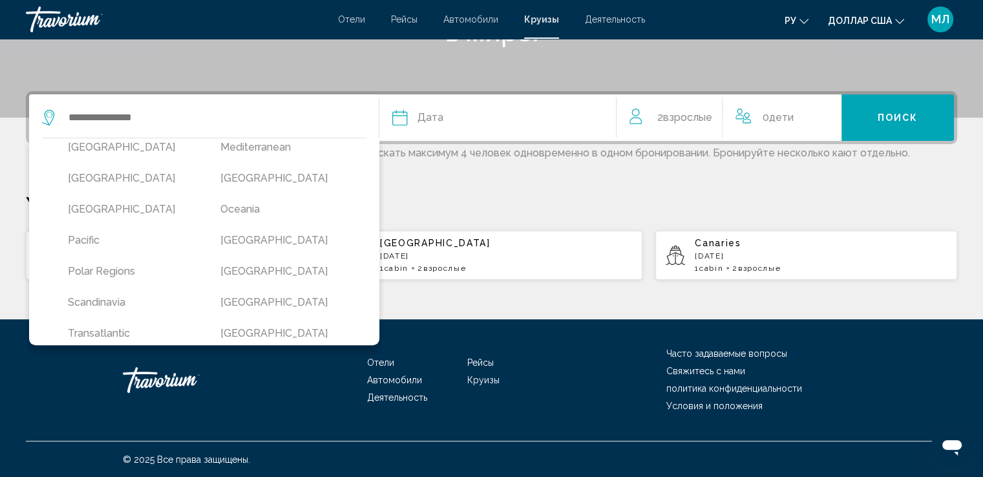
scroll to position [294, 0]
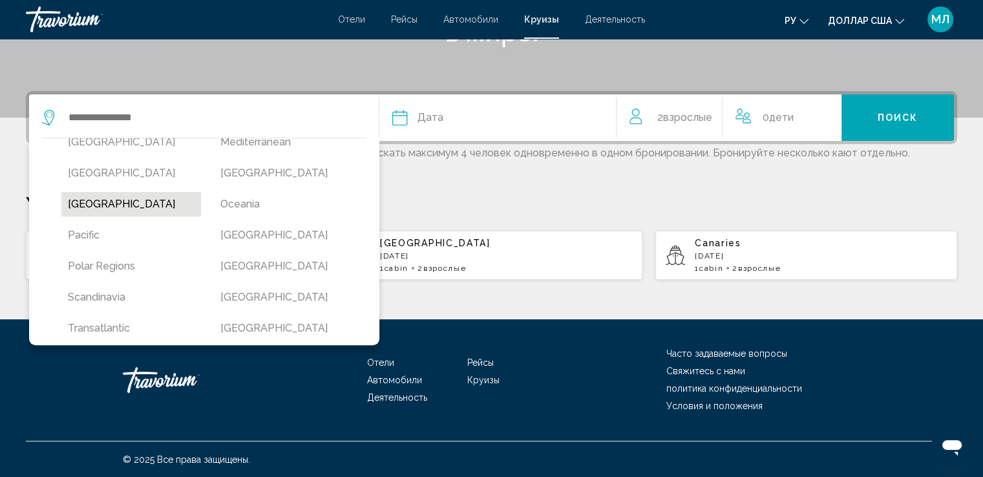
click at [122, 208] on button "[GEOGRAPHIC_DATA]" at bounding box center [131, 204] width 140 height 25
type input "**********"
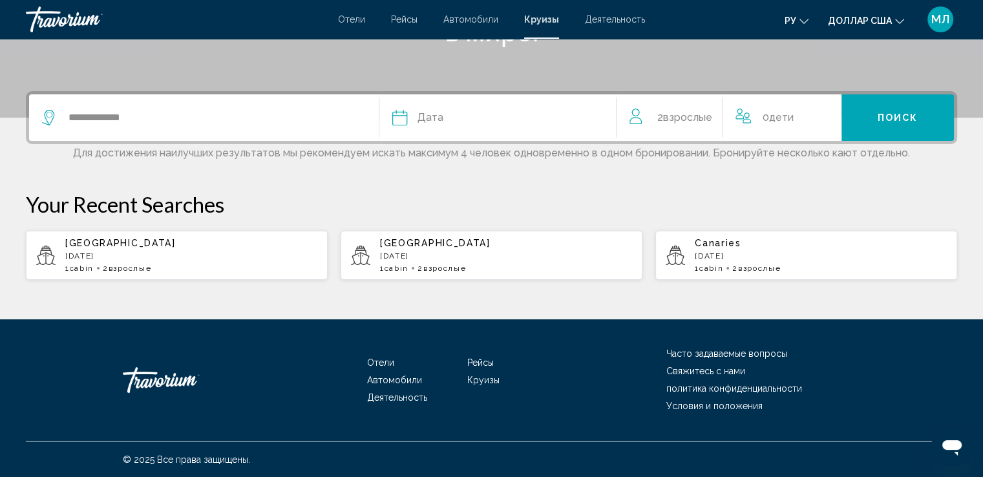
click at [492, 119] on div "Дата" at bounding box center [497, 118] width 211 height 18
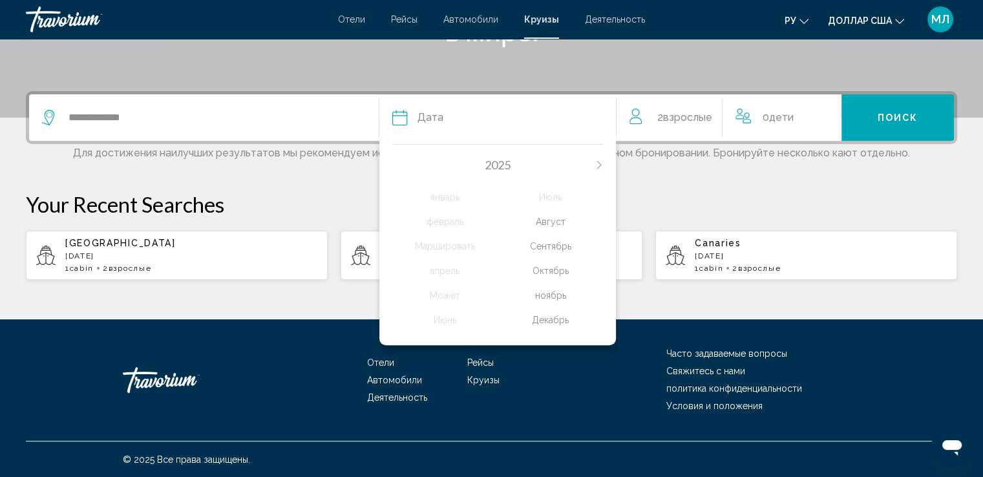
click at [554, 272] on div "Октябрь" at bounding box center [550, 270] width 105 height 23
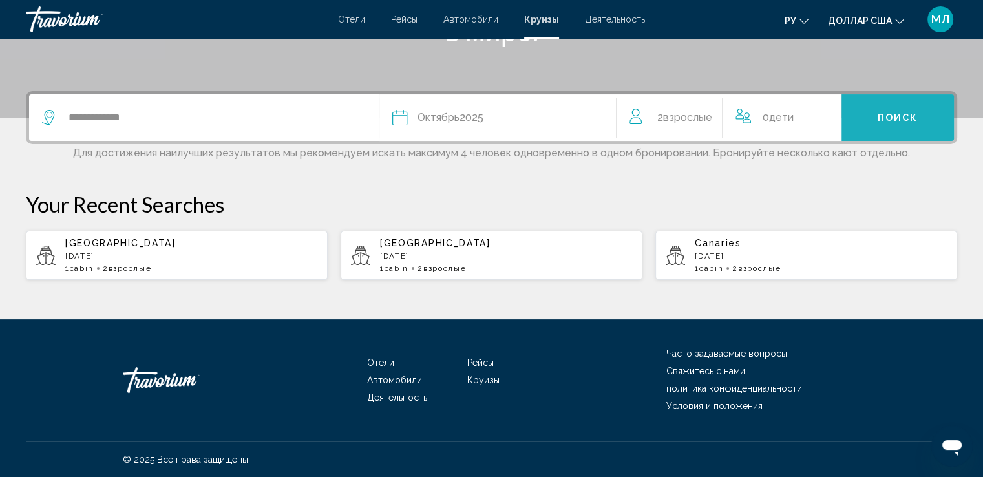
click at [891, 121] on span "Поиск" at bounding box center [898, 118] width 41 height 10
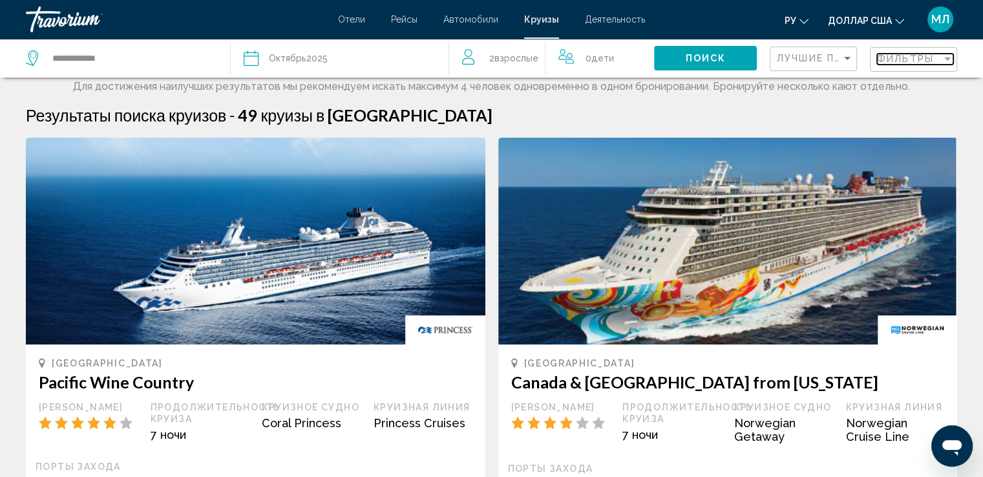
click at [916, 63] on span "Фильтры" at bounding box center [905, 59] width 57 height 10
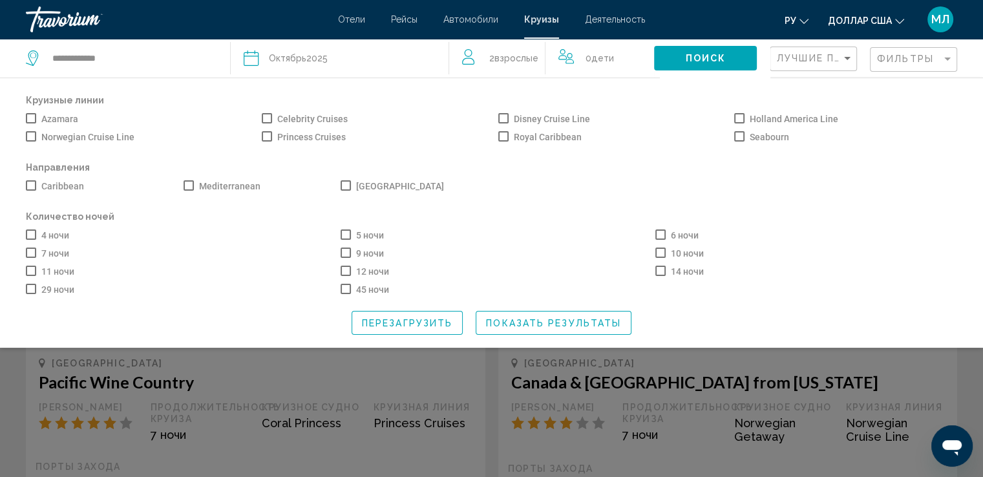
click at [900, 129] on div "Seabourn" at bounding box center [846, 136] width 236 height 18
click at [728, 52] on button "Поиск" at bounding box center [705, 58] width 103 height 24
click at [552, 326] on span "Показать результаты" at bounding box center [553, 323] width 135 height 10
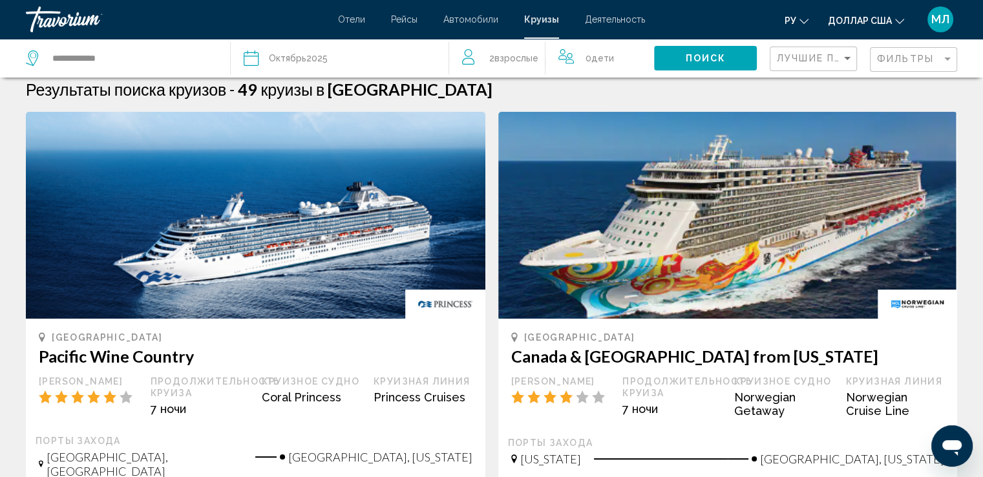
scroll to position [21, 0]
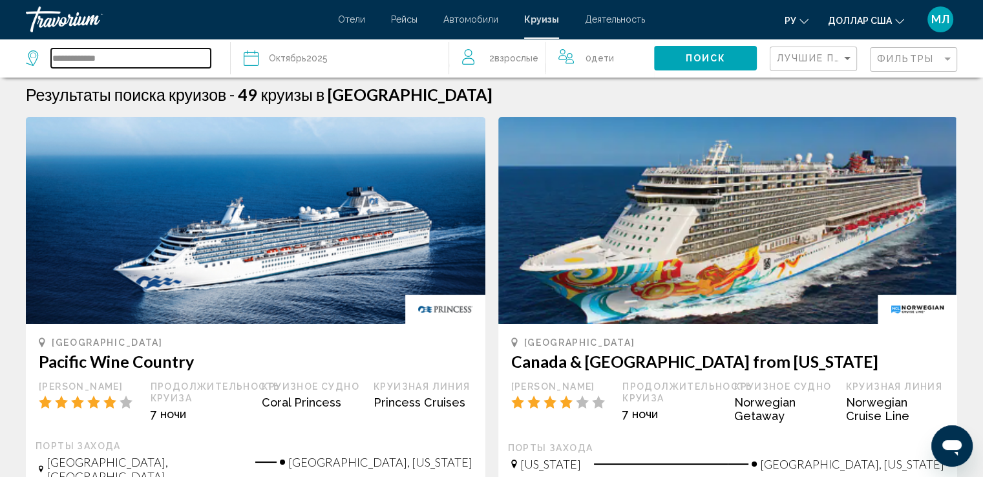
click at [124, 65] on input "**********" at bounding box center [131, 57] width 160 height 19
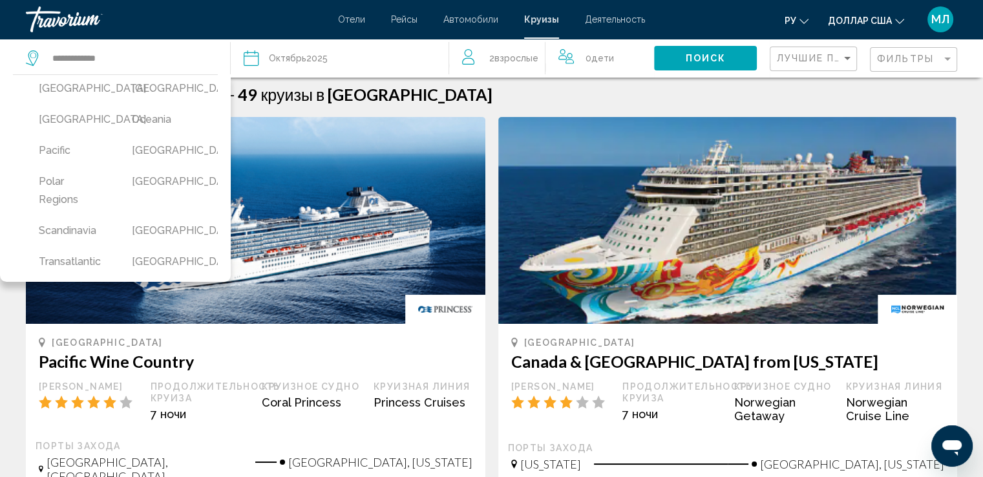
scroll to position [338, 0]
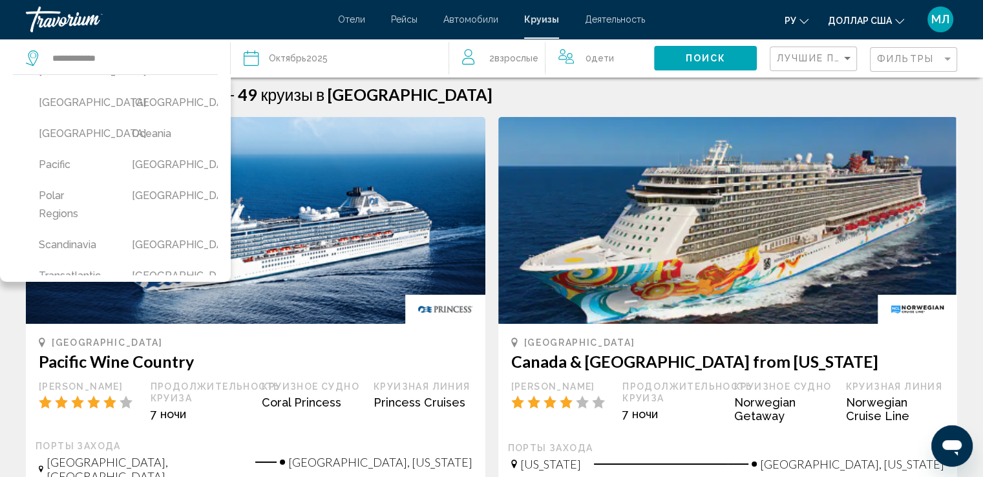
click at [215, 60] on div "**********" at bounding box center [121, 58] width 191 height 39
click at [194, 62] on input "**********" at bounding box center [131, 57] width 160 height 19
click at [199, 16] on link "Травориум" at bounding box center [175, 19] width 299 height 26
